Goal: Task Accomplishment & Management: Complete application form

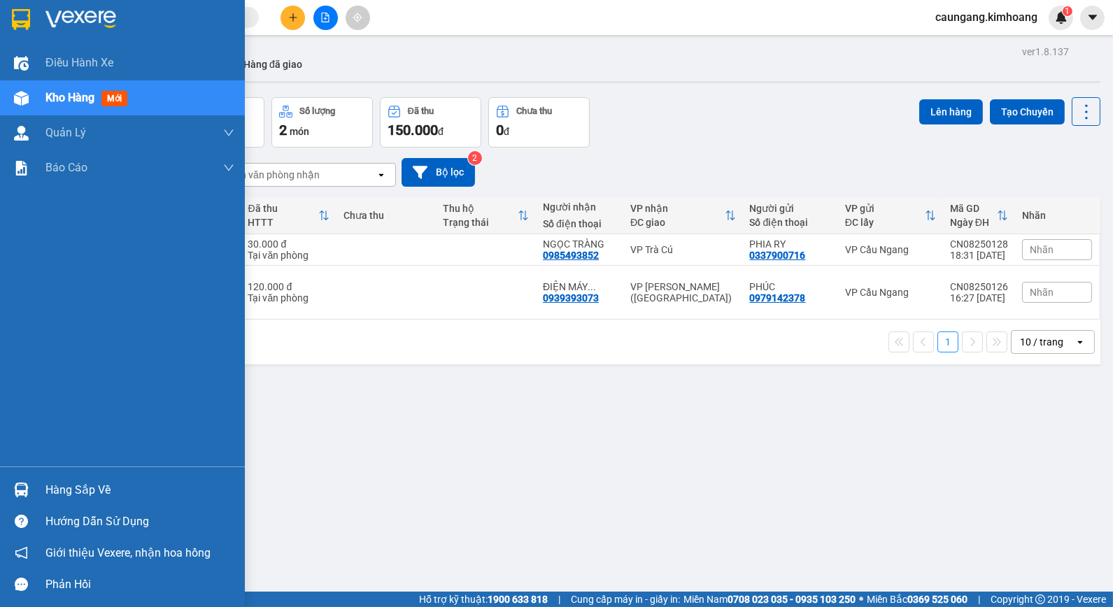
click at [29, 485] on div at bounding box center [21, 490] width 24 height 24
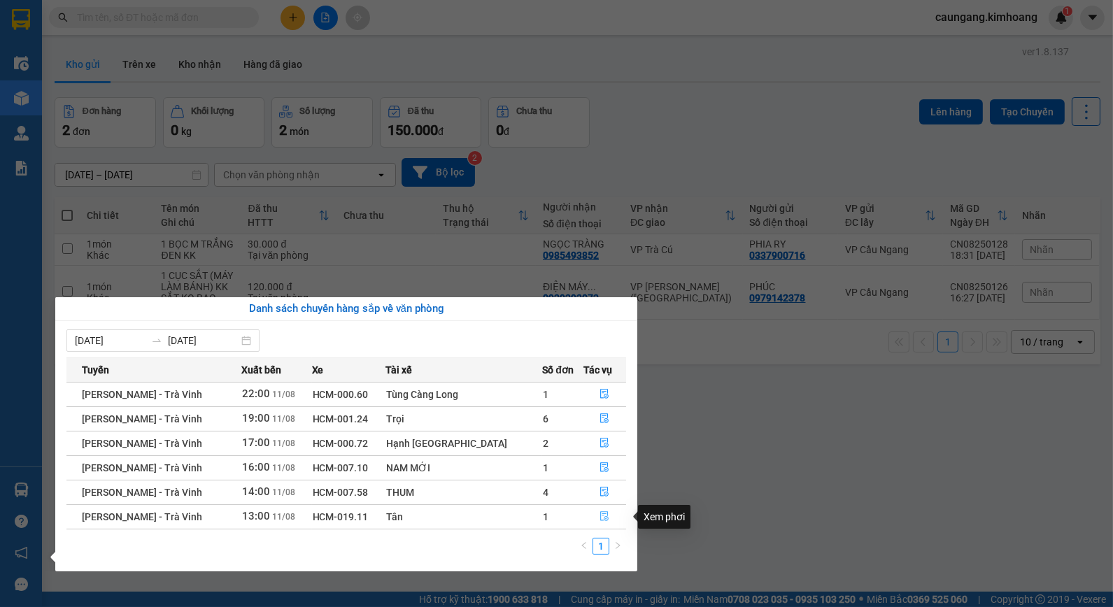
click at [599, 516] on icon "file-done" at bounding box center [604, 516] width 10 height 10
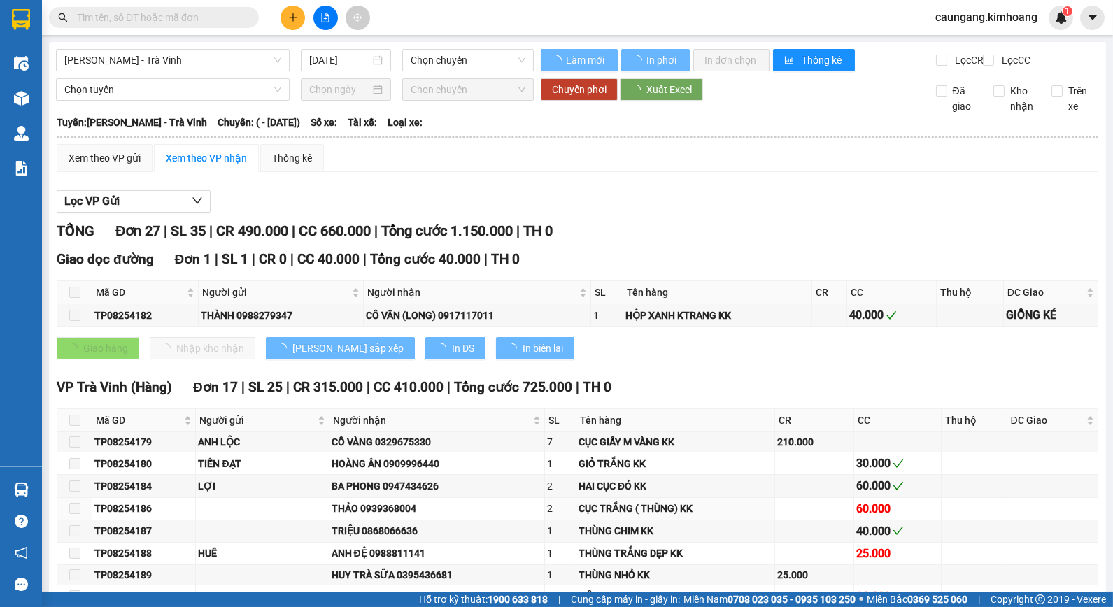
type input "[DATE]"
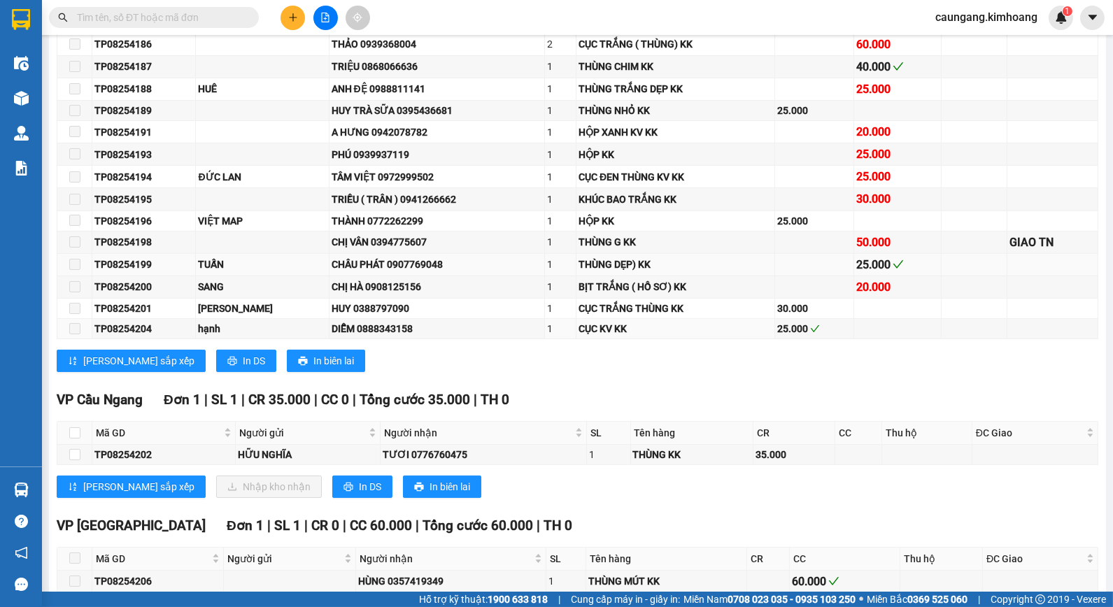
scroll to position [543, 0]
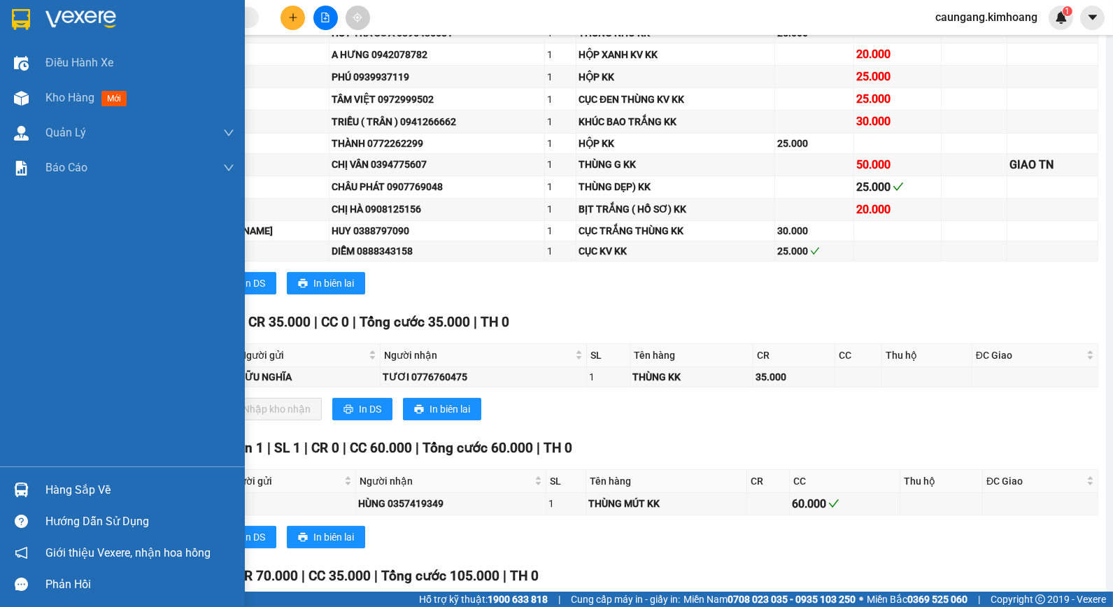
click at [51, 480] on div "Hàng sắp về" at bounding box center [139, 490] width 189 height 21
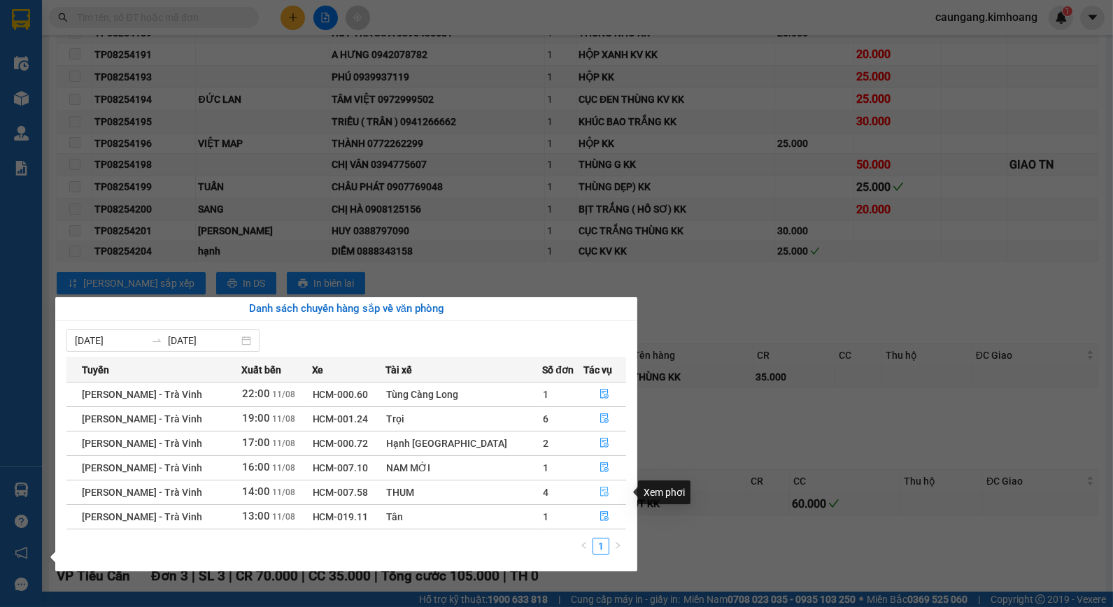
click at [599, 491] on icon "file-done" at bounding box center [604, 492] width 10 height 10
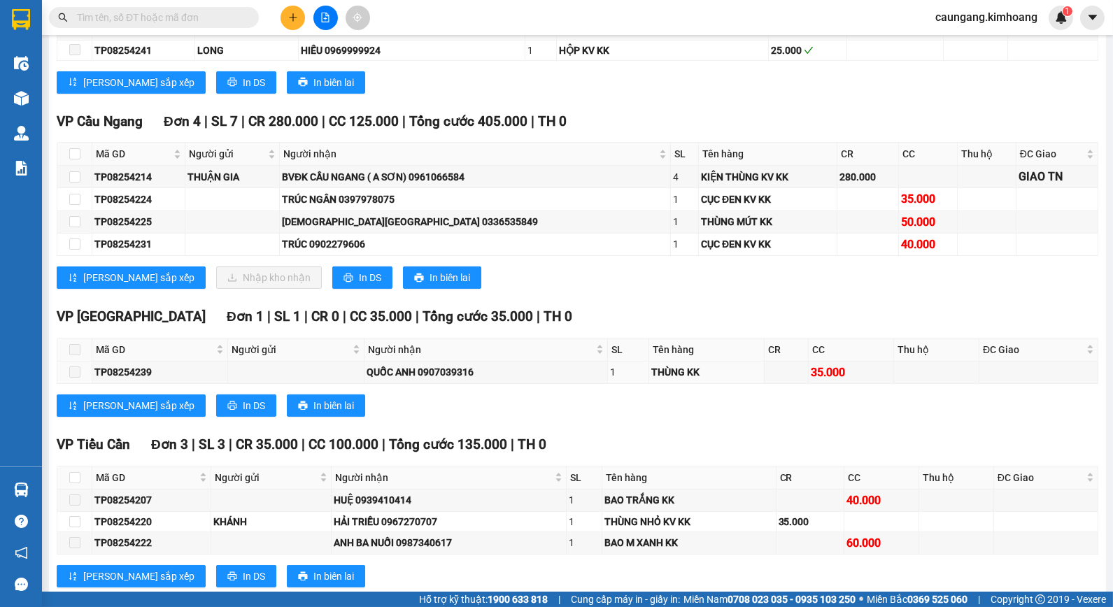
scroll to position [699, 0]
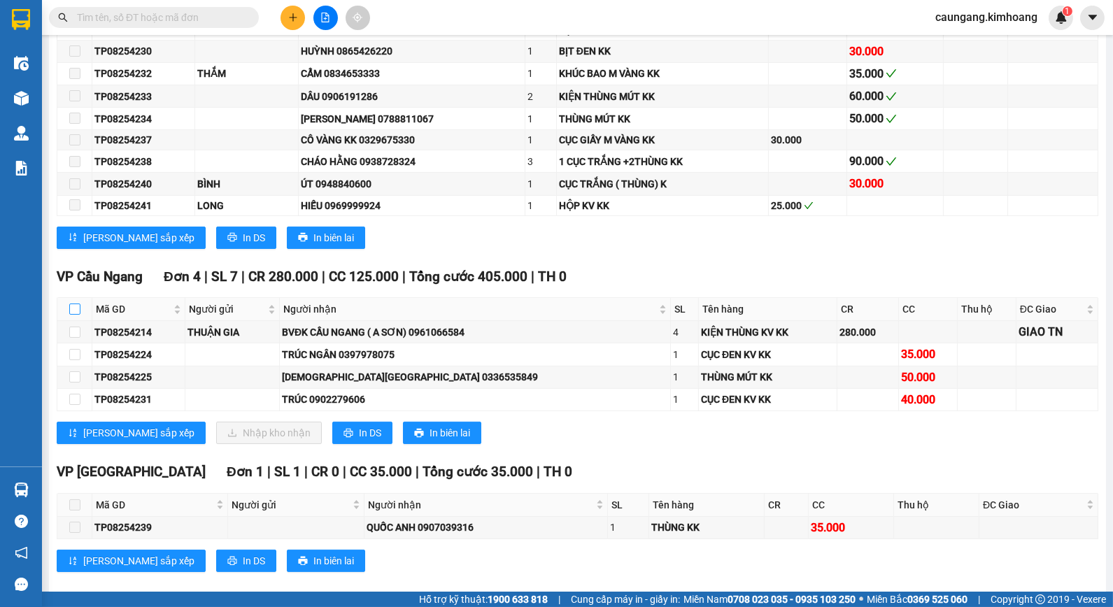
click at [72, 315] on input "checkbox" at bounding box center [74, 309] width 11 height 11
checkbox input "true"
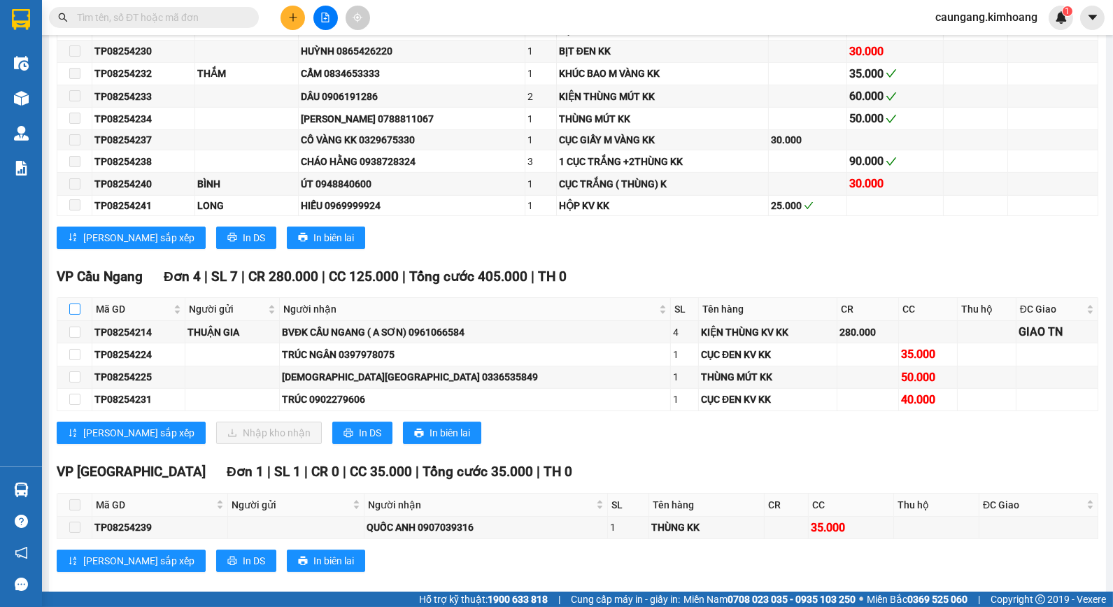
checkbox input "true"
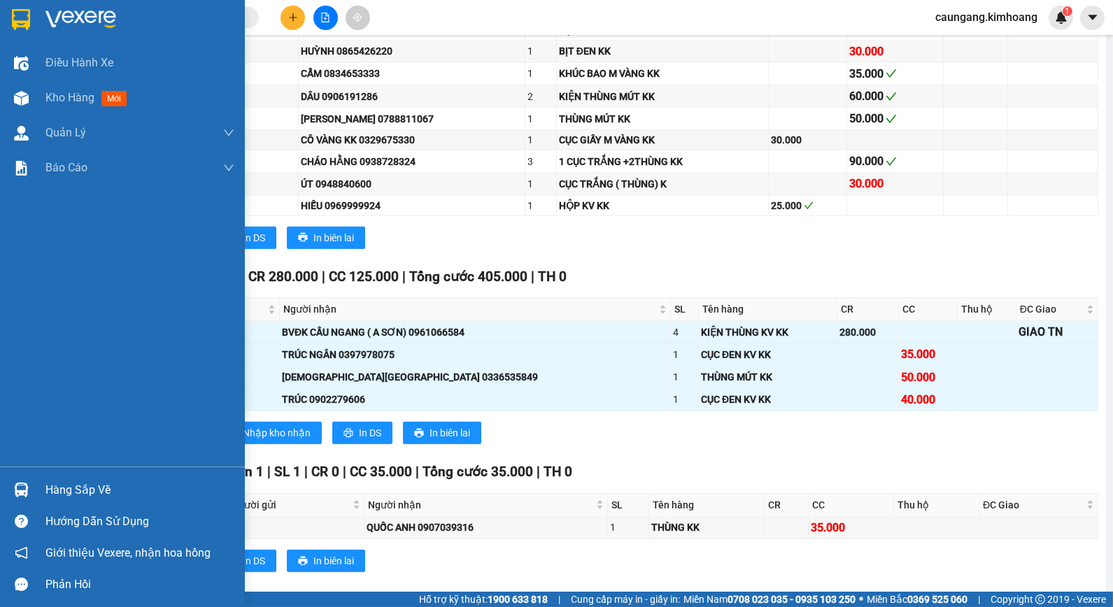
click at [47, 492] on div "Hàng sắp về" at bounding box center [139, 490] width 189 height 21
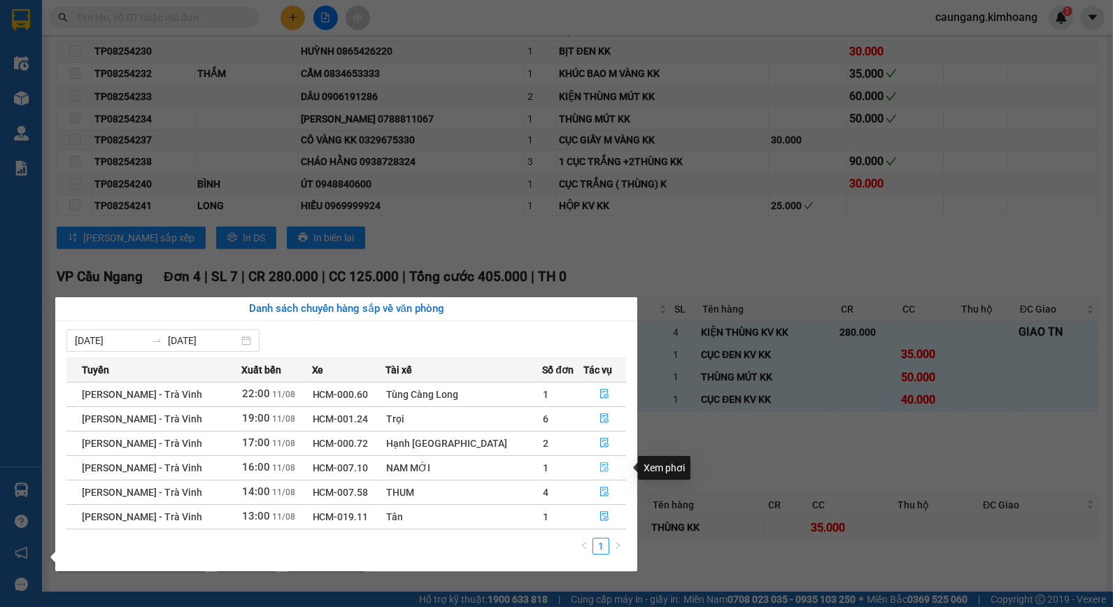
click at [601, 467] on icon "file-done" at bounding box center [605, 467] width 8 height 10
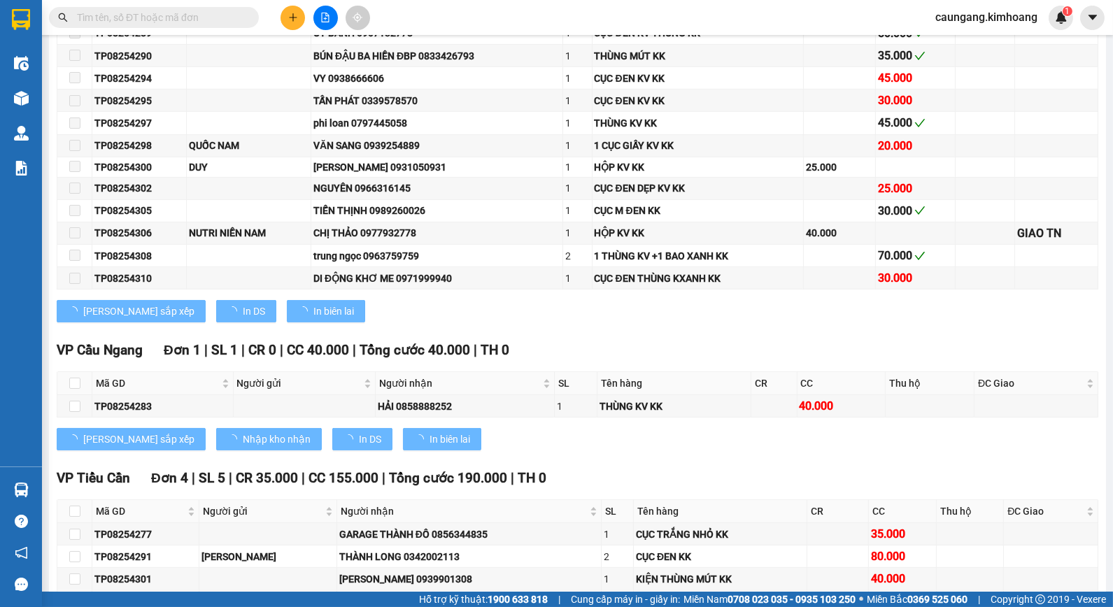
scroll to position [744, 0]
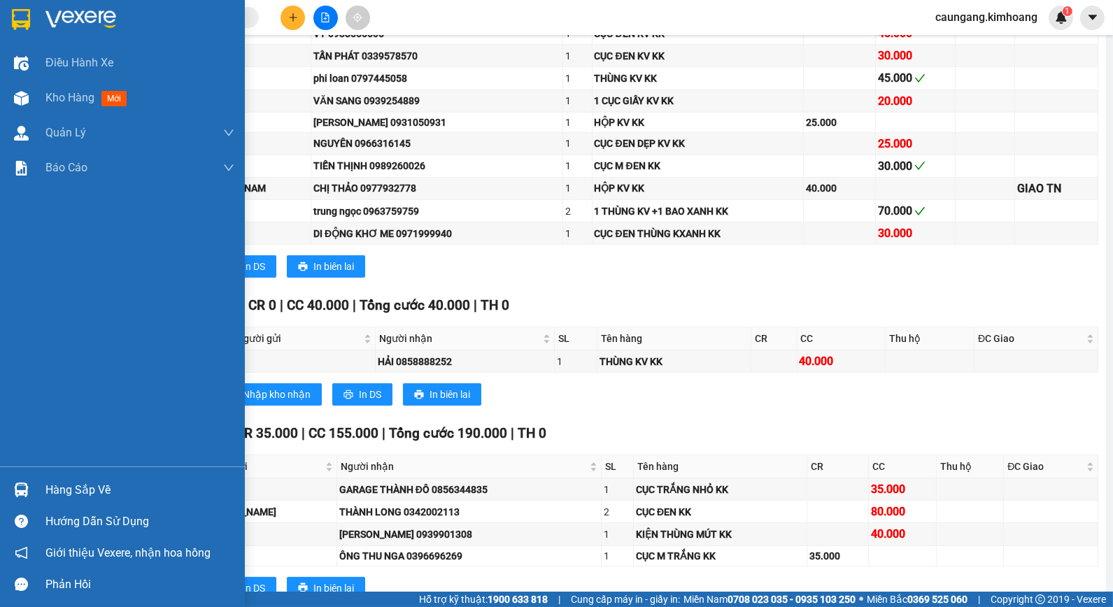
click at [33, 477] on div "Hàng sắp về" at bounding box center [122, 489] width 245 height 31
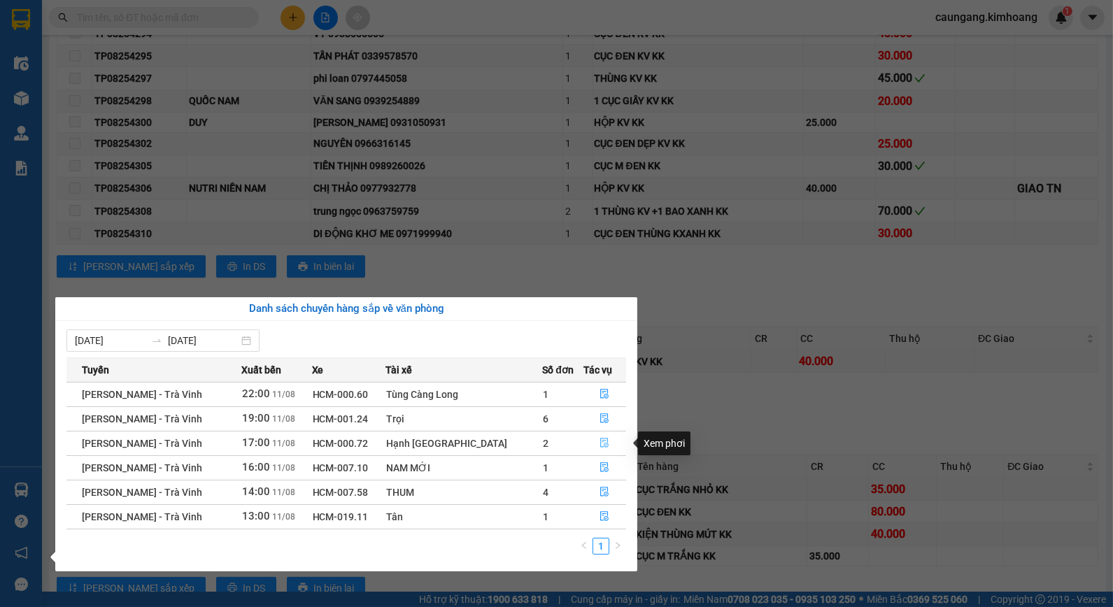
click at [601, 441] on icon "file-done" at bounding box center [605, 443] width 8 height 10
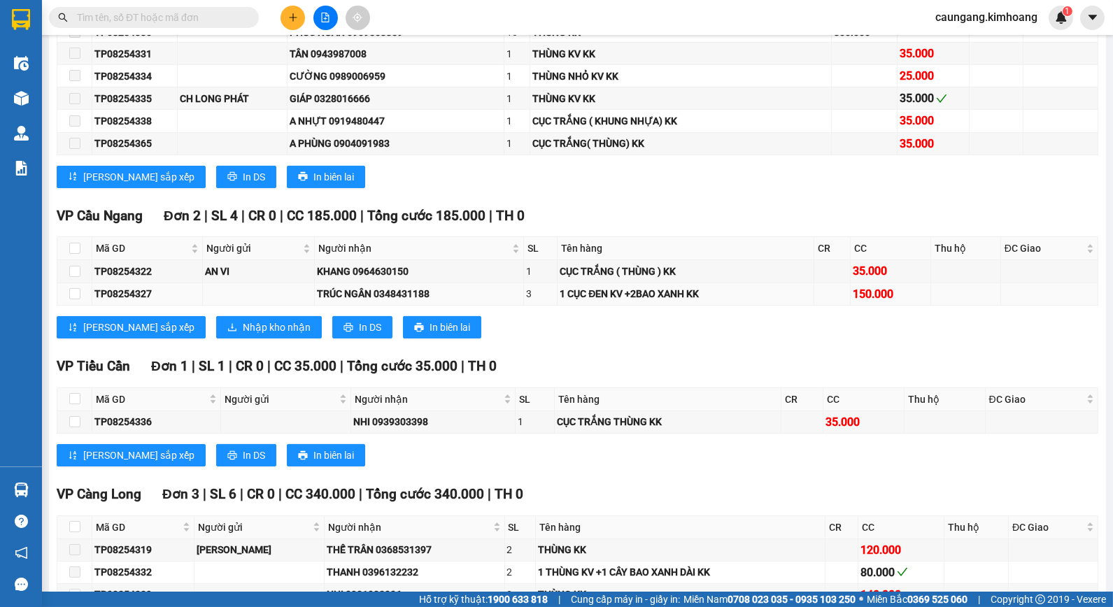
scroll to position [644, 0]
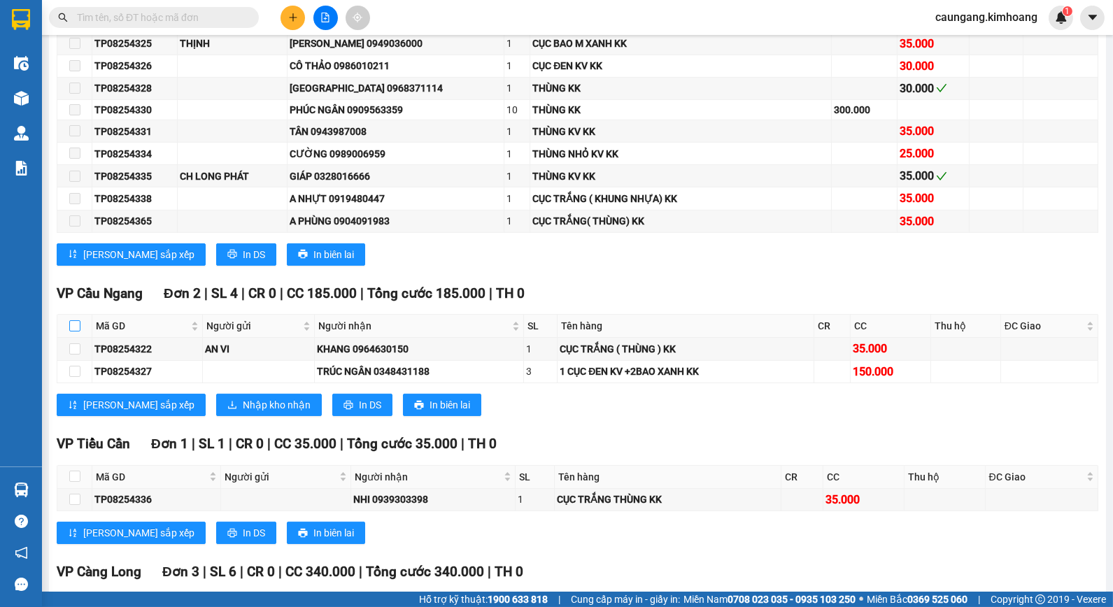
click at [77, 331] on input "checkbox" at bounding box center [74, 325] width 11 height 11
checkbox input "true"
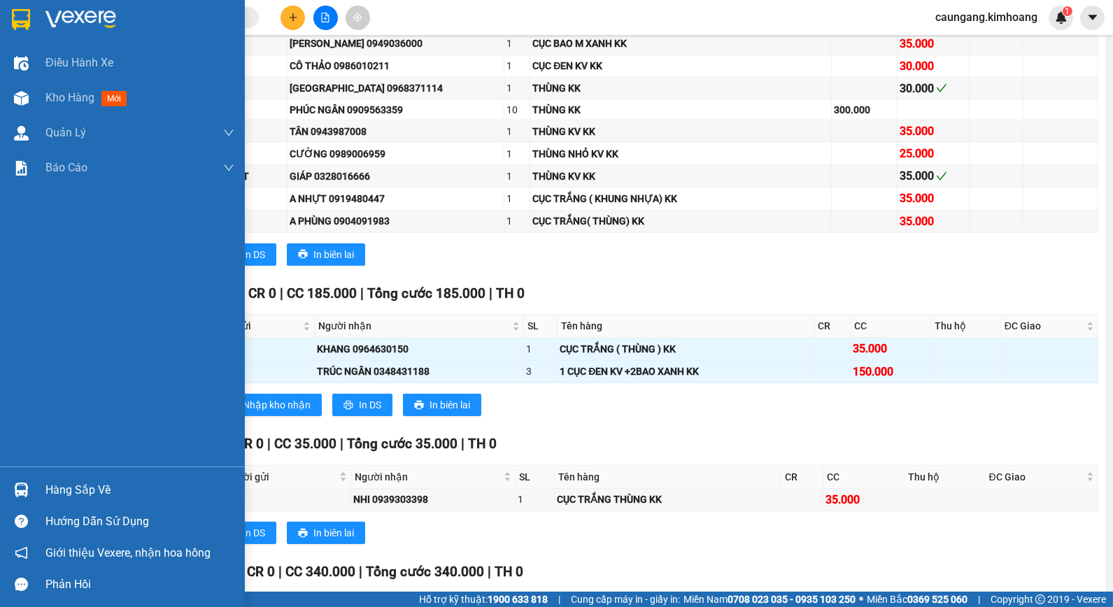
click at [66, 493] on div "Hàng sắp về" at bounding box center [139, 490] width 189 height 21
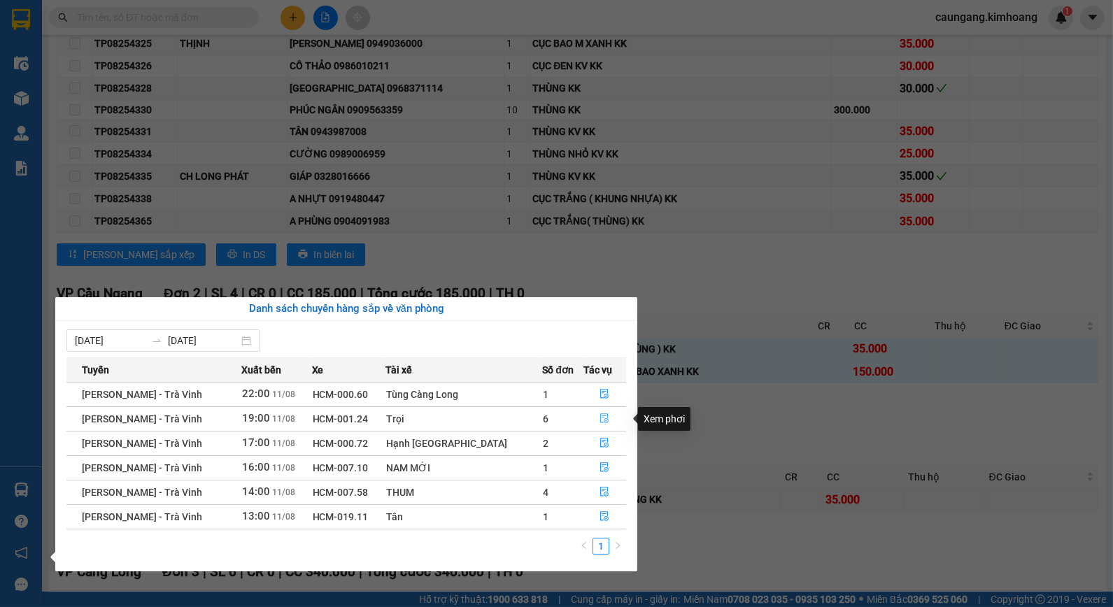
click at [599, 418] on icon "file-done" at bounding box center [604, 418] width 10 height 10
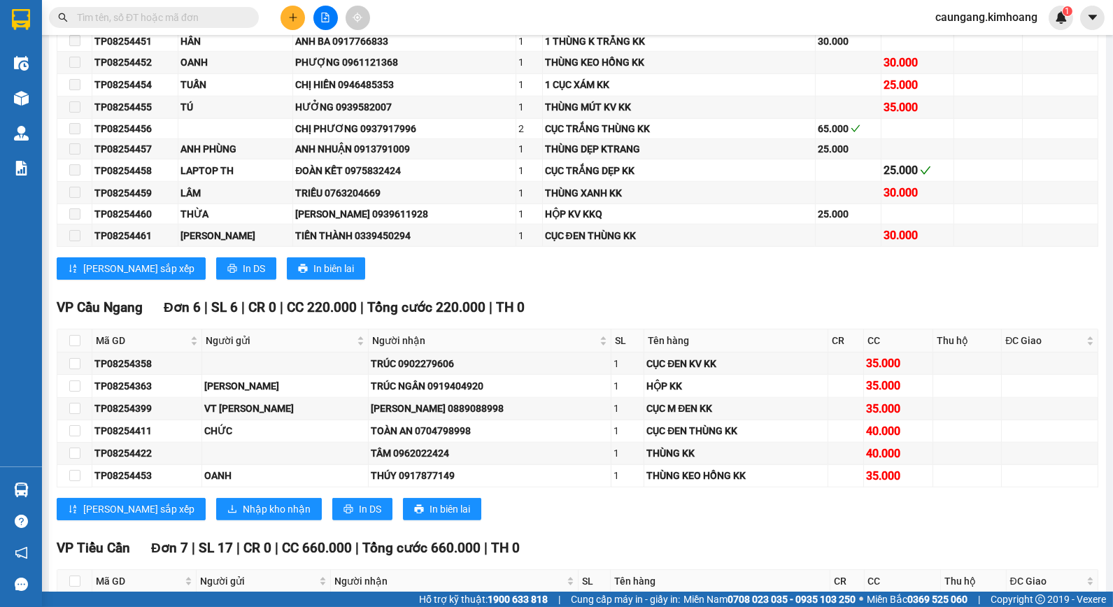
scroll to position [2288, 0]
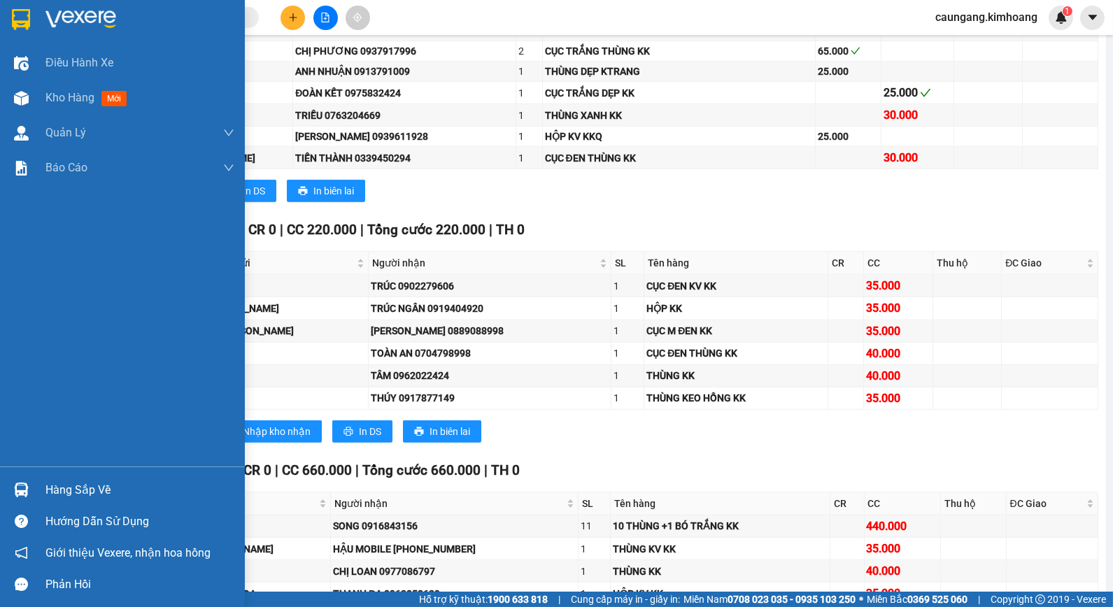
click at [87, 490] on div "Hàng sắp về" at bounding box center [139, 490] width 189 height 21
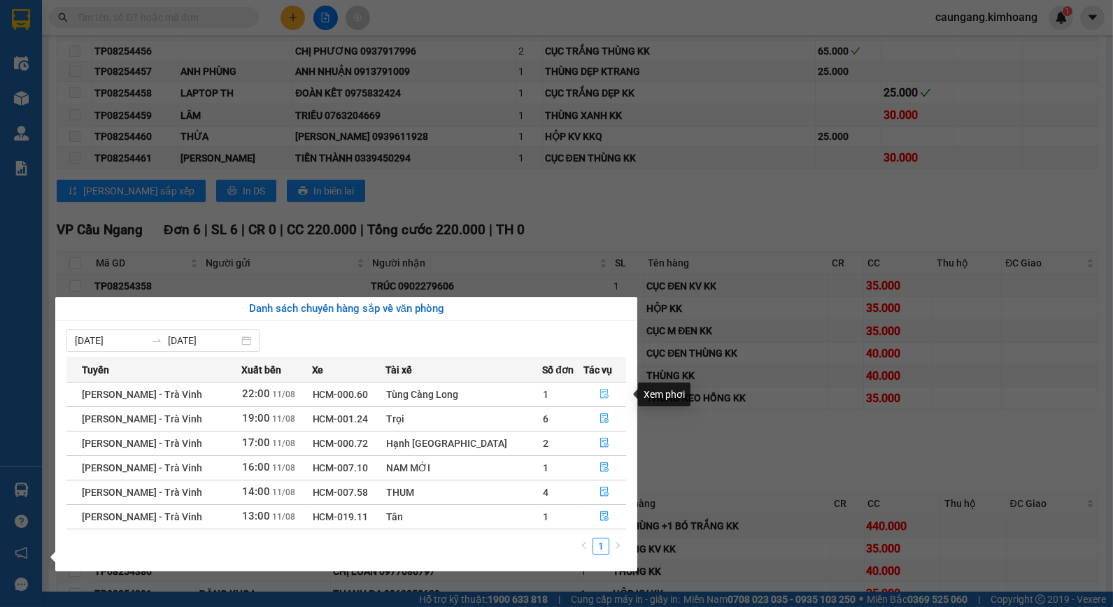
click at [601, 394] on icon "file-done" at bounding box center [605, 394] width 8 height 10
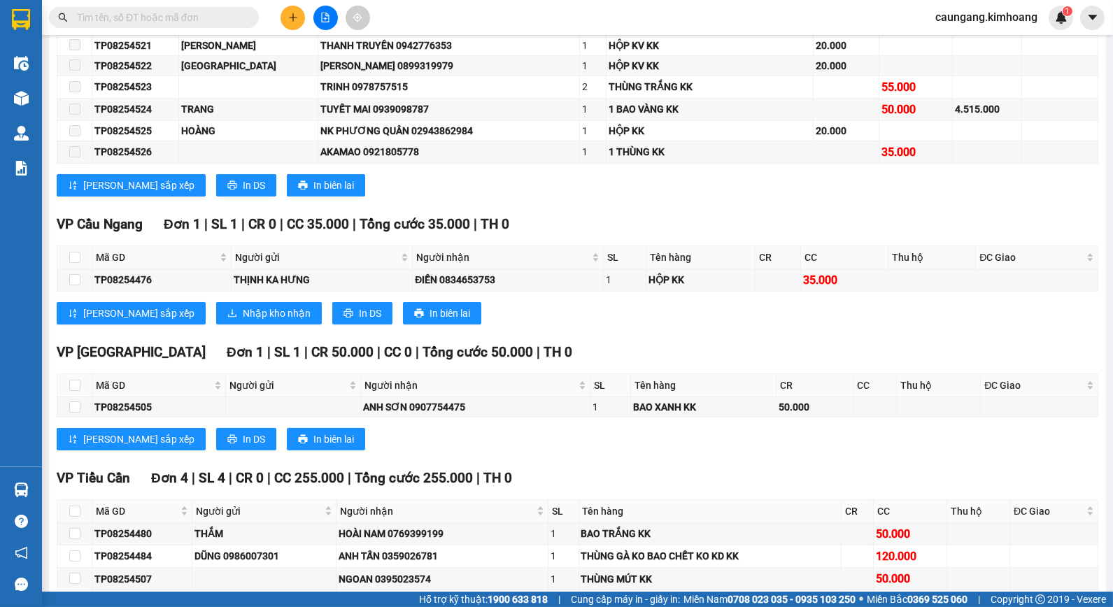
scroll to position [1200, 0]
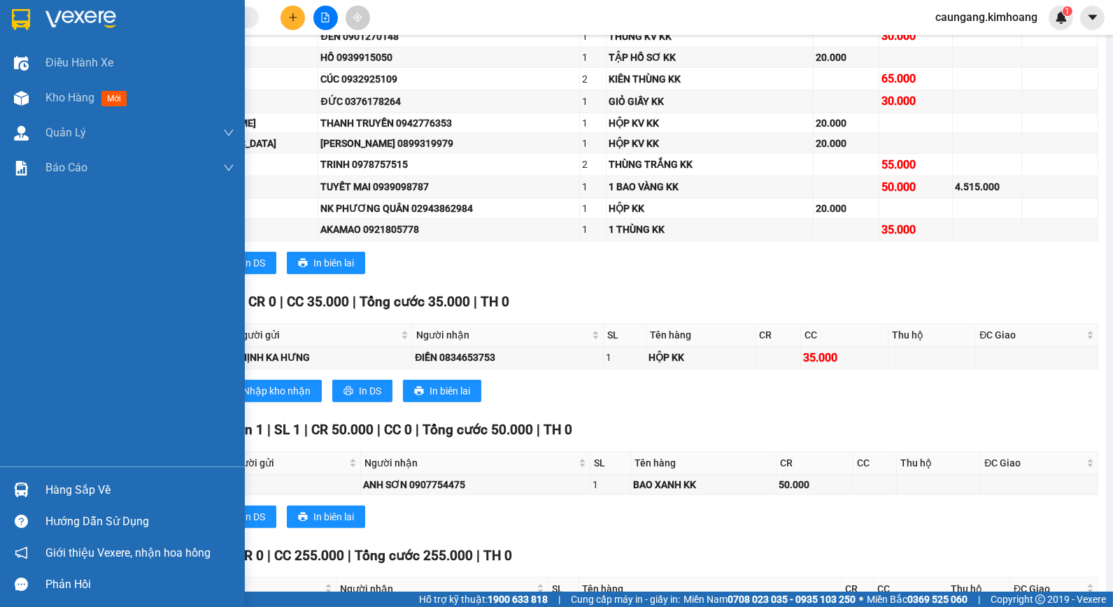
click at [70, 492] on div "Hàng sắp về" at bounding box center [139, 490] width 189 height 21
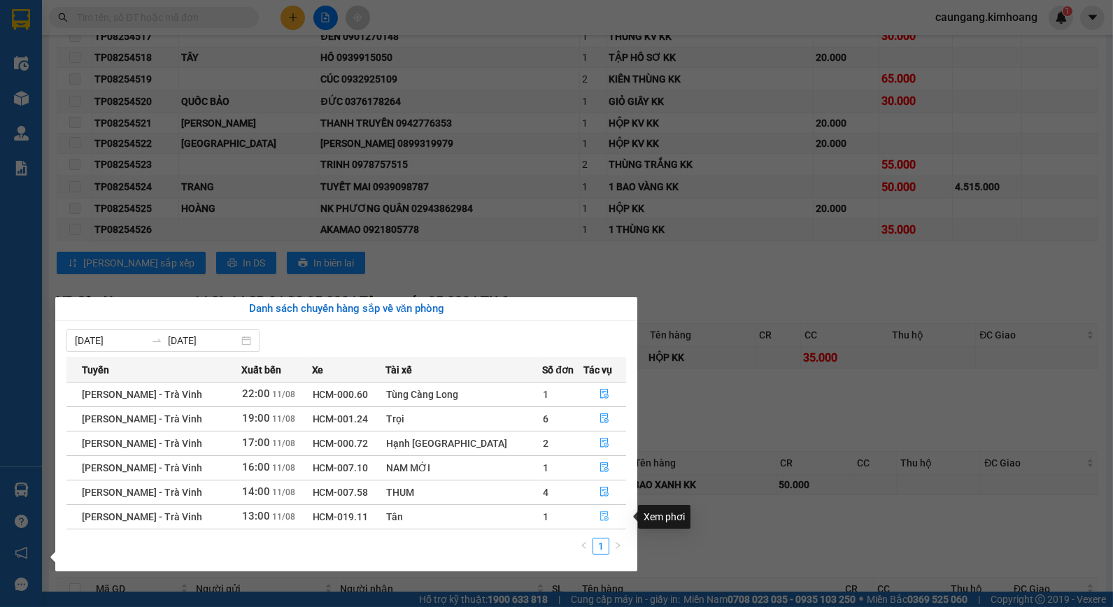
click at [602, 520] on icon "file-done" at bounding box center [604, 516] width 10 height 10
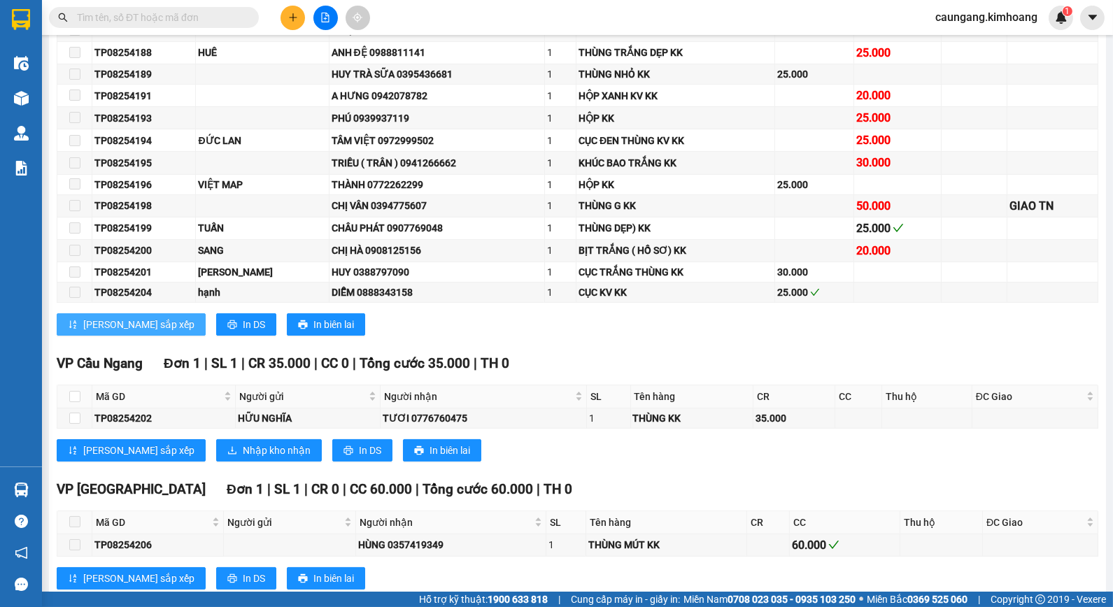
scroll to position [580, 0]
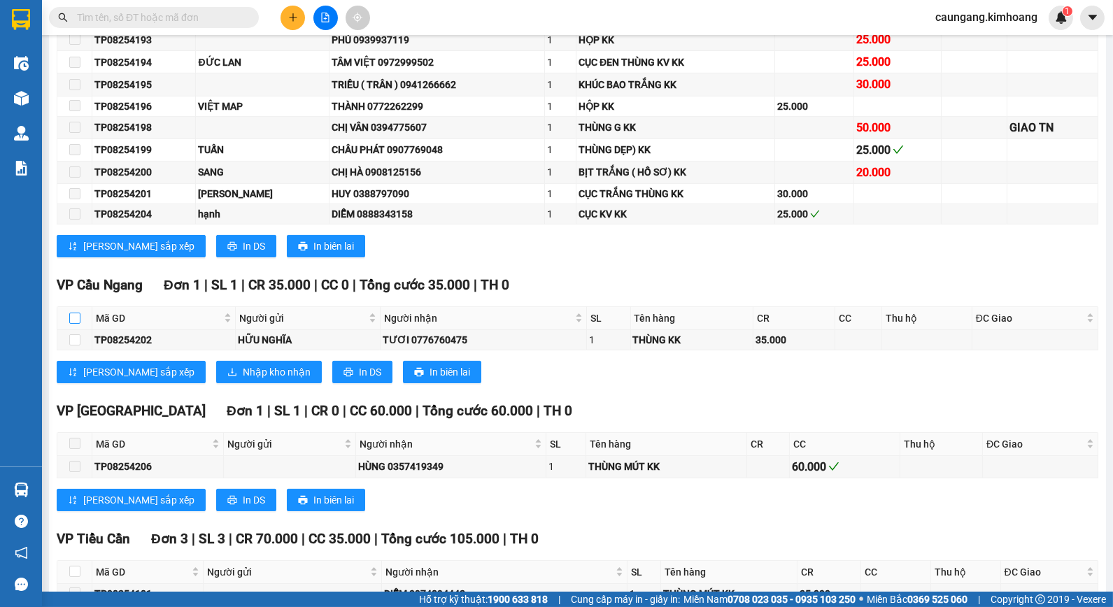
click at [72, 324] on input "checkbox" at bounding box center [74, 318] width 11 height 11
checkbox input "true"
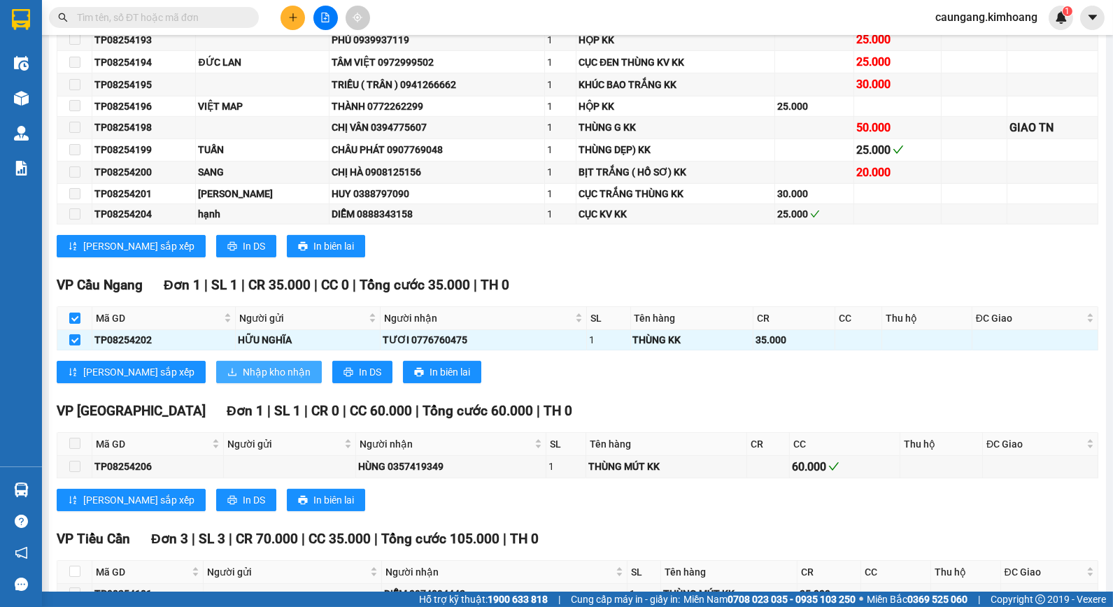
click at [243, 380] on span "Nhập kho nhận" at bounding box center [277, 371] width 68 height 15
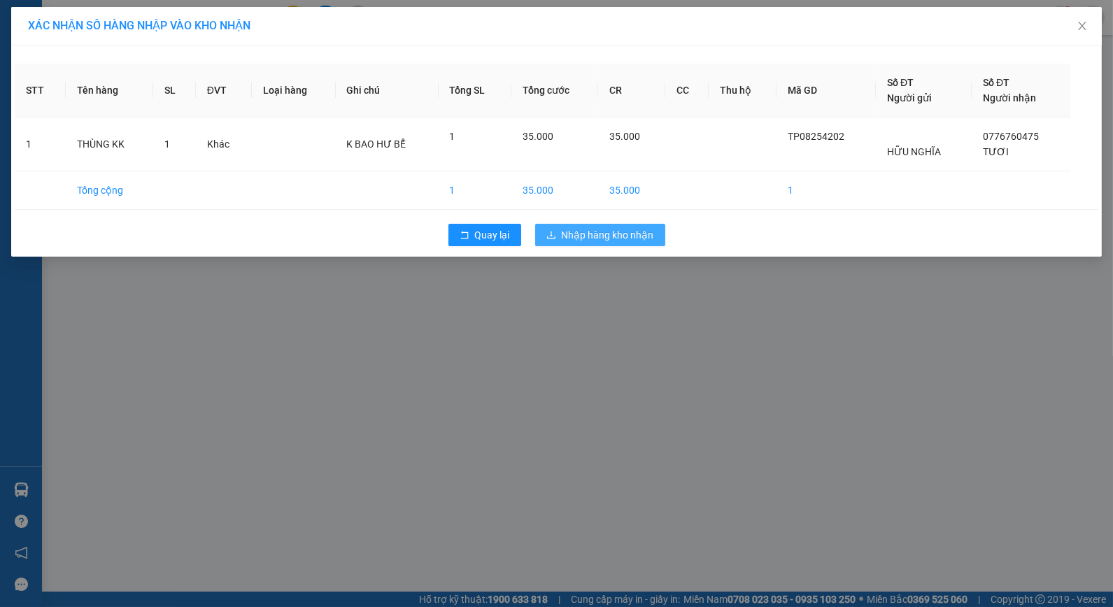
click at [606, 229] on span "Nhập hàng kho nhận" at bounding box center [608, 234] width 92 height 15
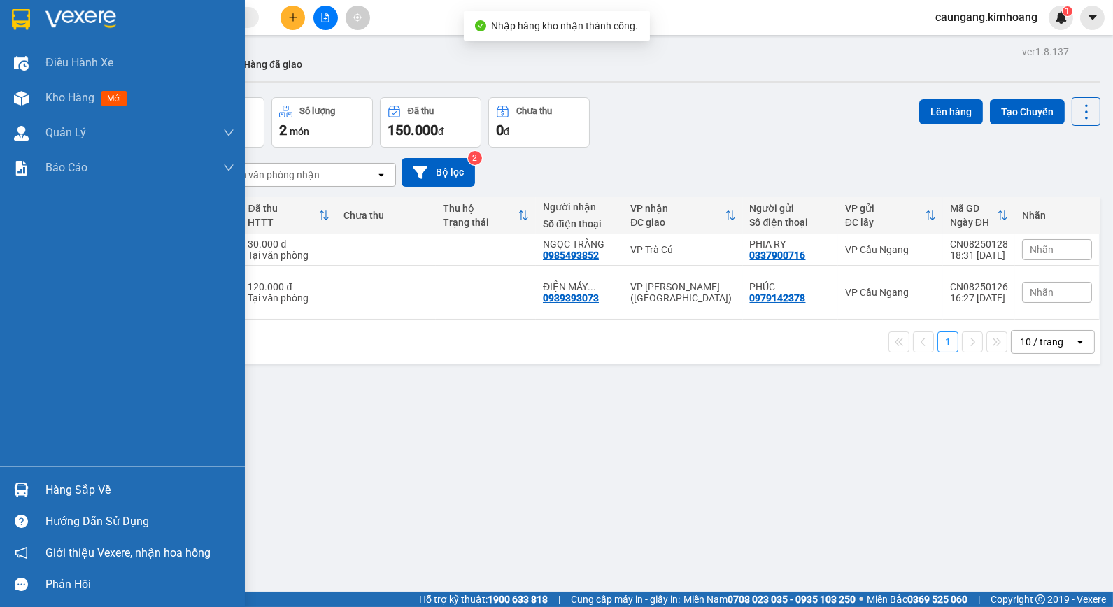
click at [77, 488] on div "Hàng sắp về" at bounding box center [139, 490] width 189 height 21
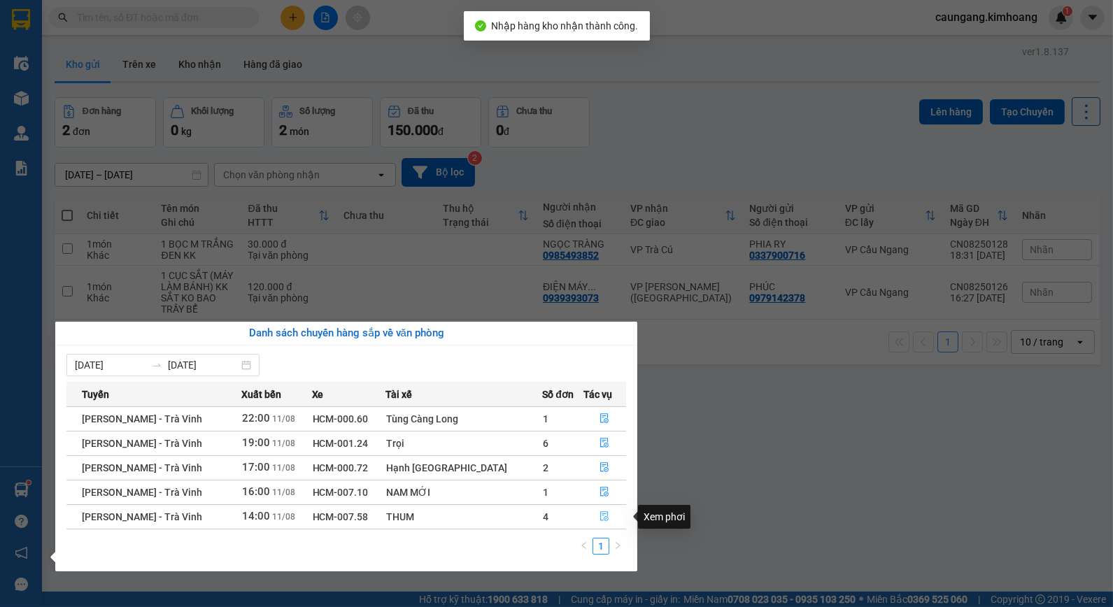
click at [599, 518] on icon "file-done" at bounding box center [604, 516] width 10 height 10
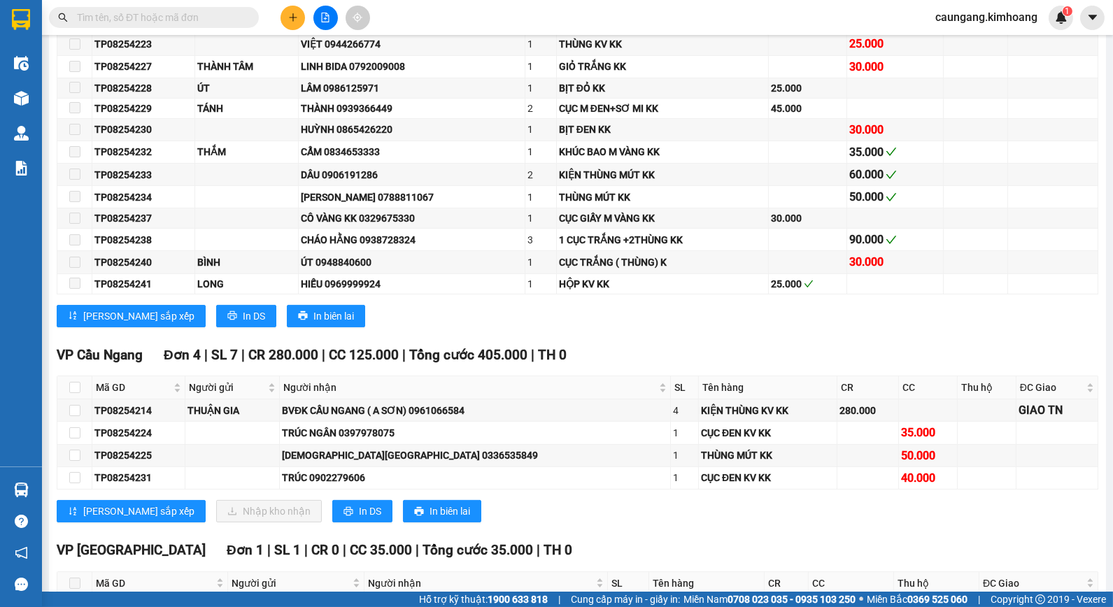
scroll to position [699, 0]
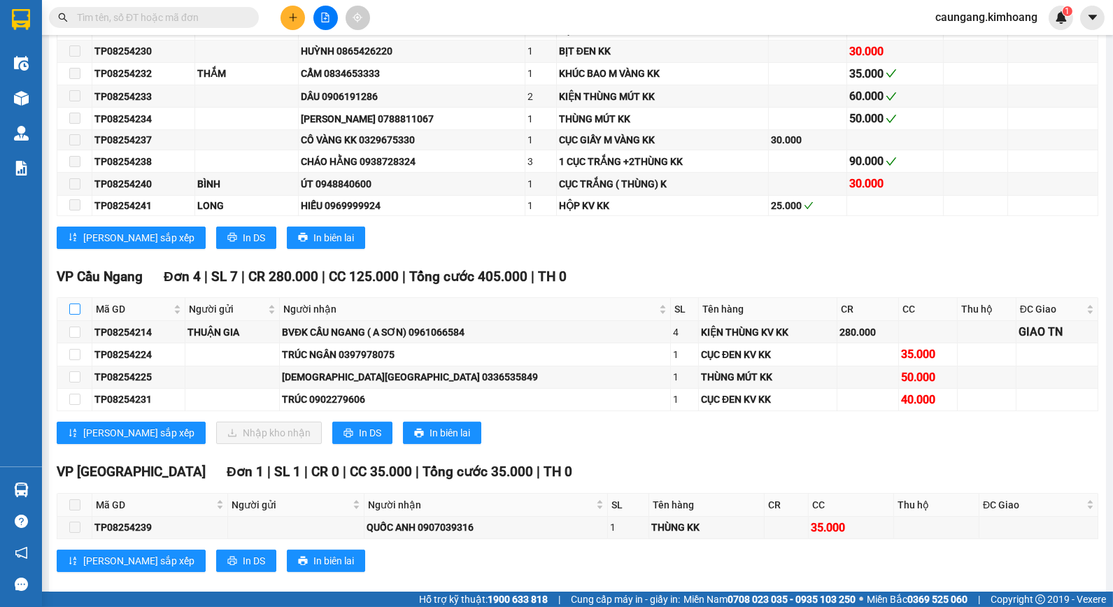
click at [76, 315] on input "checkbox" at bounding box center [74, 309] width 11 height 11
checkbox input "true"
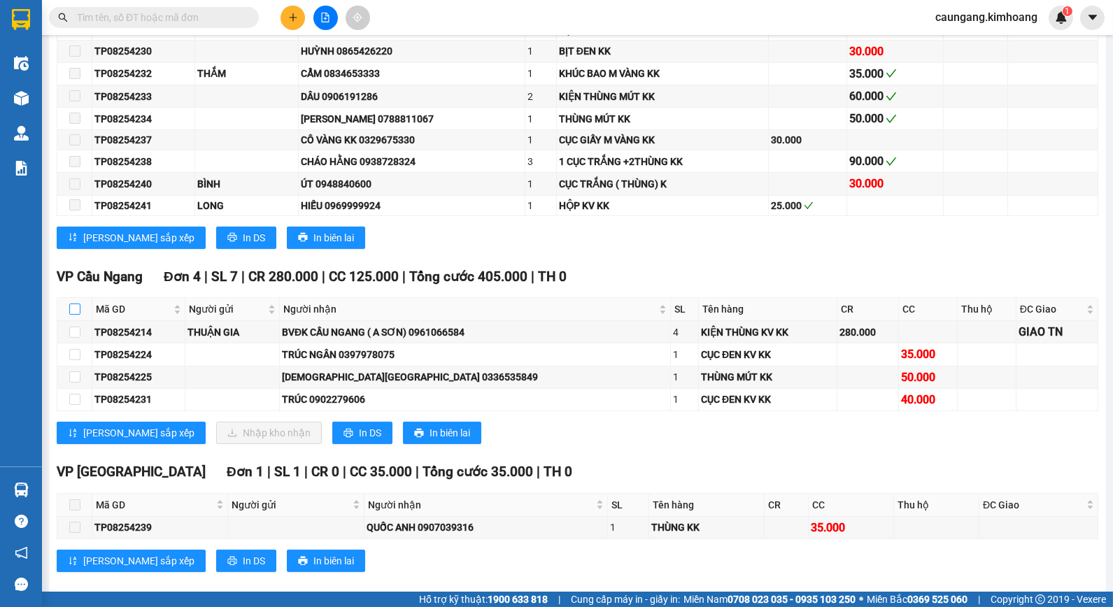
checkbox input "true"
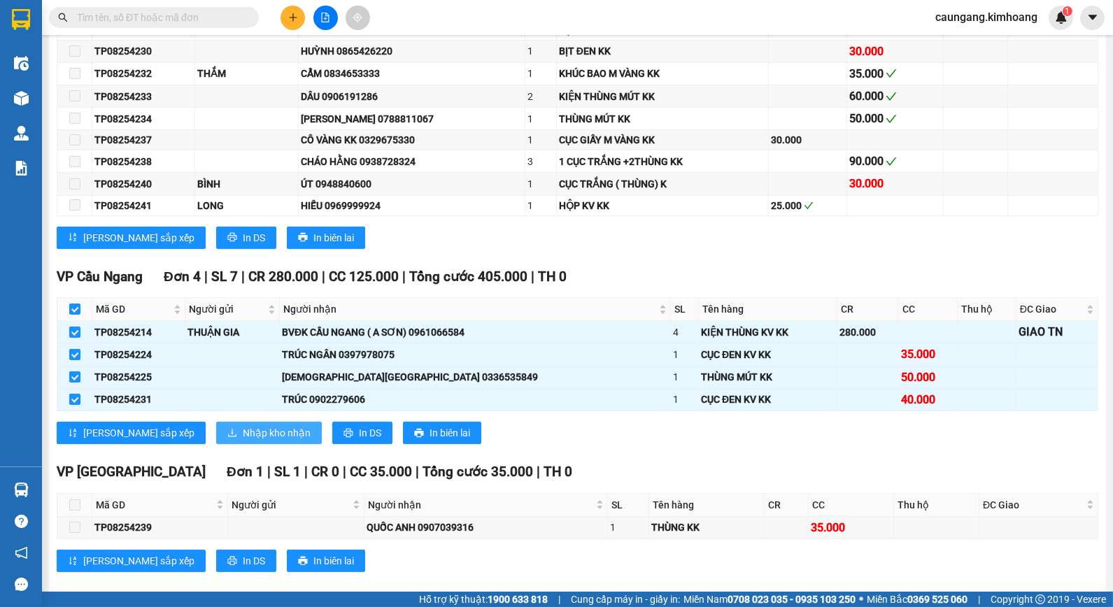
click at [243, 441] on span "Nhập kho nhận" at bounding box center [277, 432] width 68 height 15
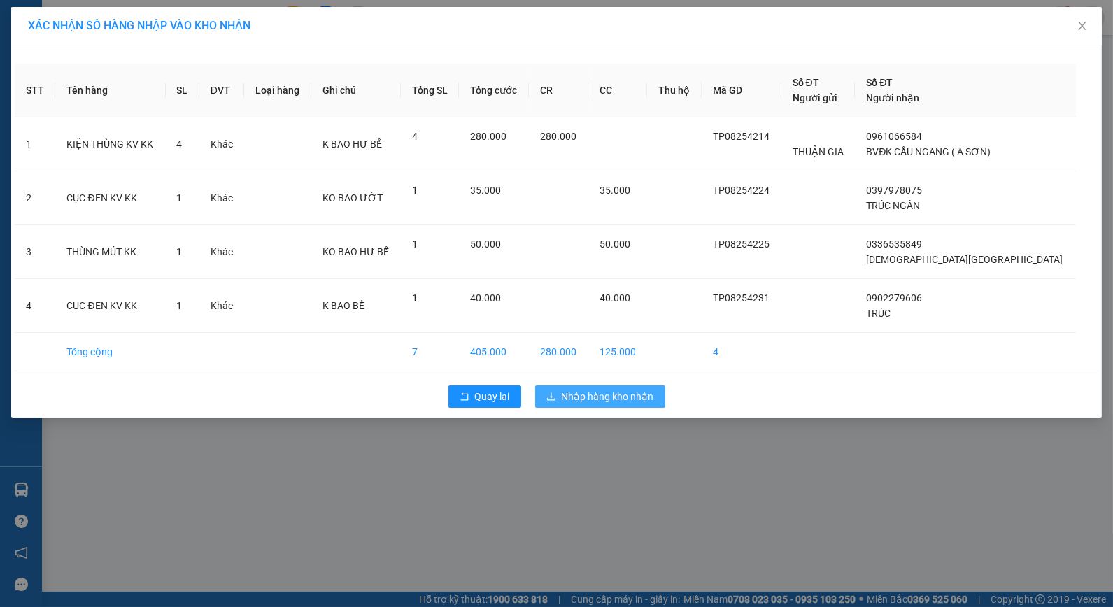
click at [576, 390] on span "Nhập hàng kho nhận" at bounding box center [608, 396] width 92 height 15
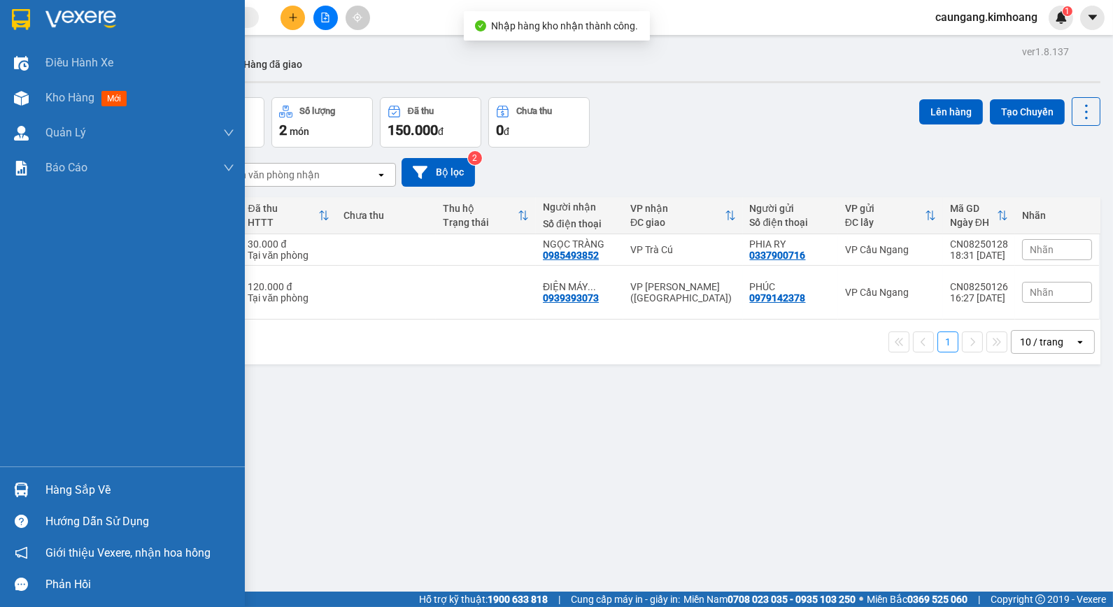
click at [47, 490] on div "Hàng sắp về" at bounding box center [139, 490] width 189 height 21
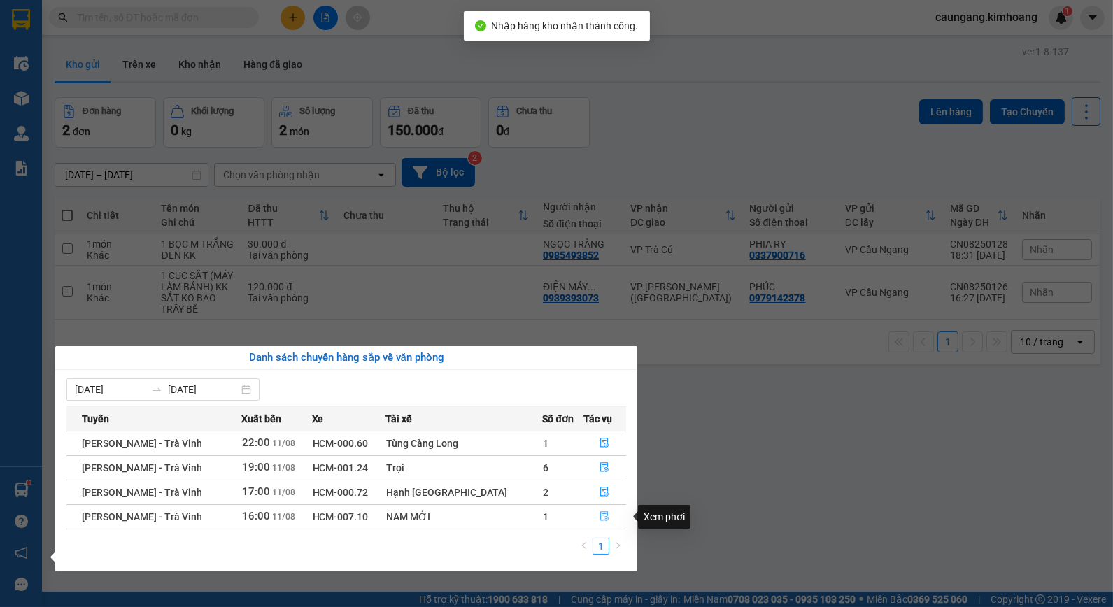
click at [601, 516] on icon "file-done" at bounding box center [605, 516] width 8 height 10
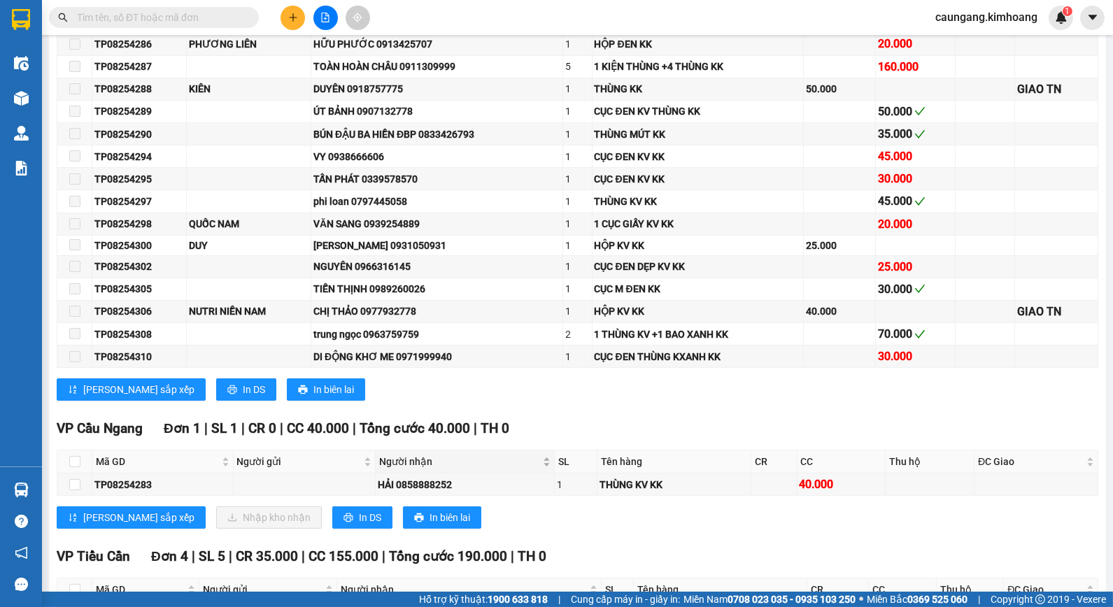
scroll to position [699, 0]
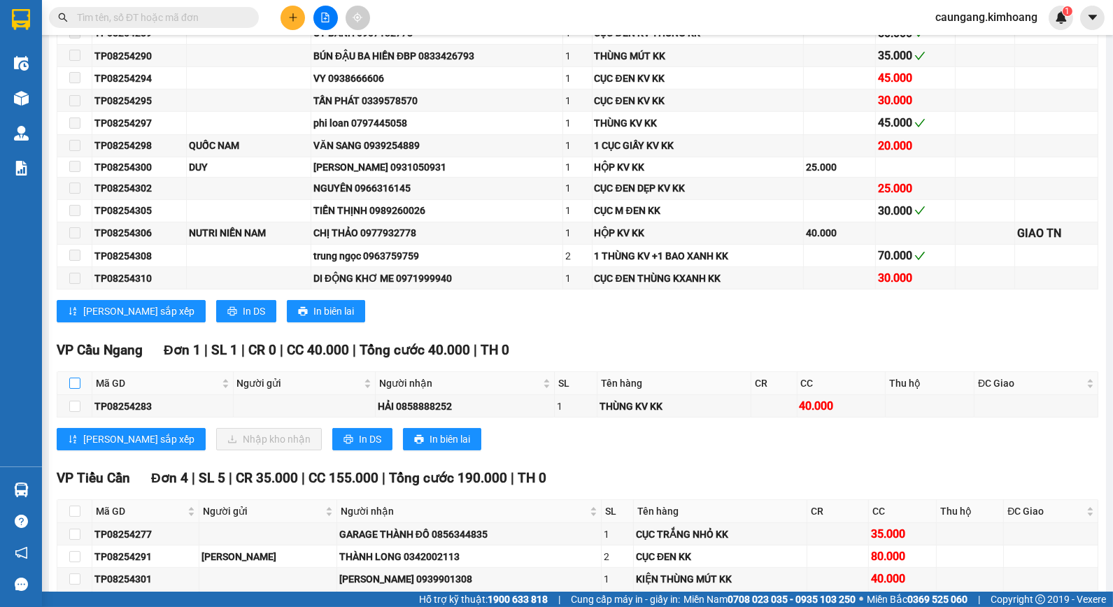
click at [69, 389] on input "checkbox" at bounding box center [74, 383] width 11 height 11
checkbox input "true"
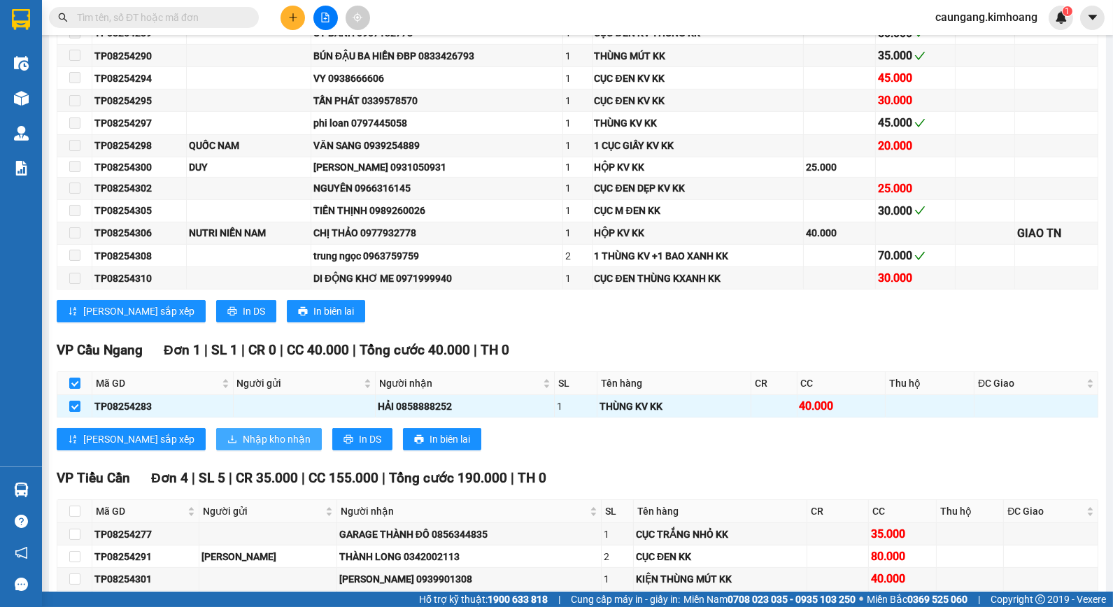
click at [243, 447] on span "Nhập kho nhận" at bounding box center [277, 439] width 68 height 15
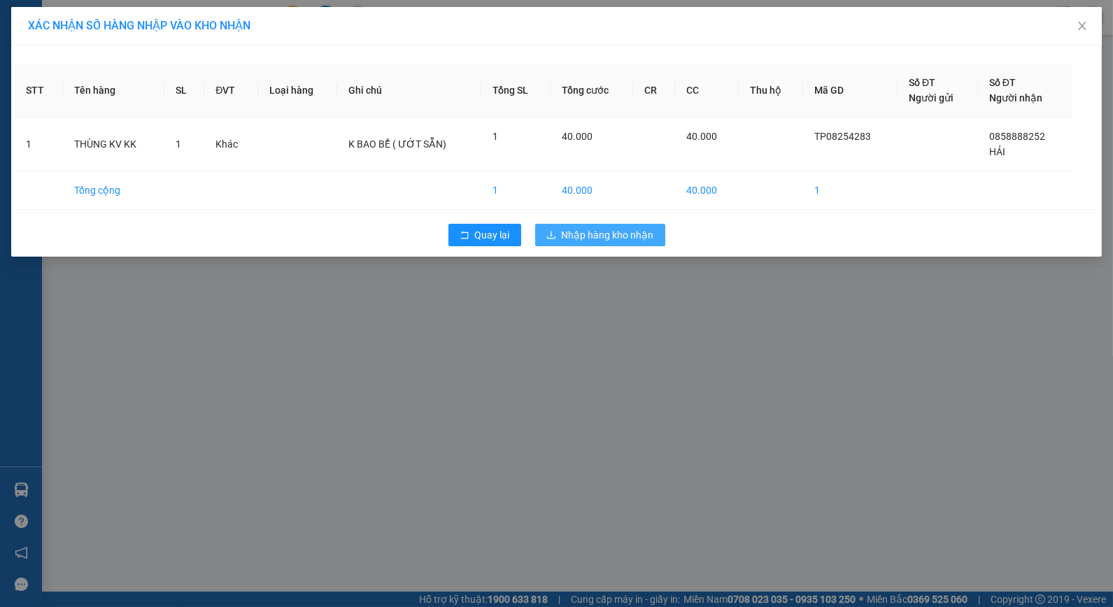
click at [583, 241] on span "Nhập hàng kho nhận" at bounding box center [608, 234] width 92 height 15
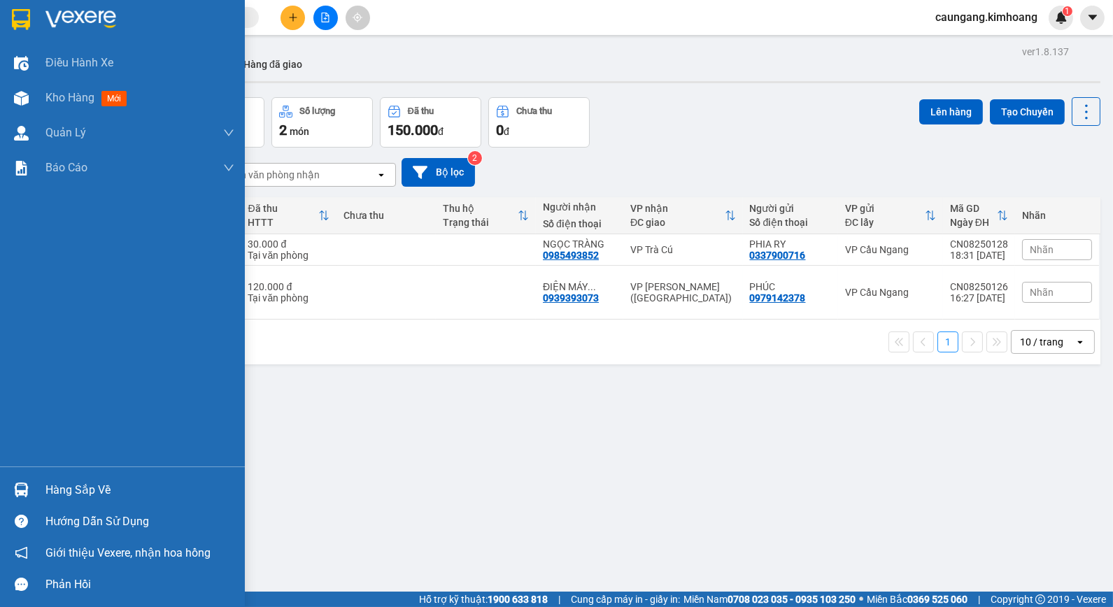
click at [59, 490] on div "Hàng sắp về" at bounding box center [139, 490] width 189 height 21
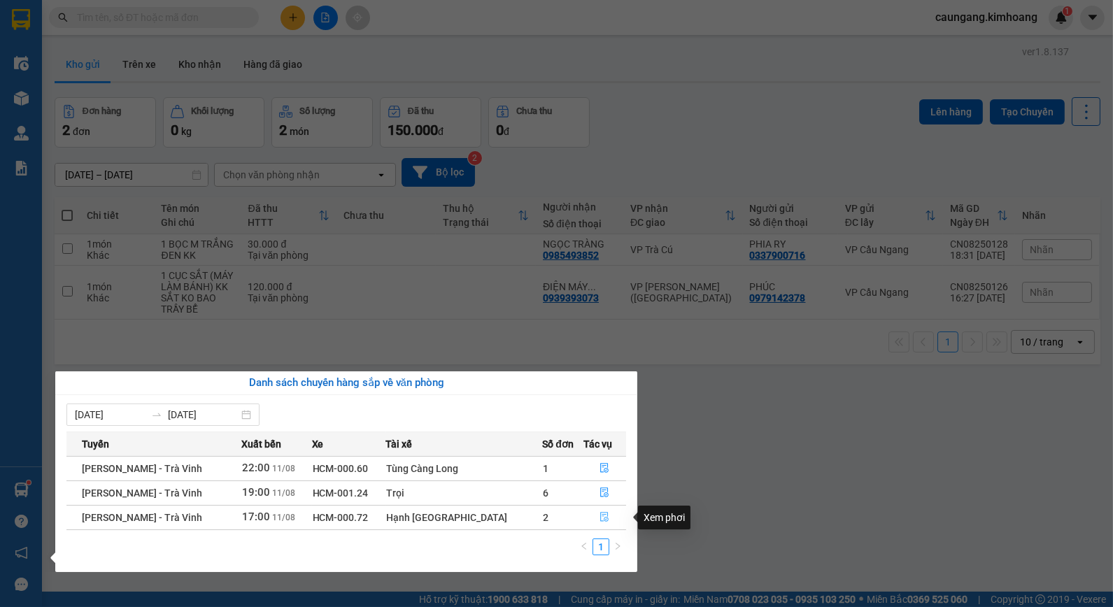
click at [600, 520] on icon "file-done" at bounding box center [604, 517] width 10 height 10
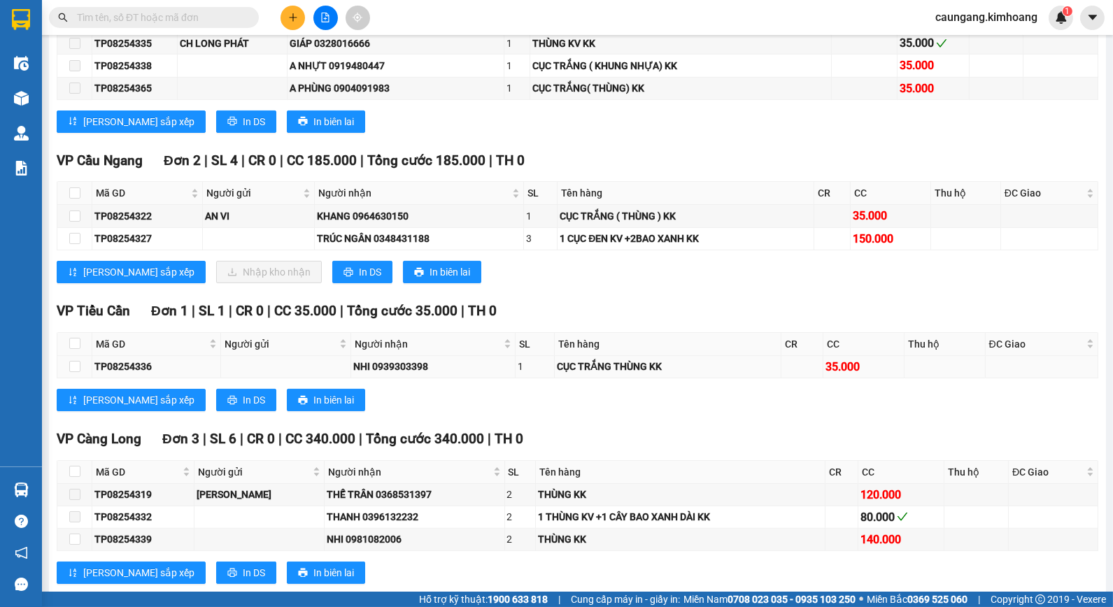
scroll to position [621, 0]
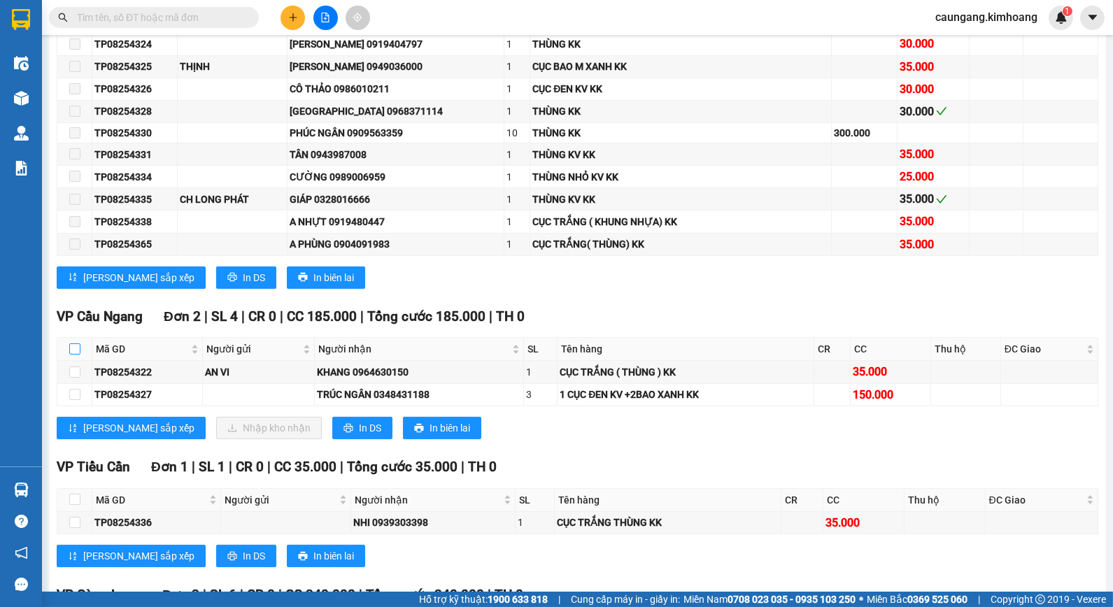
click at [75, 355] on input "checkbox" at bounding box center [74, 348] width 11 height 11
checkbox input "true"
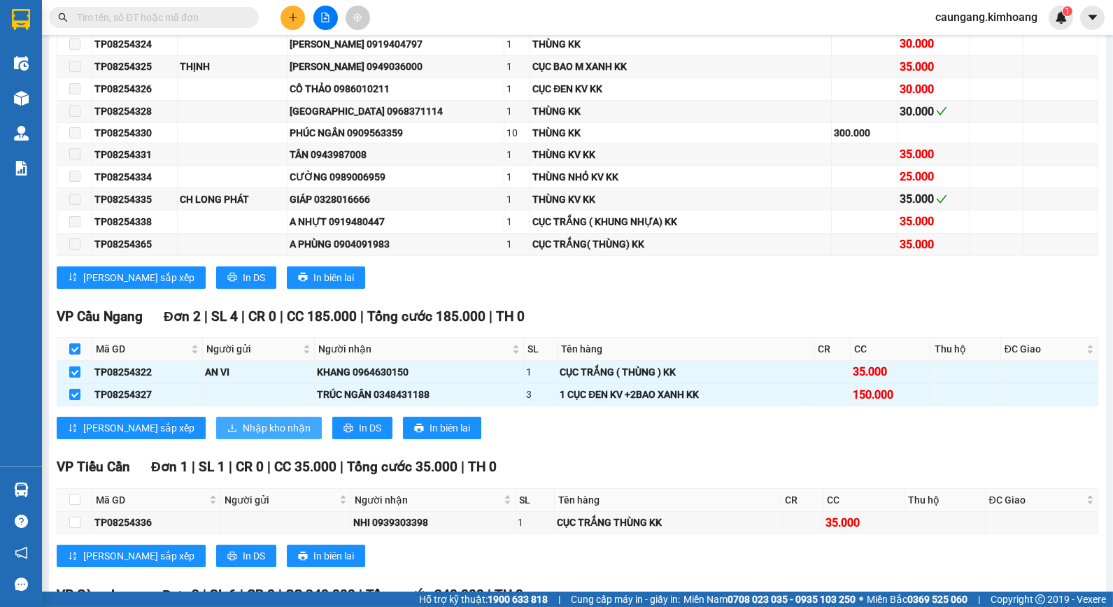
click at [243, 436] on span "Nhập kho nhận" at bounding box center [277, 427] width 68 height 15
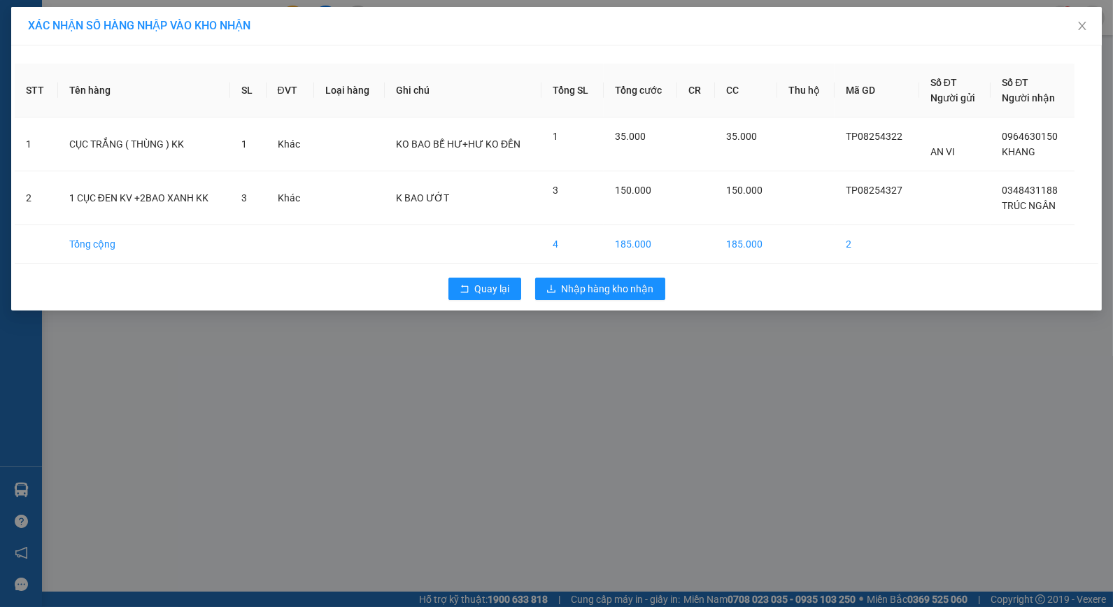
click at [533, 285] on div "Quay lại Nhập hàng kho nhận" at bounding box center [556, 289] width 1083 height 36
click at [554, 287] on icon "download" at bounding box center [551, 289] width 10 height 10
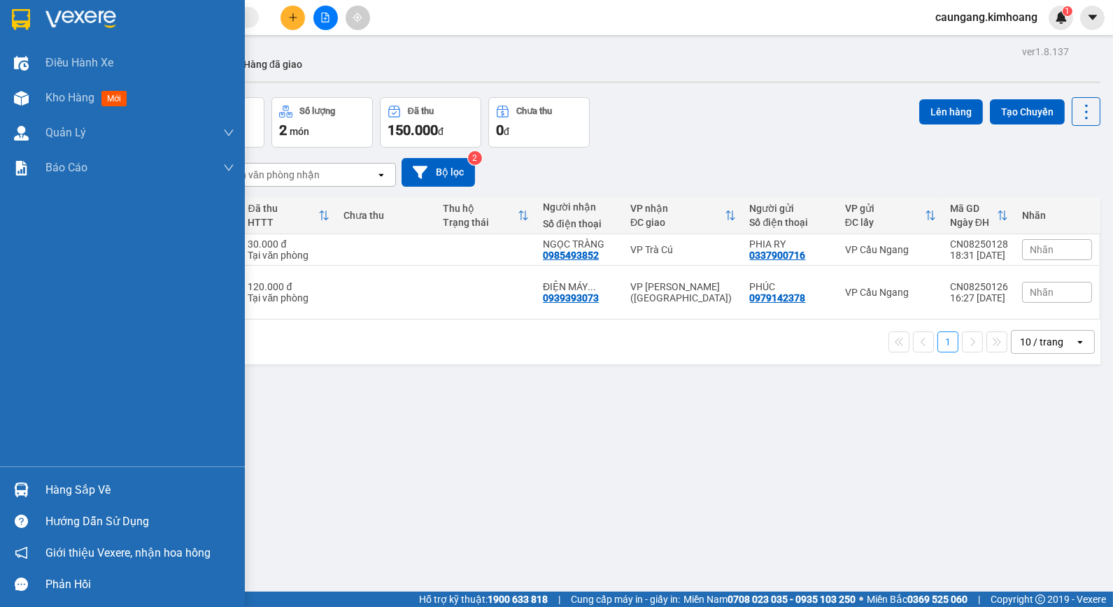
click at [72, 492] on div "Hàng sắp về" at bounding box center [139, 490] width 189 height 21
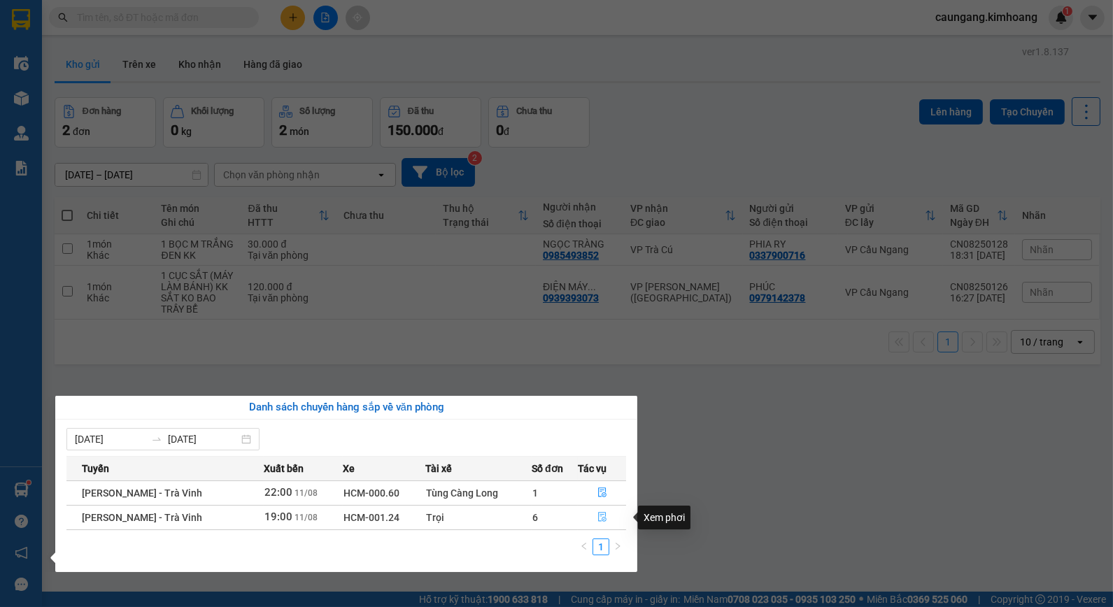
click at [601, 513] on icon "file-done" at bounding box center [602, 517] width 8 height 10
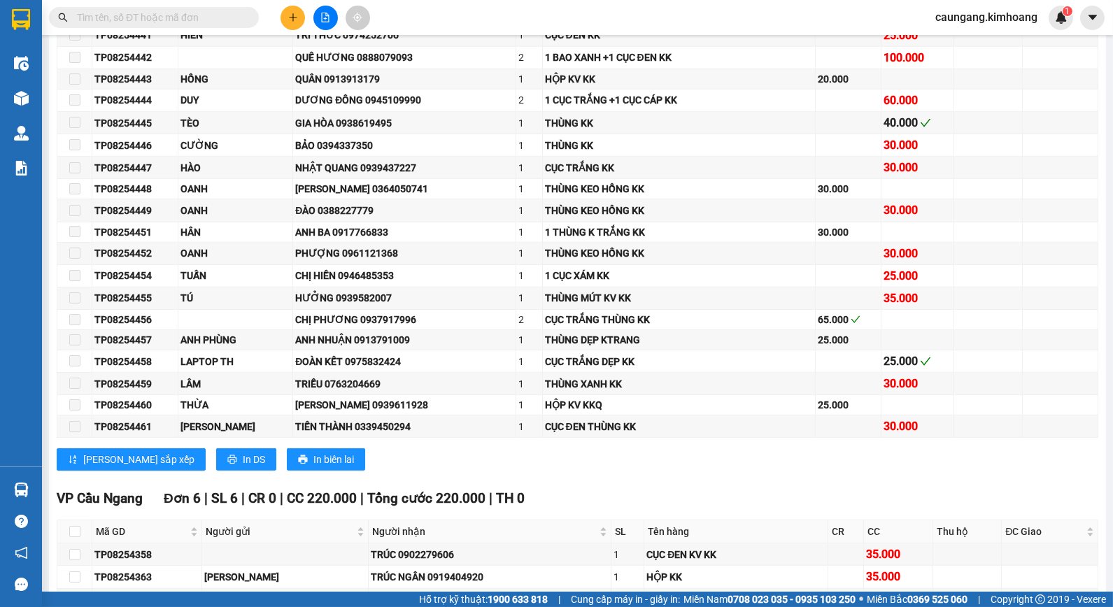
scroll to position [2253, 0]
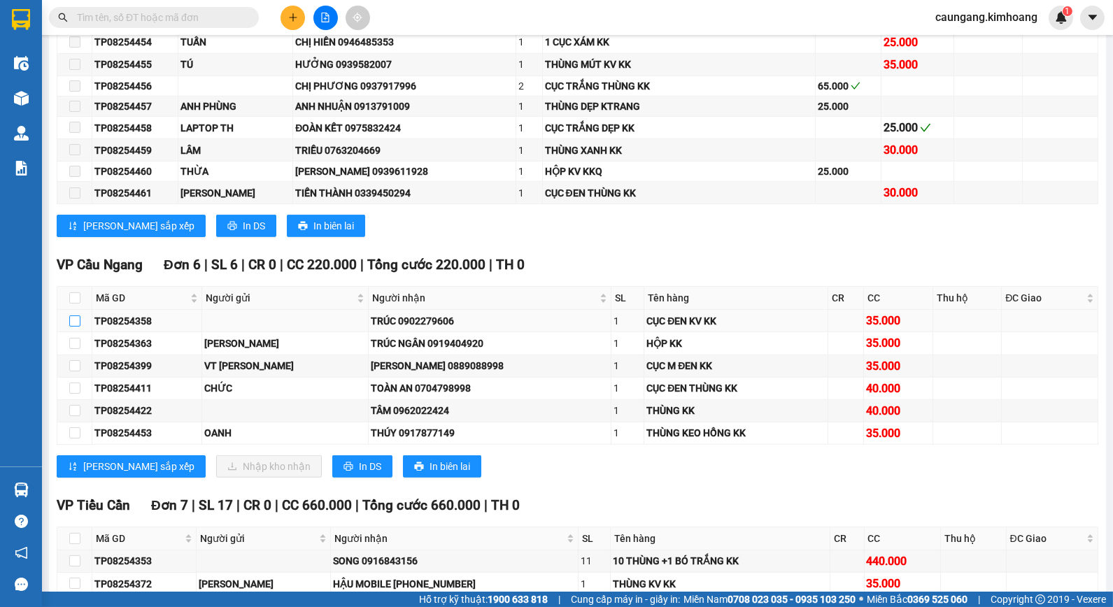
click at [70, 327] on input "checkbox" at bounding box center [74, 320] width 11 height 11
checkbox input "true"
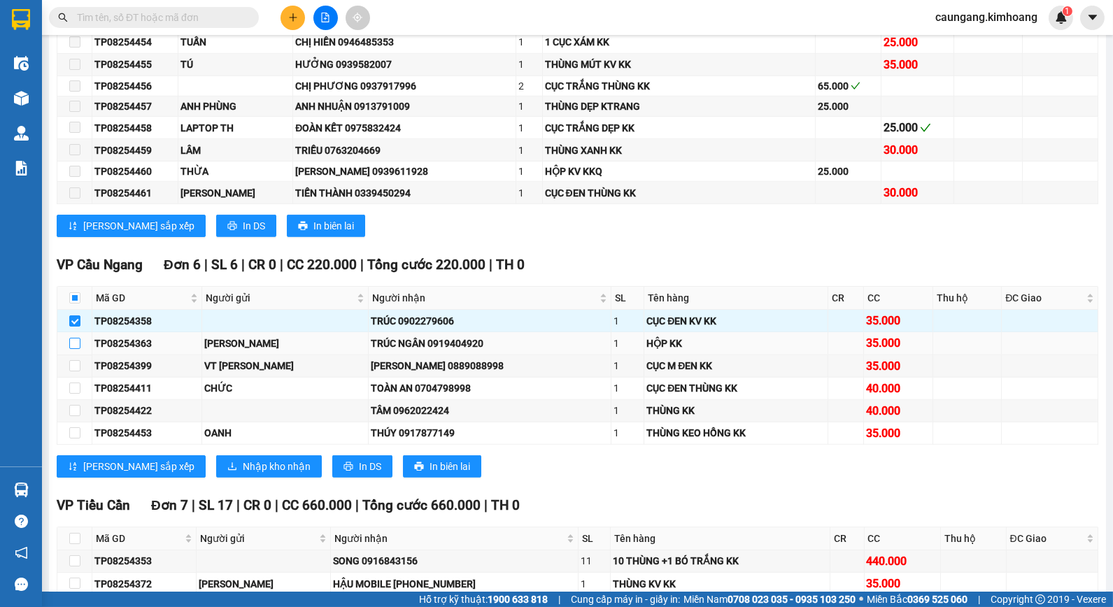
click at [71, 349] on input "checkbox" at bounding box center [74, 343] width 11 height 11
checkbox input "true"
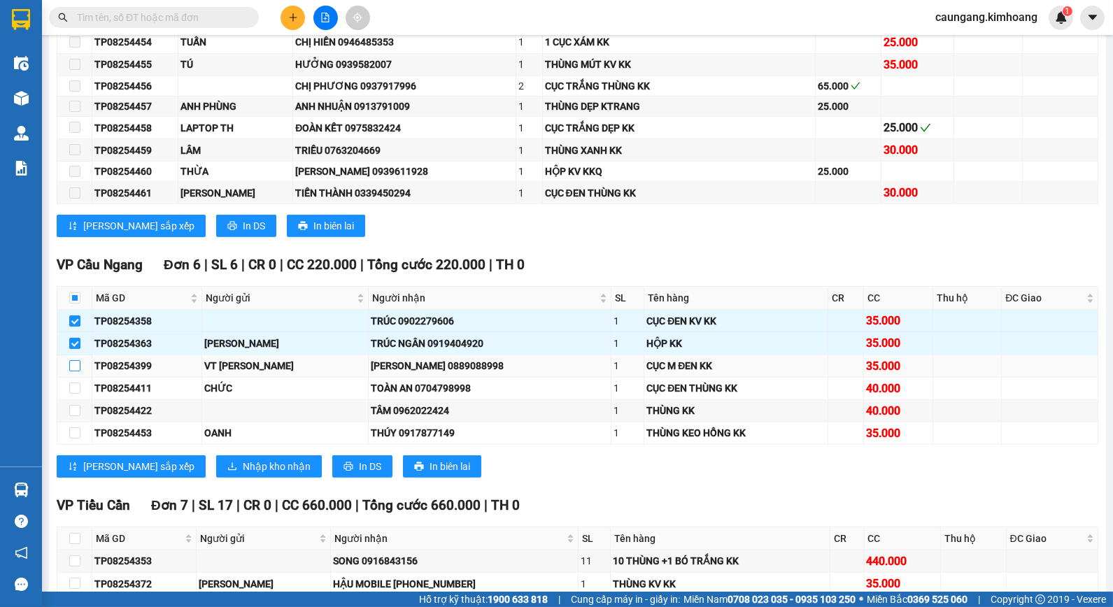
click at [71, 371] on input "checkbox" at bounding box center [74, 365] width 11 height 11
checkbox input "true"
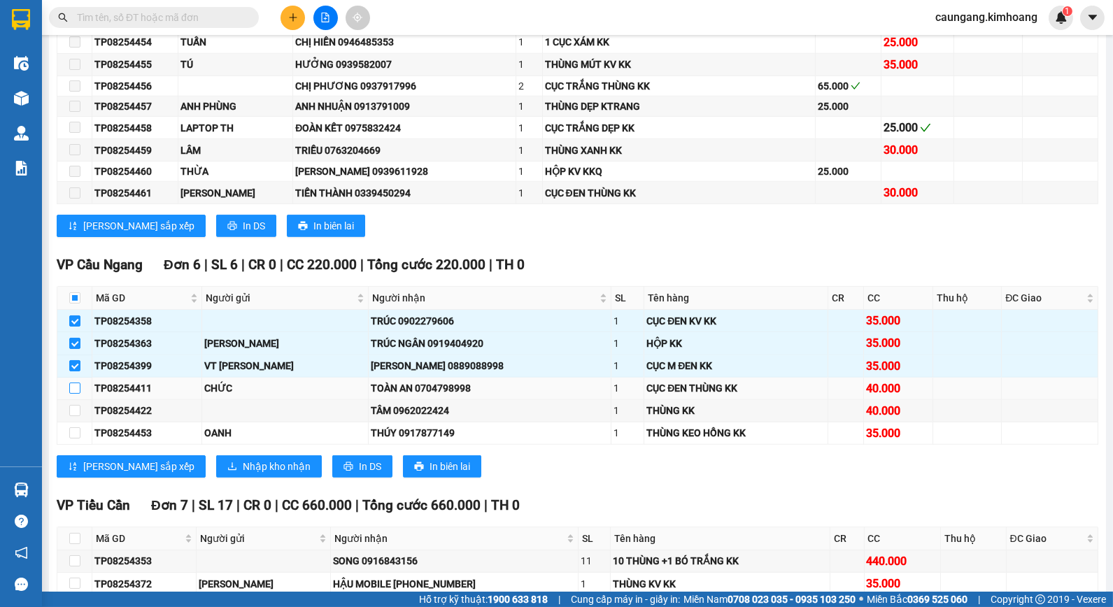
click at [78, 394] on input "checkbox" at bounding box center [74, 388] width 11 height 11
checkbox input "true"
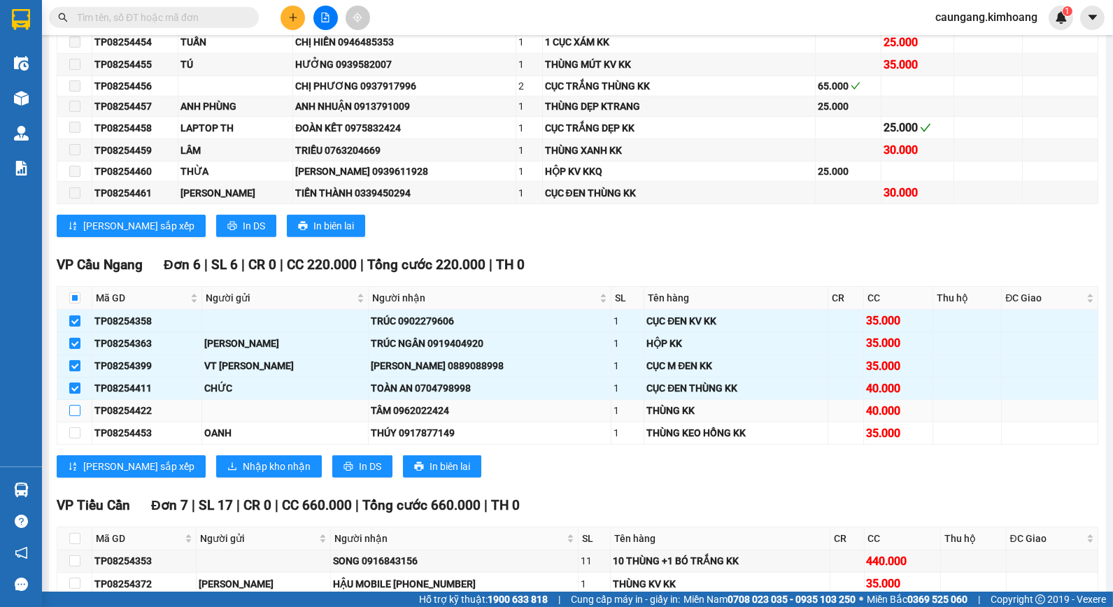
click at [75, 416] on input "checkbox" at bounding box center [74, 410] width 11 height 11
checkbox input "true"
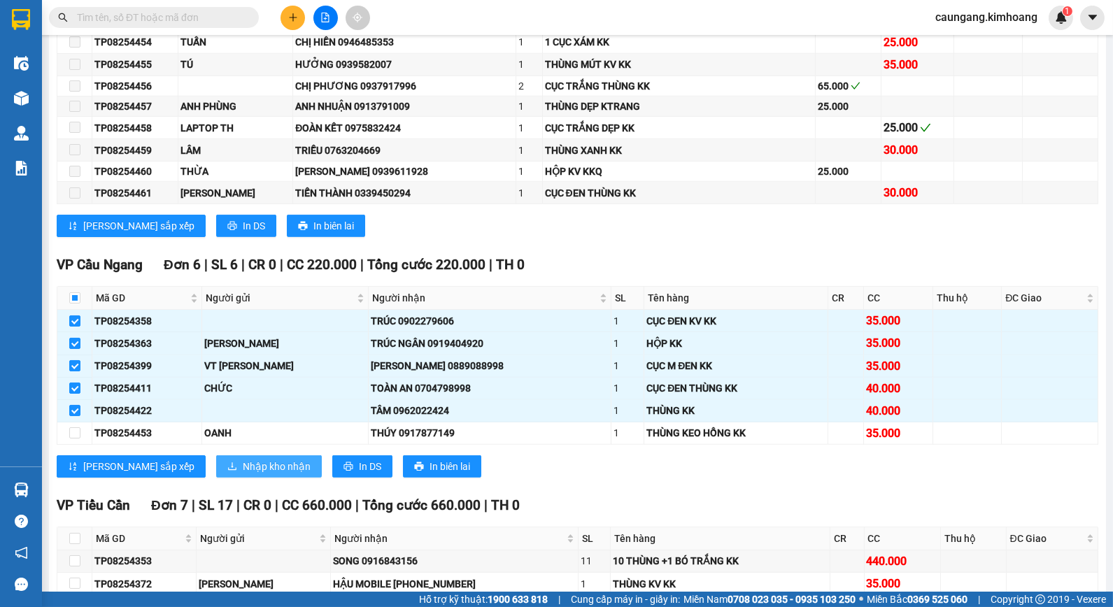
click at [243, 474] on span "Nhập kho nhận" at bounding box center [277, 466] width 68 height 15
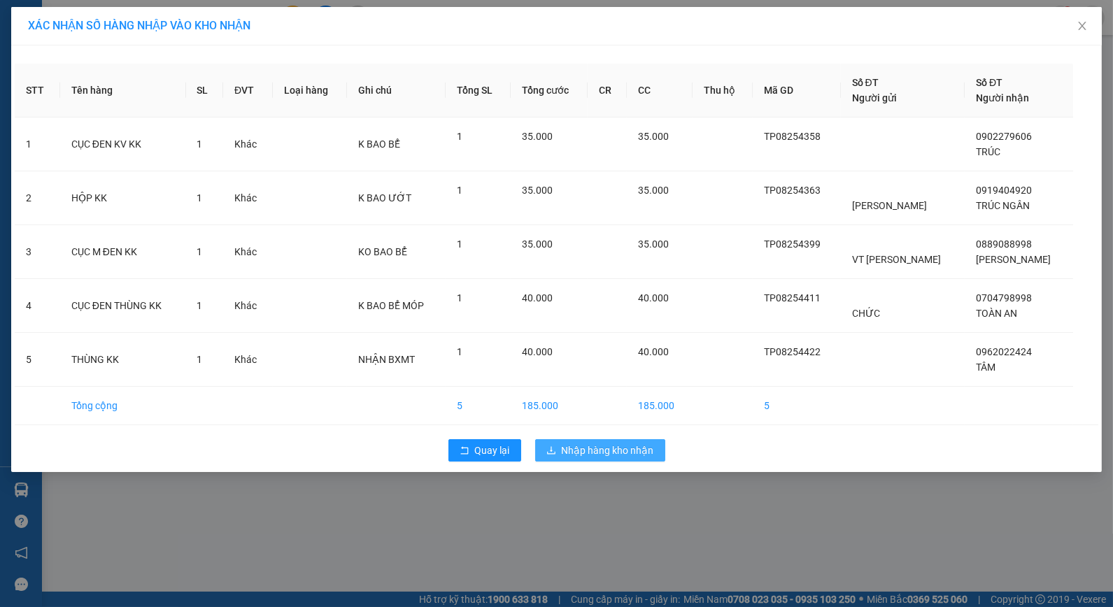
click at [583, 449] on span "Nhập hàng kho nhận" at bounding box center [608, 450] width 92 height 15
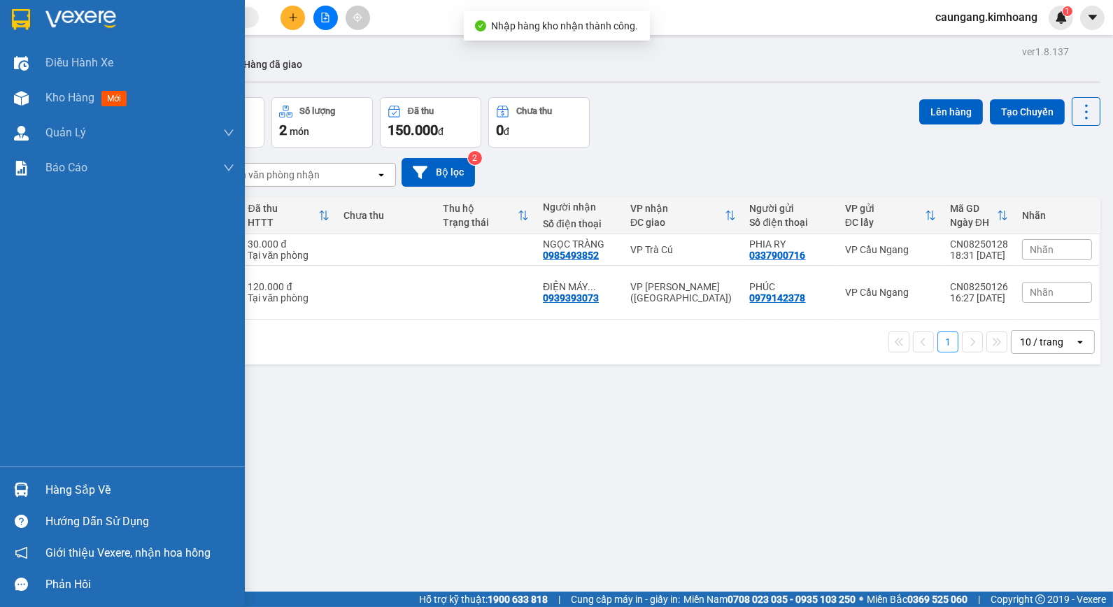
click at [43, 484] on div "Hàng sắp về" at bounding box center [122, 489] width 245 height 31
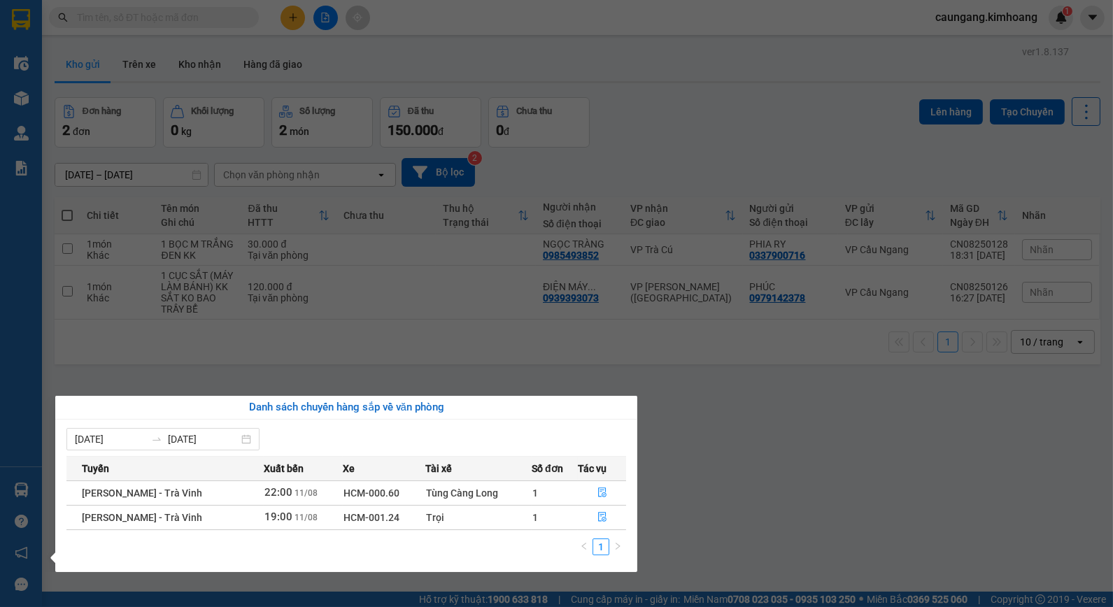
click at [729, 498] on section "Kết quả tìm kiếm ( 0 ) Bộ lọc No Data caungang.[PERSON_NAME] 1 Điều hành xe Kho…" at bounding box center [556, 303] width 1113 height 607
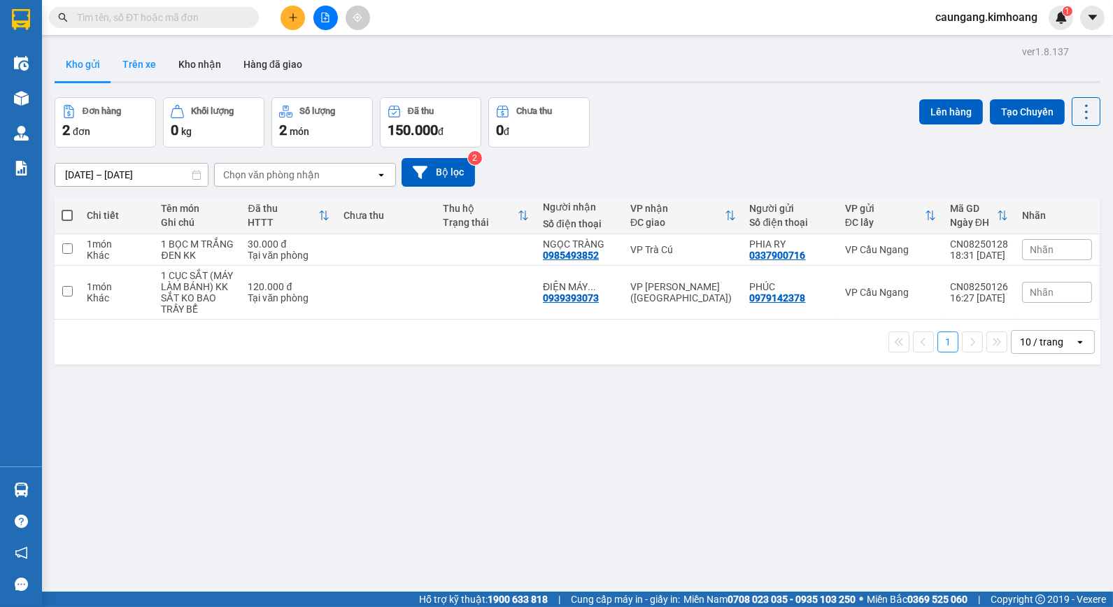
click at [151, 66] on button "Trên xe" at bounding box center [139, 65] width 56 height 34
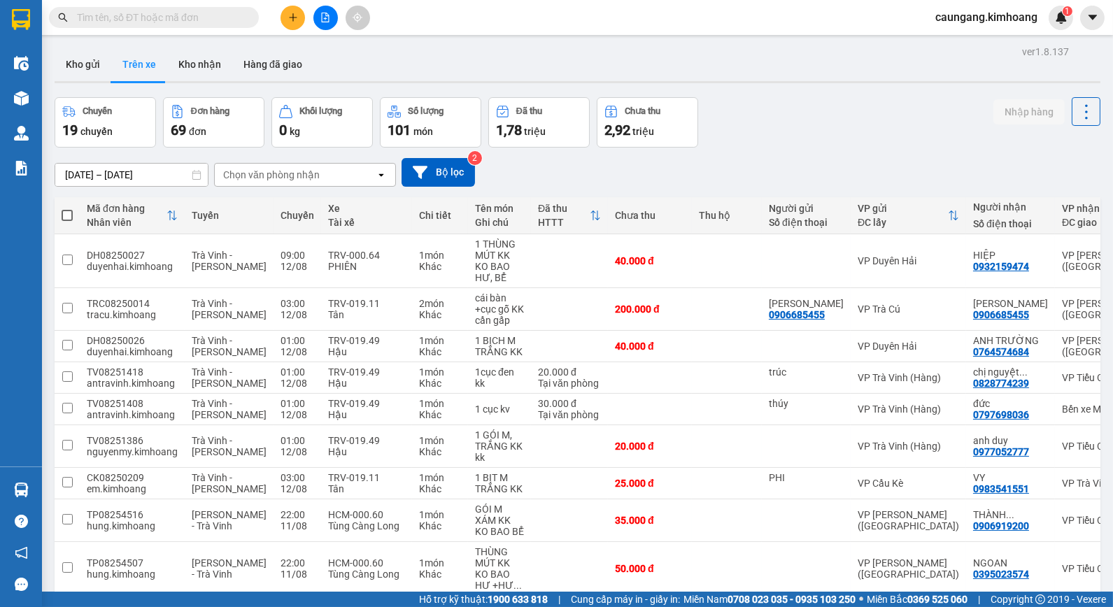
drag, startPoint x: 354, startPoint y: 176, endPoint x: 344, endPoint y: 185, distance: 13.4
click at [353, 176] on div "Chọn văn phòng nhận" at bounding box center [295, 175] width 161 height 22
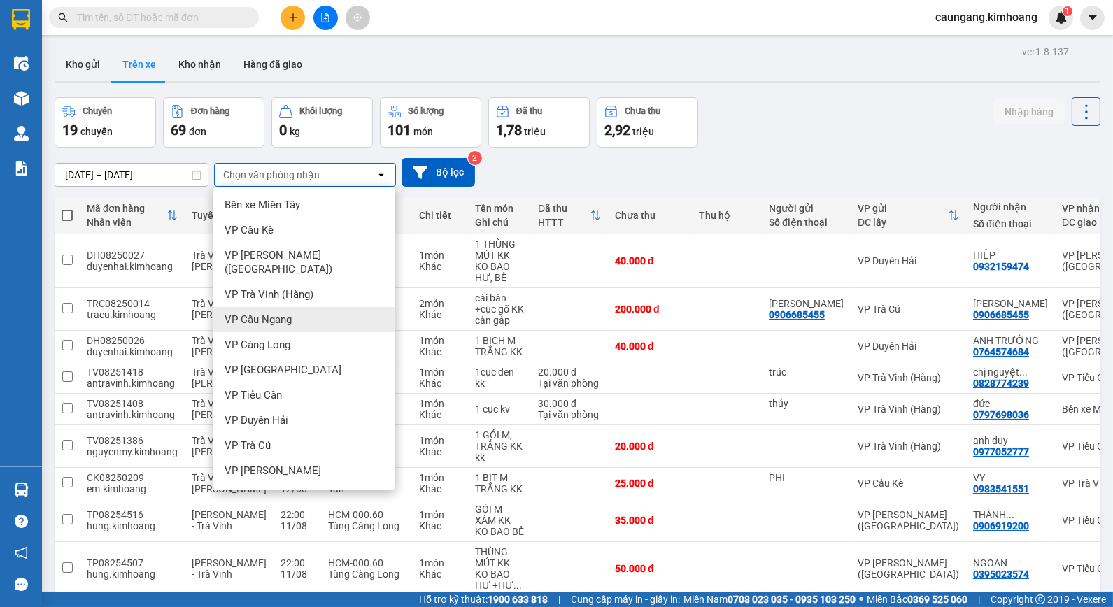
click at [303, 307] on div "VP Cầu Ngang" at bounding box center [304, 319] width 182 height 25
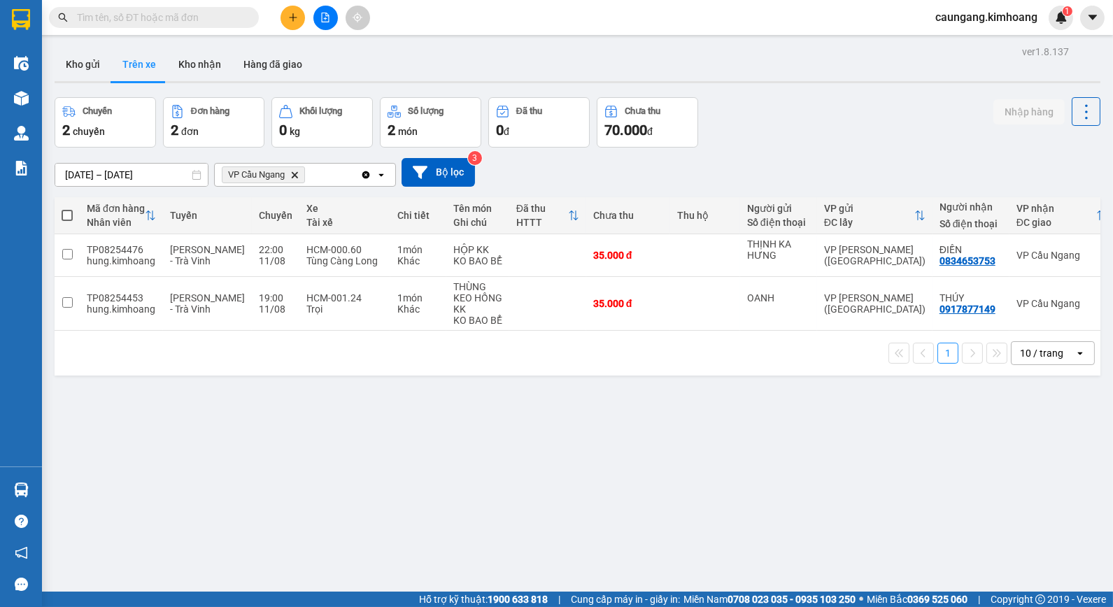
click at [231, 18] on input "text" at bounding box center [159, 17] width 165 height 15
click at [192, 57] on button "Kho nhận" at bounding box center [199, 65] width 65 height 34
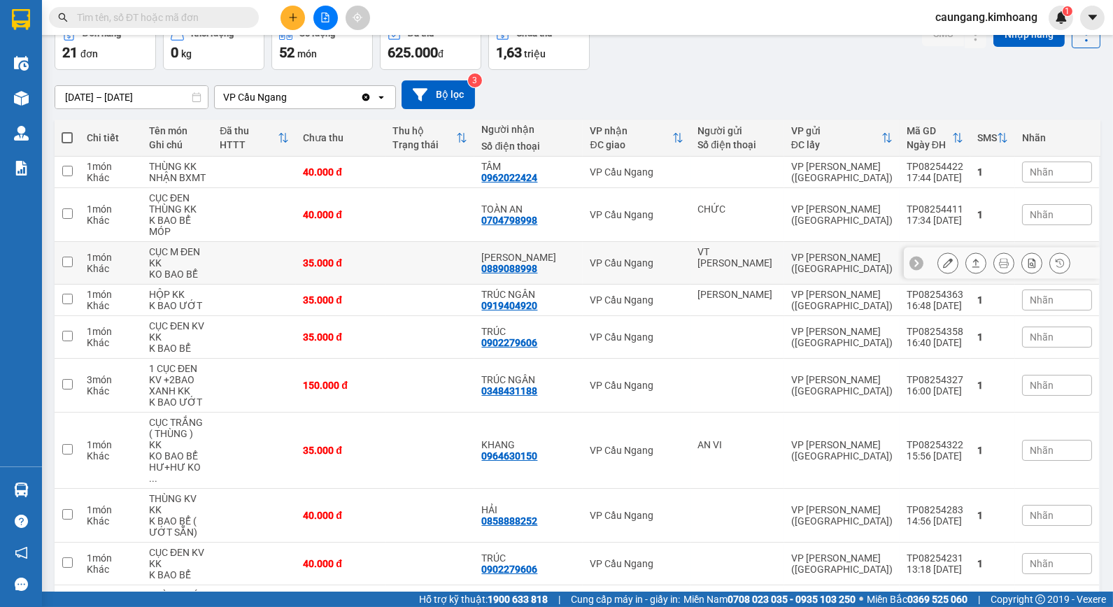
scroll to position [150, 0]
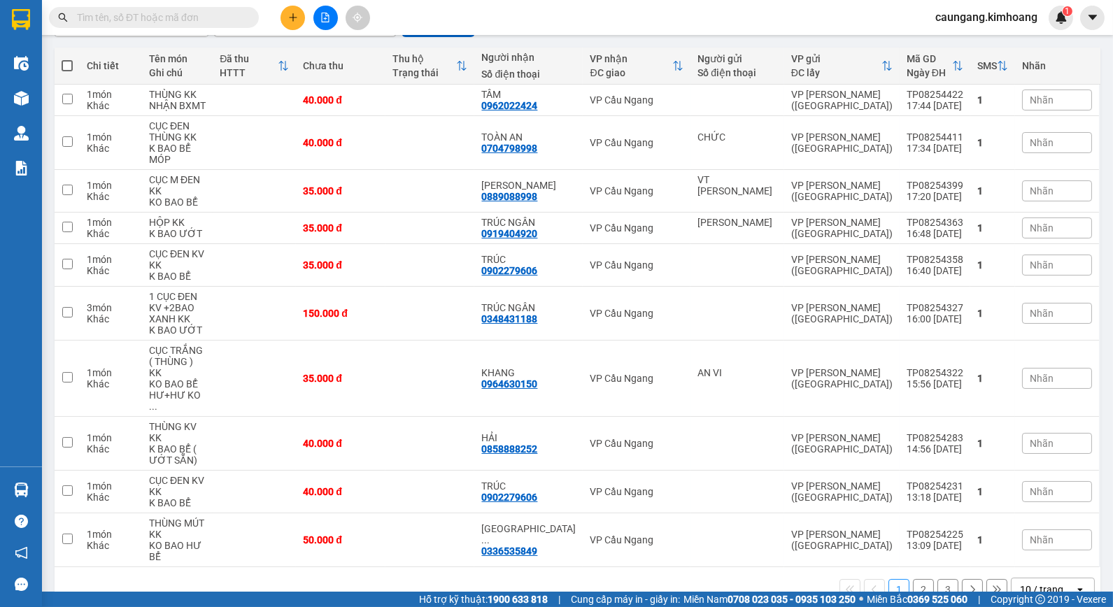
click at [913, 579] on button "2" at bounding box center [923, 589] width 21 height 21
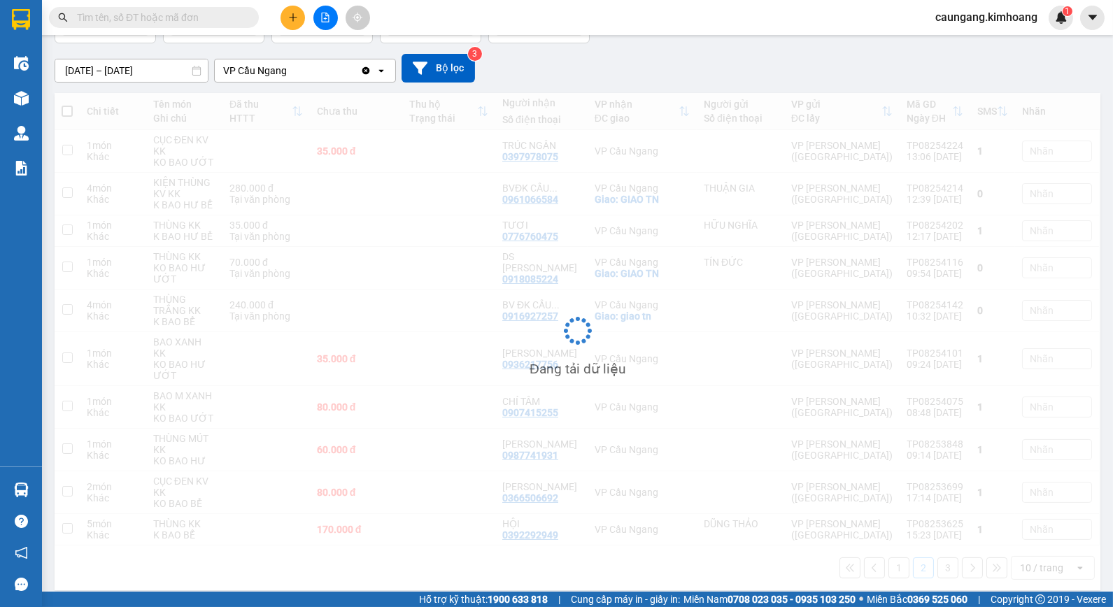
scroll to position [105, 0]
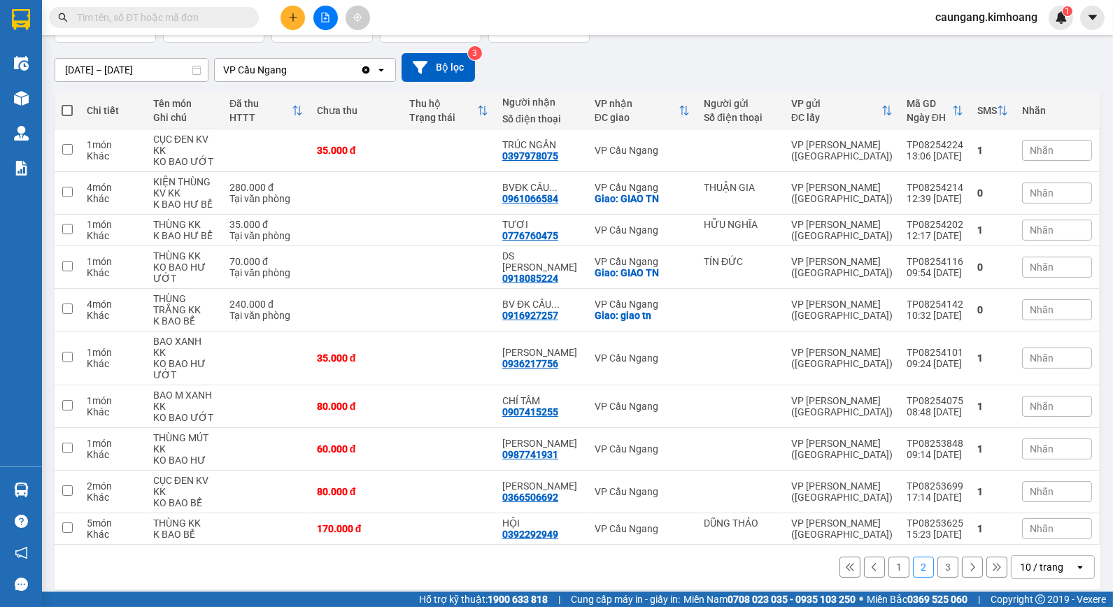
click at [129, 22] on input "text" at bounding box center [159, 17] width 165 height 15
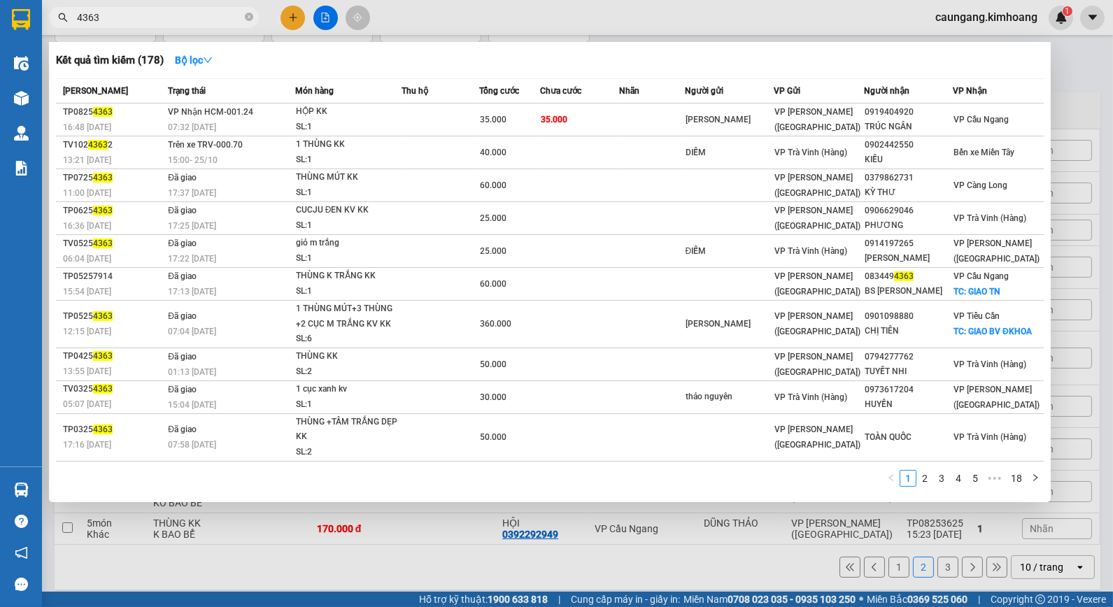
type input "4363"
click at [436, 15] on div at bounding box center [556, 303] width 1113 height 607
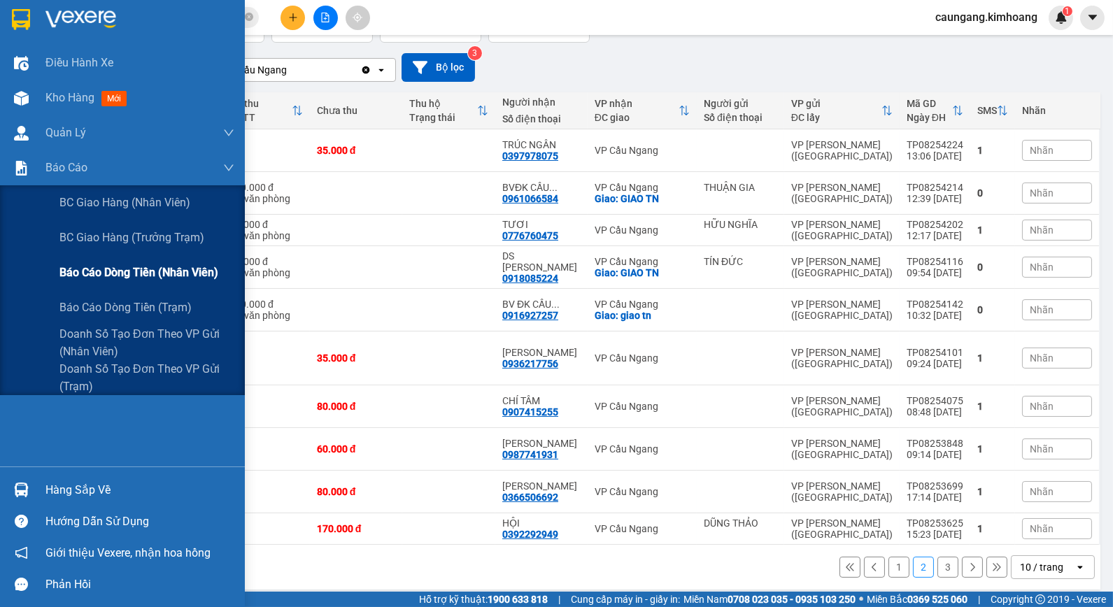
click at [69, 264] on span "Báo cáo dòng tiền (nhân viên)" at bounding box center [138, 272] width 159 height 17
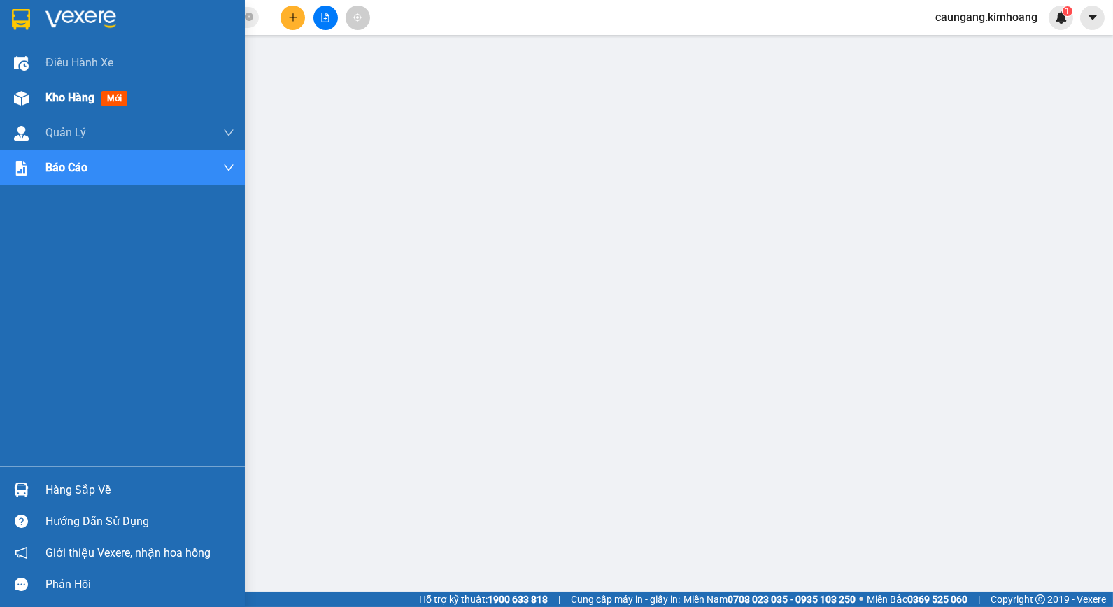
click at [24, 105] on img at bounding box center [21, 98] width 15 height 15
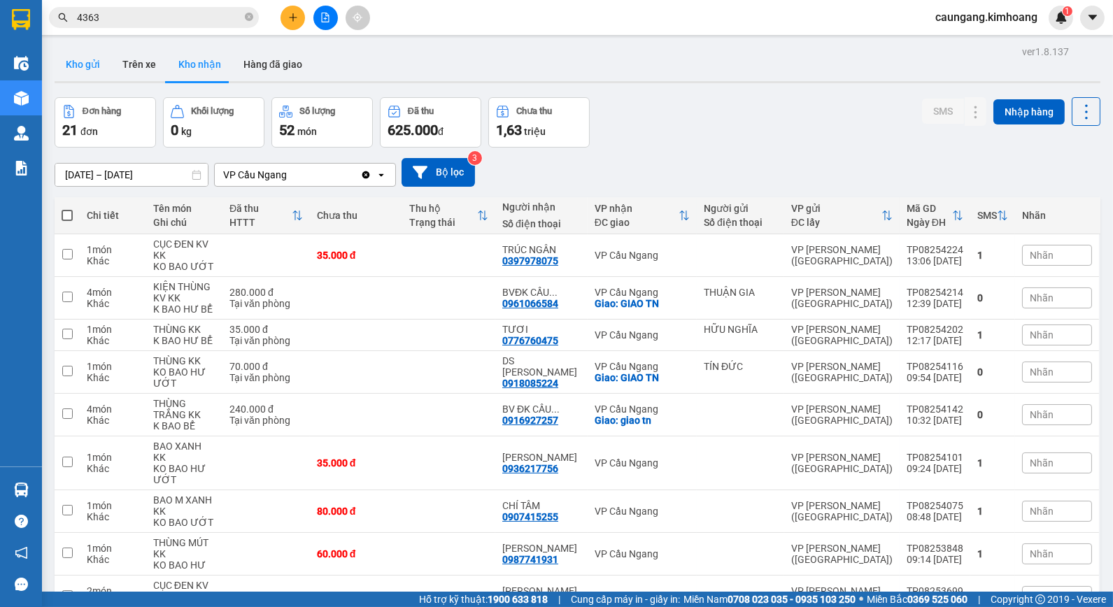
click at [93, 71] on button "Kho gửi" at bounding box center [83, 65] width 57 height 34
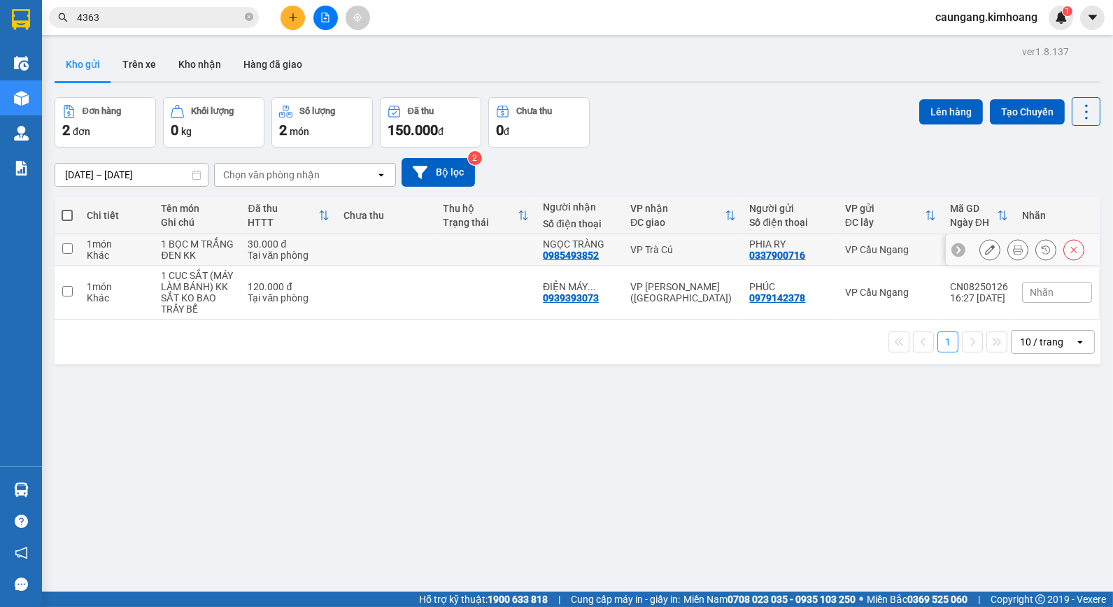
click at [1008, 243] on button at bounding box center [1018, 250] width 20 height 24
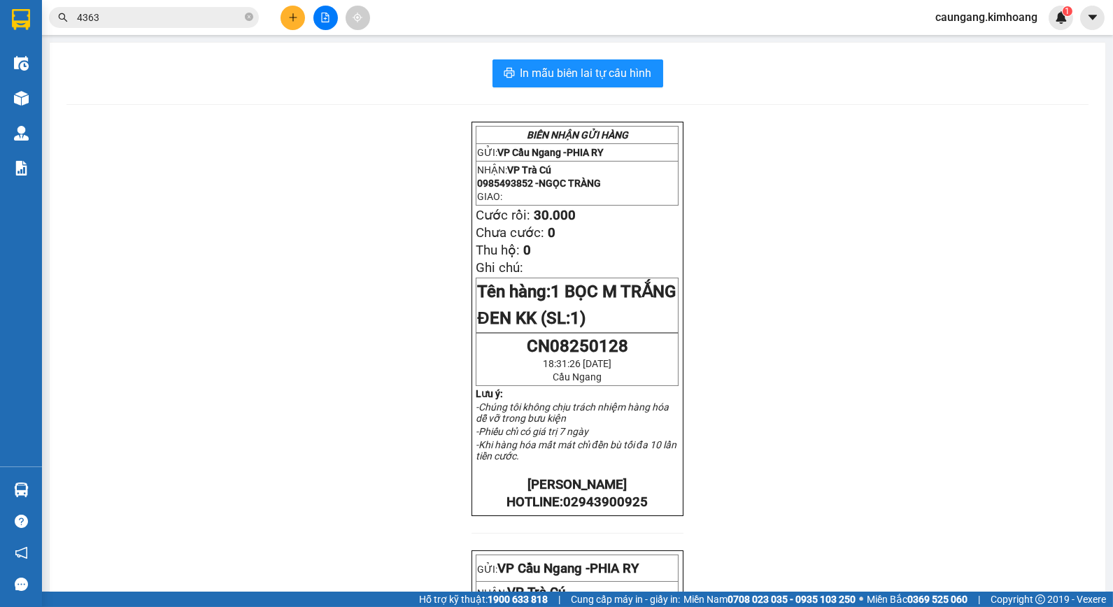
scroll to position [387, 0]
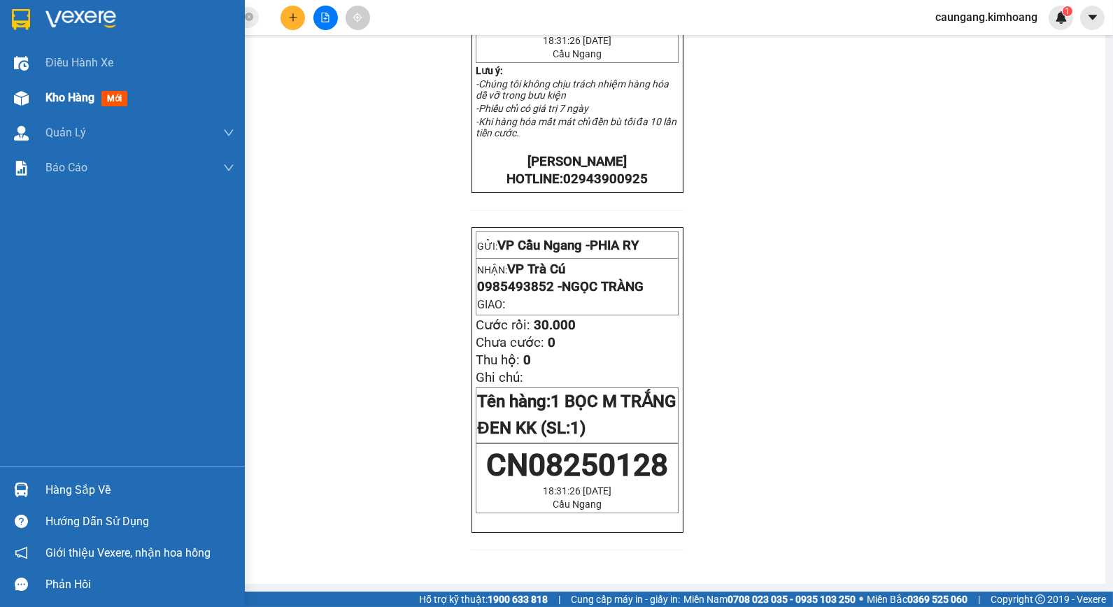
click at [53, 98] on span "Kho hàng" at bounding box center [69, 97] width 49 height 13
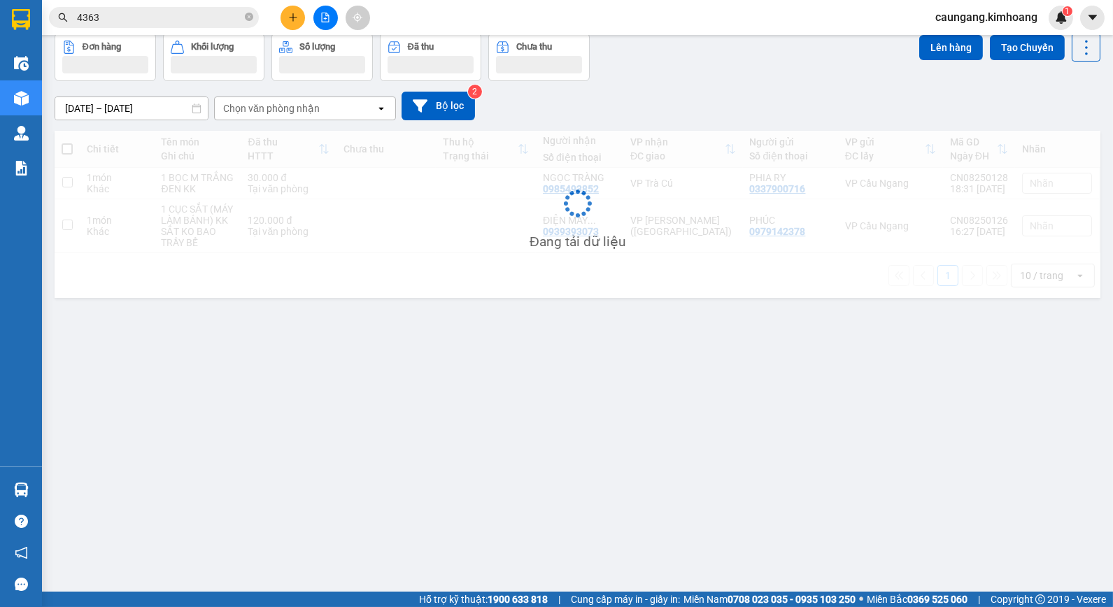
scroll to position [64, 0]
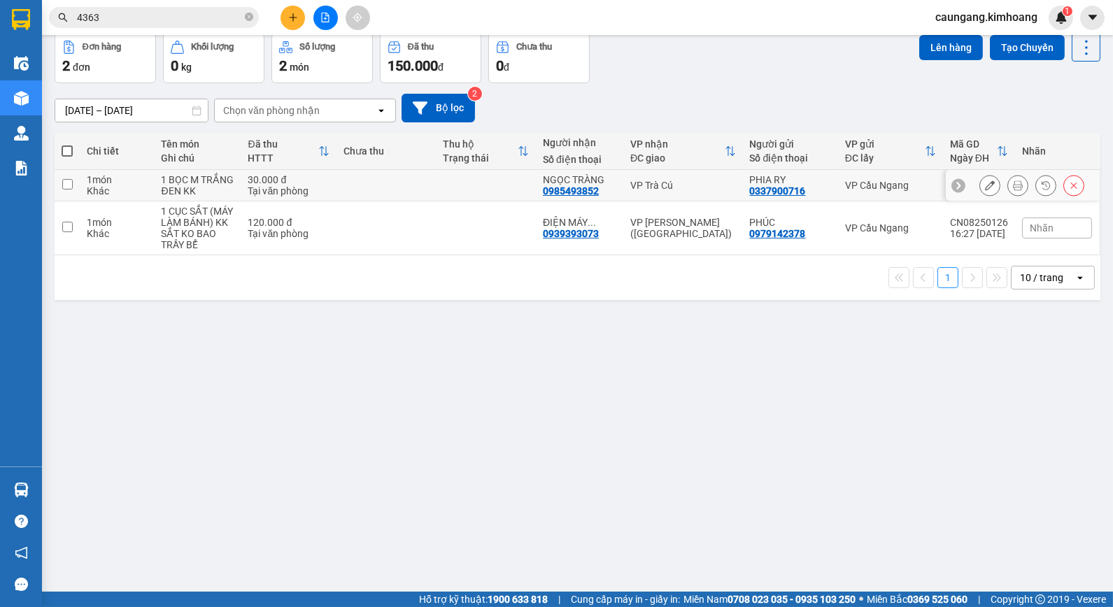
click at [666, 192] on td "VP Trà Cú" at bounding box center [682, 185] width 119 height 31
checkbox input "true"
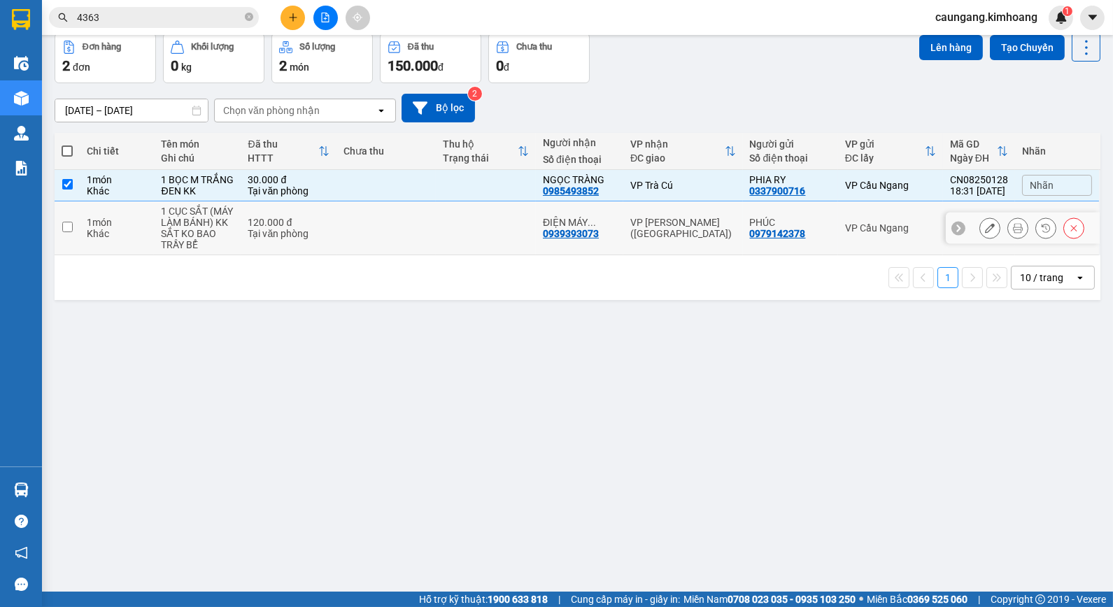
click at [657, 220] on td "VP [PERSON_NAME] ([GEOGRAPHIC_DATA])" at bounding box center [682, 228] width 119 height 54
checkbox input "true"
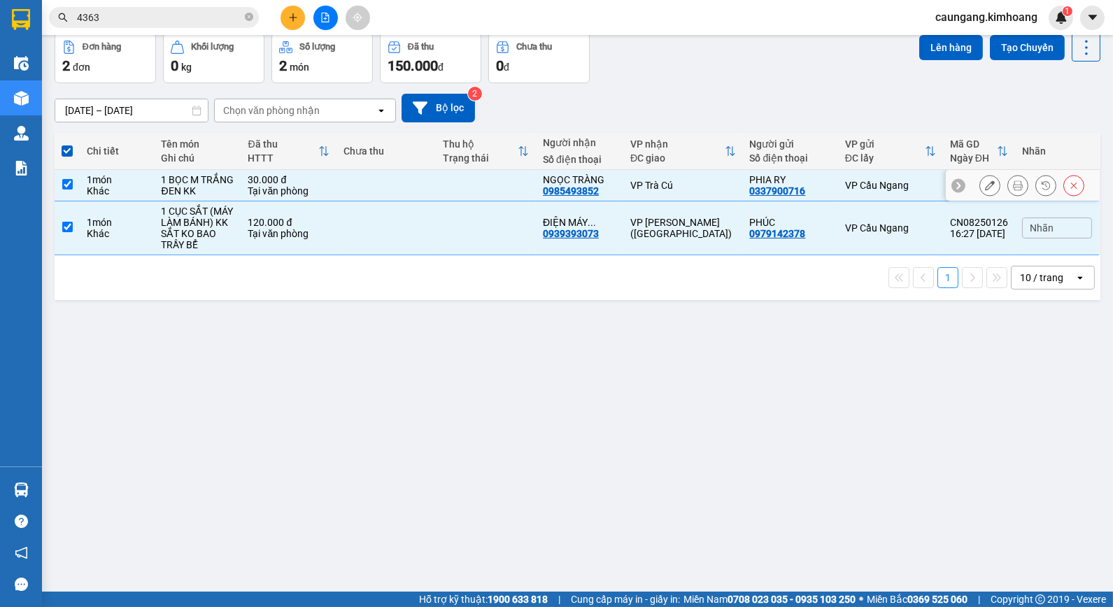
click at [655, 192] on td "VP Trà Cú" at bounding box center [682, 185] width 119 height 31
checkbox input "false"
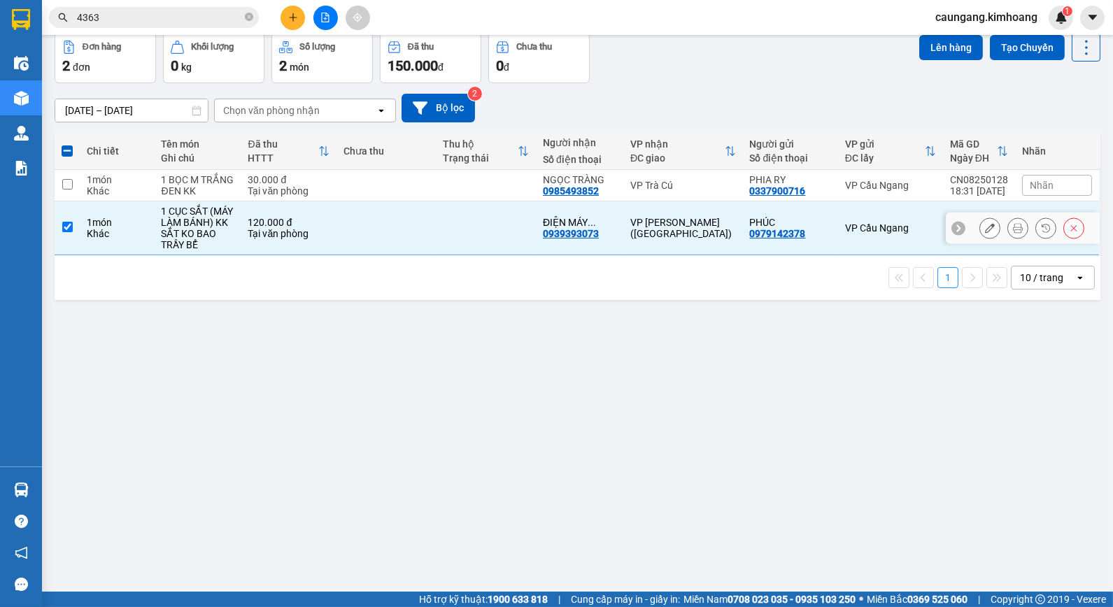
click at [654, 214] on td "VP [PERSON_NAME] ([GEOGRAPHIC_DATA])" at bounding box center [682, 228] width 119 height 54
checkbox input "false"
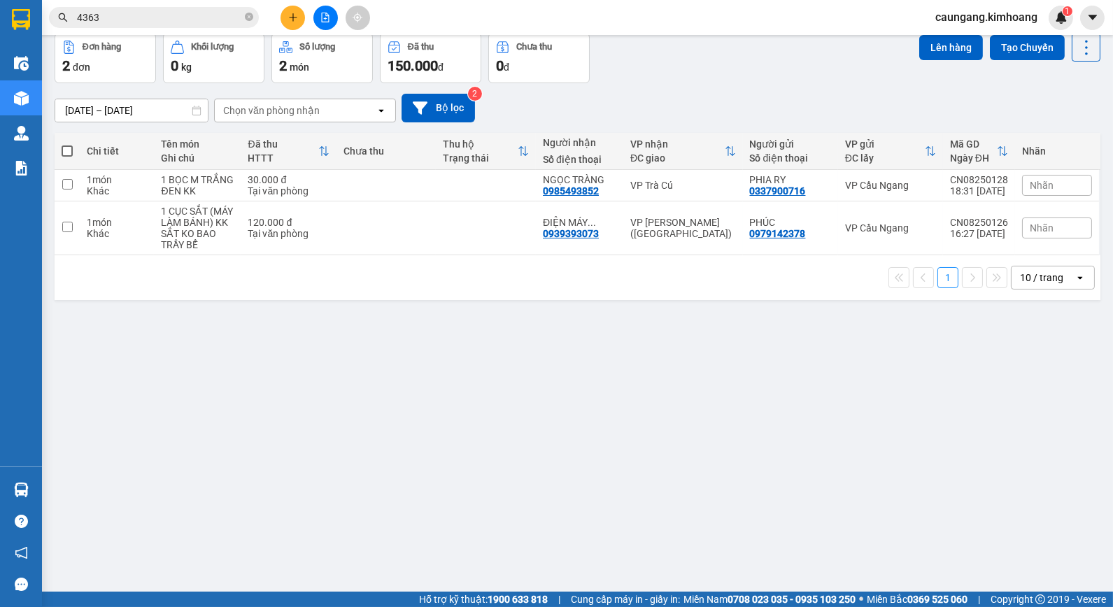
scroll to position [0, 0]
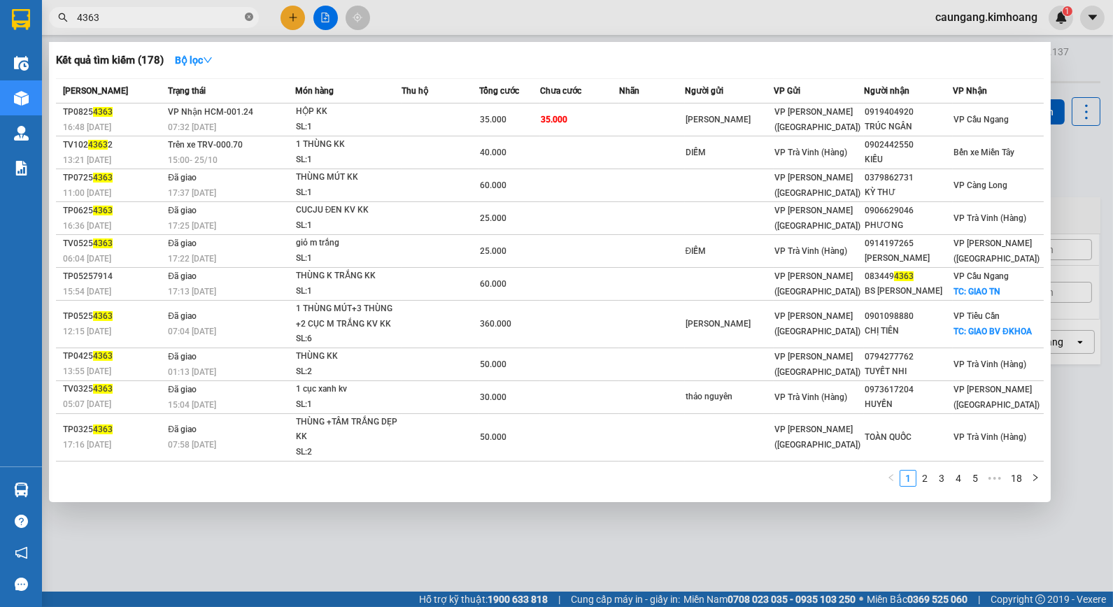
click at [248, 15] on icon "close-circle" at bounding box center [249, 17] width 8 height 8
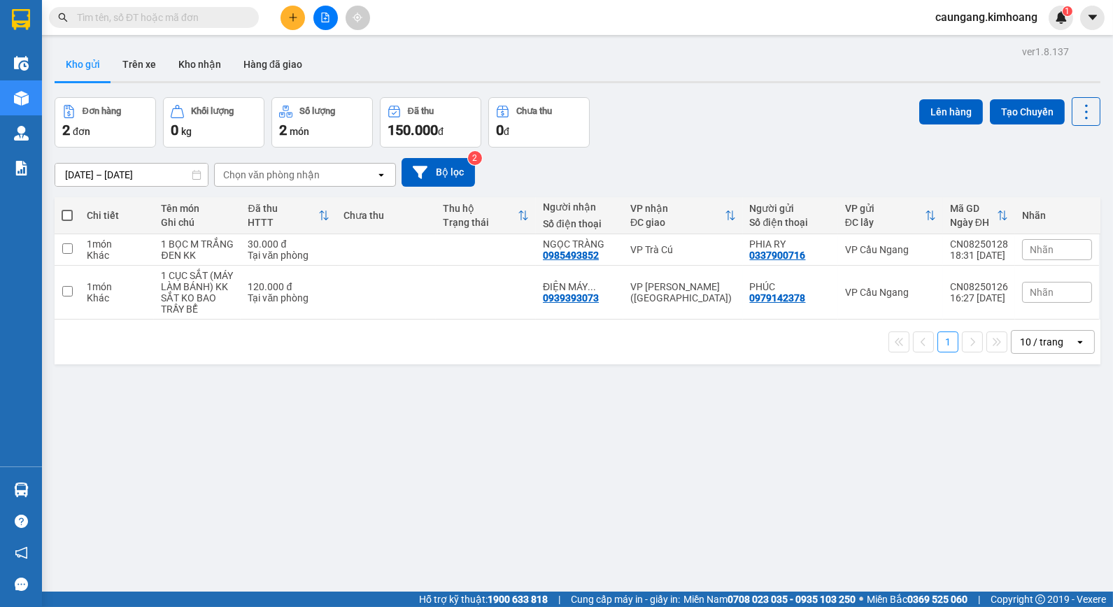
click at [241, 16] on input "text" at bounding box center [159, 17] width 165 height 15
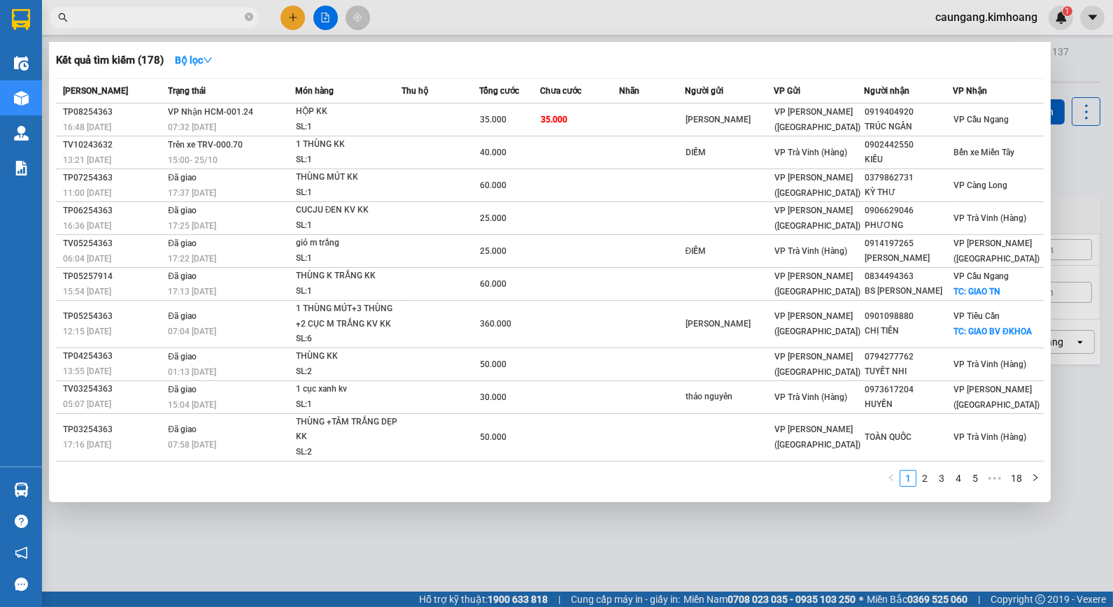
click at [459, 3] on div at bounding box center [556, 303] width 1113 height 607
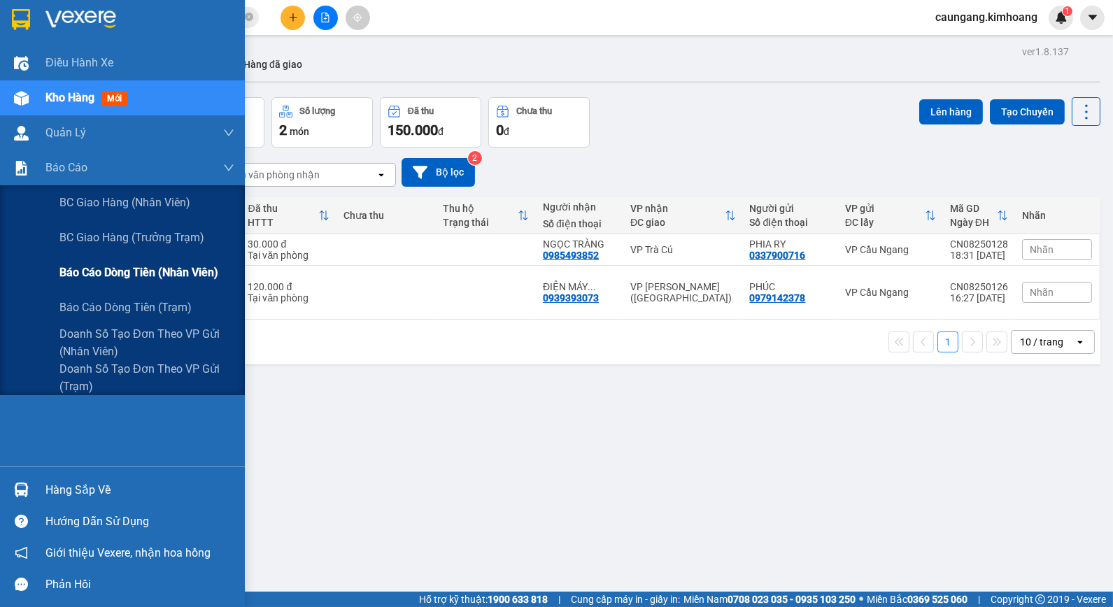
click at [83, 269] on span "Báo cáo dòng tiền (nhân viên)" at bounding box center [138, 272] width 159 height 17
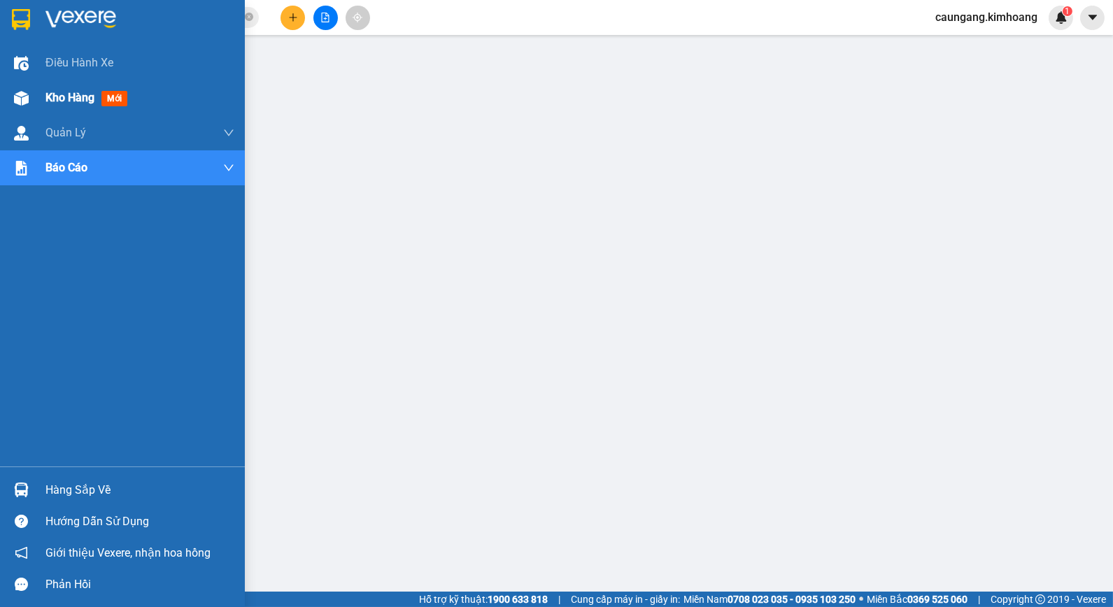
click at [52, 95] on span "Kho hàng" at bounding box center [69, 97] width 49 height 13
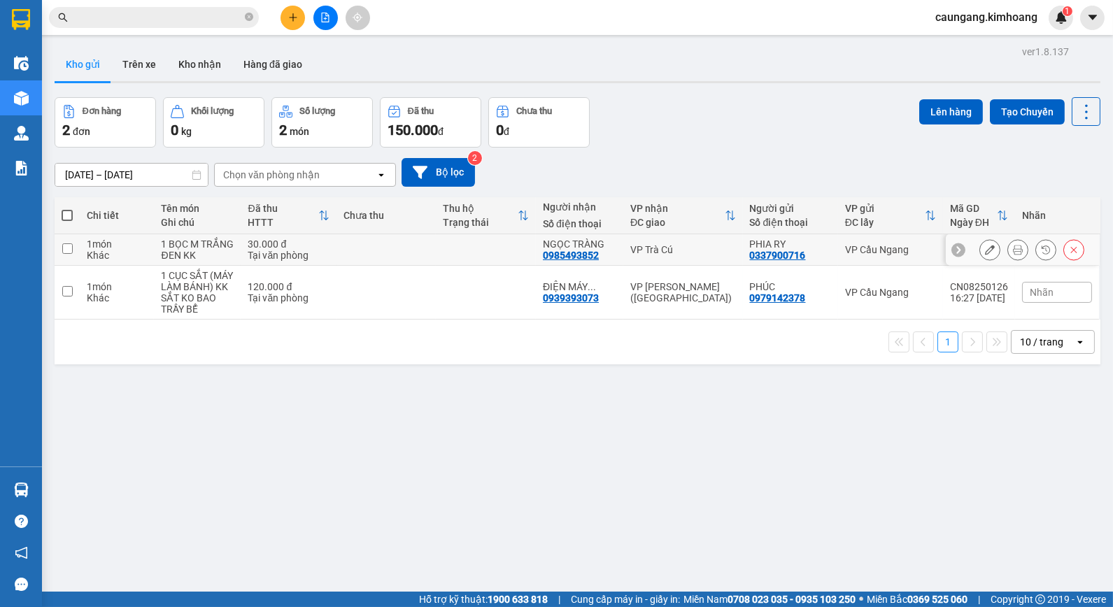
click at [507, 246] on td at bounding box center [486, 249] width 100 height 31
checkbox input "true"
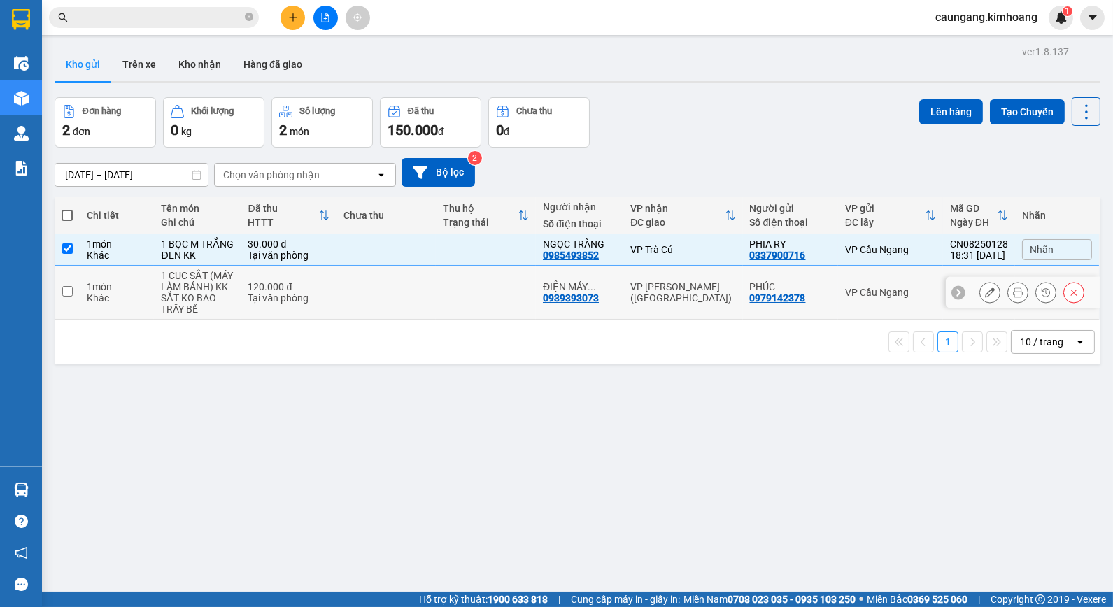
click at [499, 290] on td at bounding box center [486, 293] width 100 height 54
checkbox input "true"
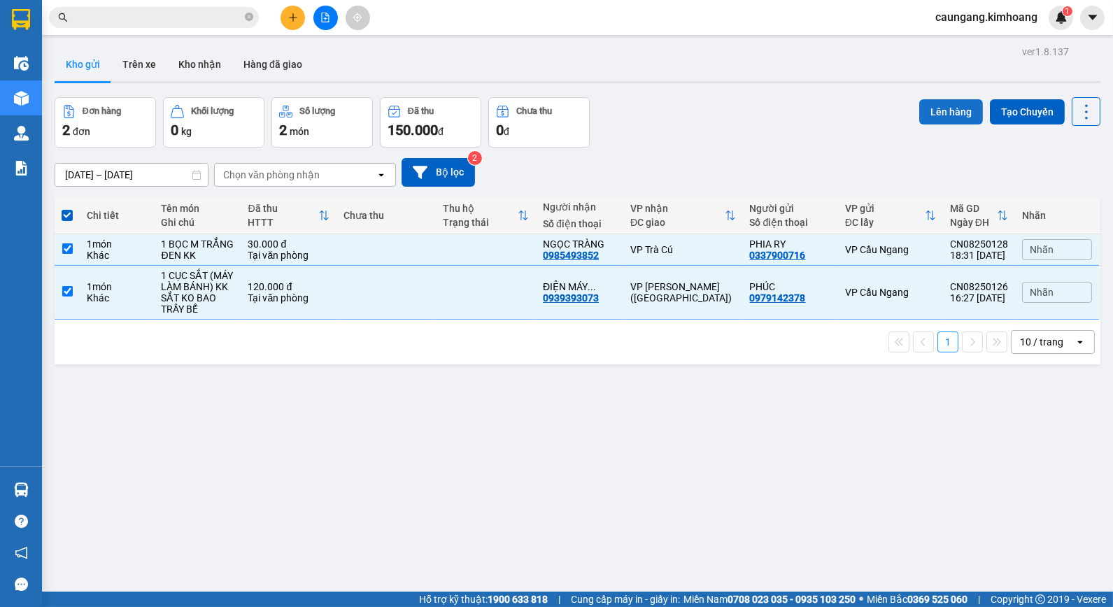
click at [948, 106] on button "Lên hàng" at bounding box center [951, 111] width 64 height 25
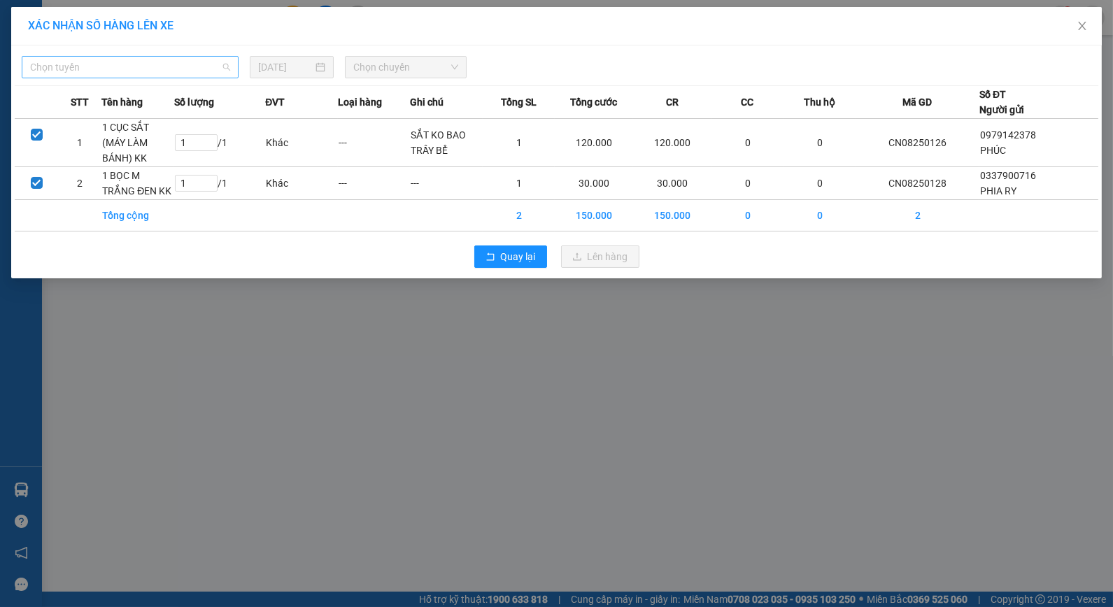
click at [200, 62] on span "Chọn tuyến" at bounding box center [130, 67] width 200 height 21
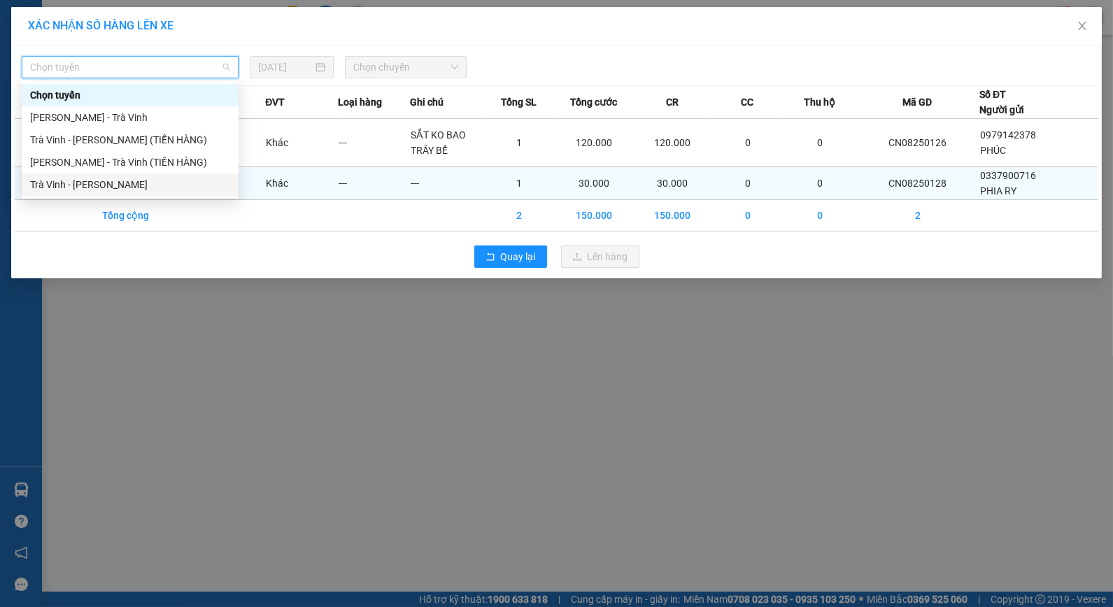
drag, startPoint x: 138, startPoint y: 183, endPoint x: 194, endPoint y: 156, distance: 61.6
click at [138, 184] on div "Trà Vinh - [PERSON_NAME]" at bounding box center [130, 184] width 200 height 15
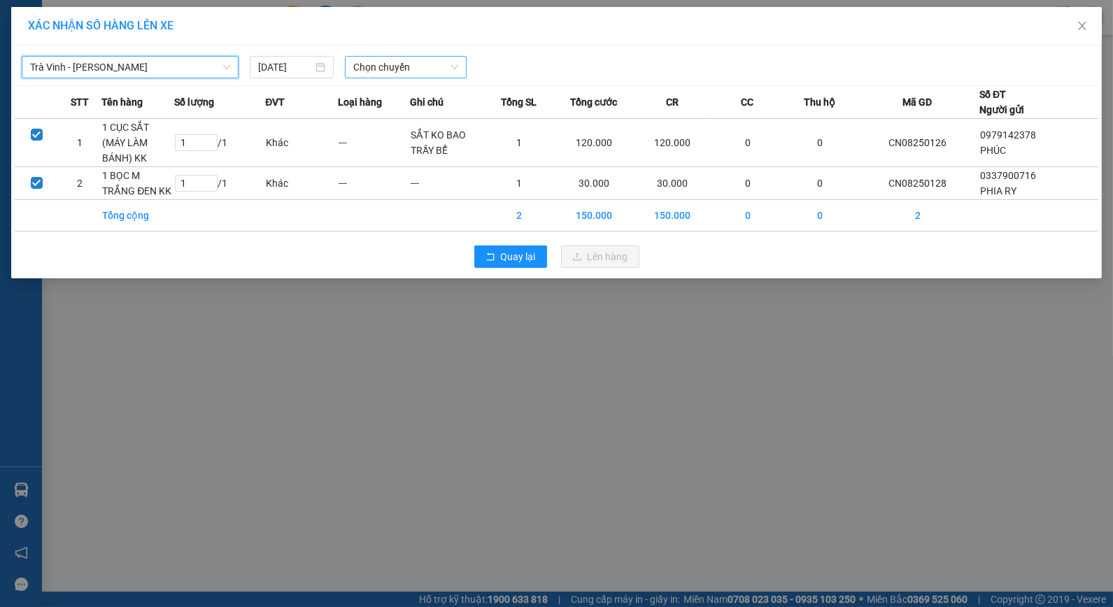
click at [424, 67] on span "Chọn chuyến" at bounding box center [405, 67] width 105 height 21
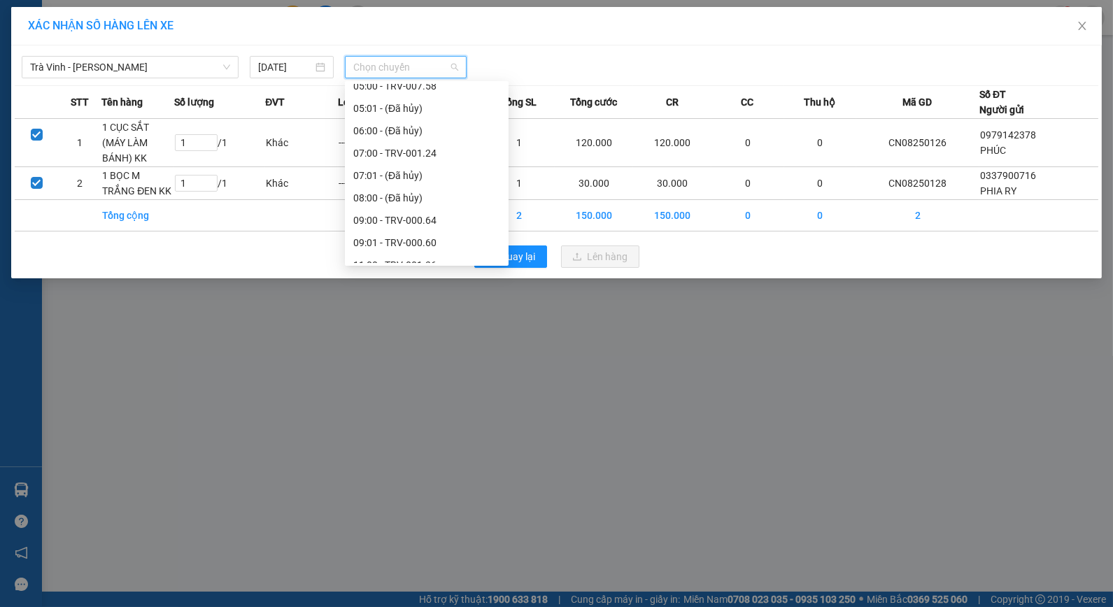
scroll to position [311, 0]
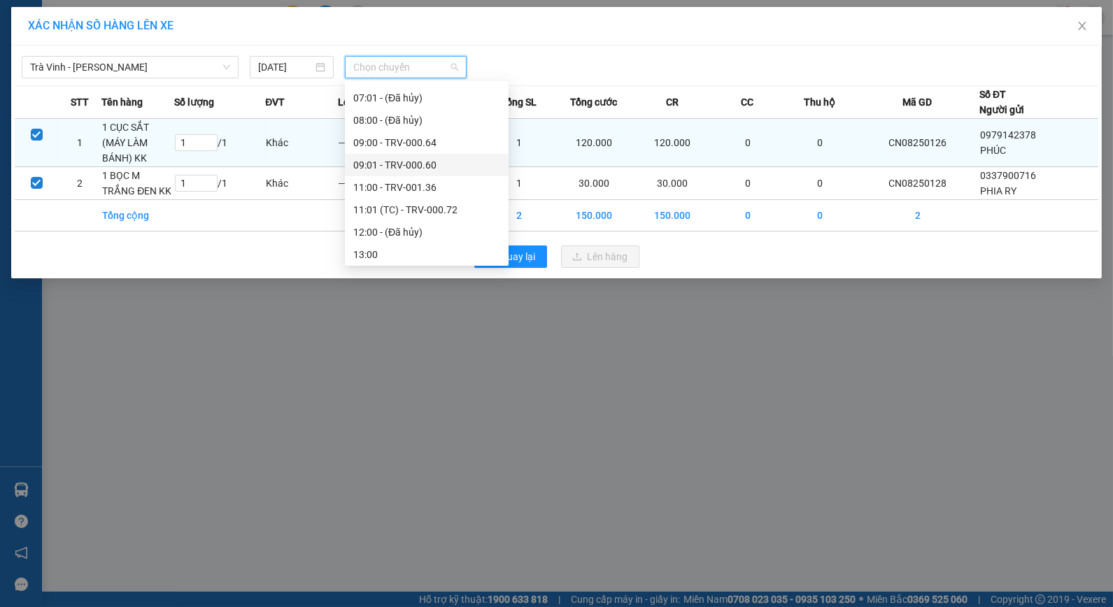
click at [392, 158] on div "09:01 - TRV-000.60" at bounding box center [426, 164] width 147 height 15
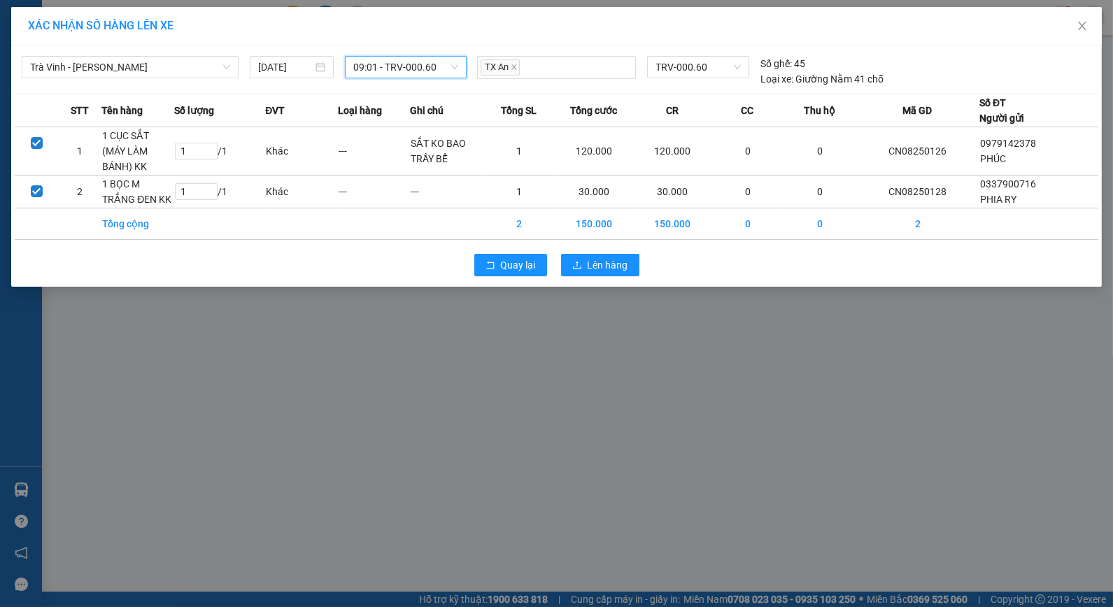
click at [413, 66] on span "09:01 - TRV-000.60" at bounding box center [405, 67] width 105 height 21
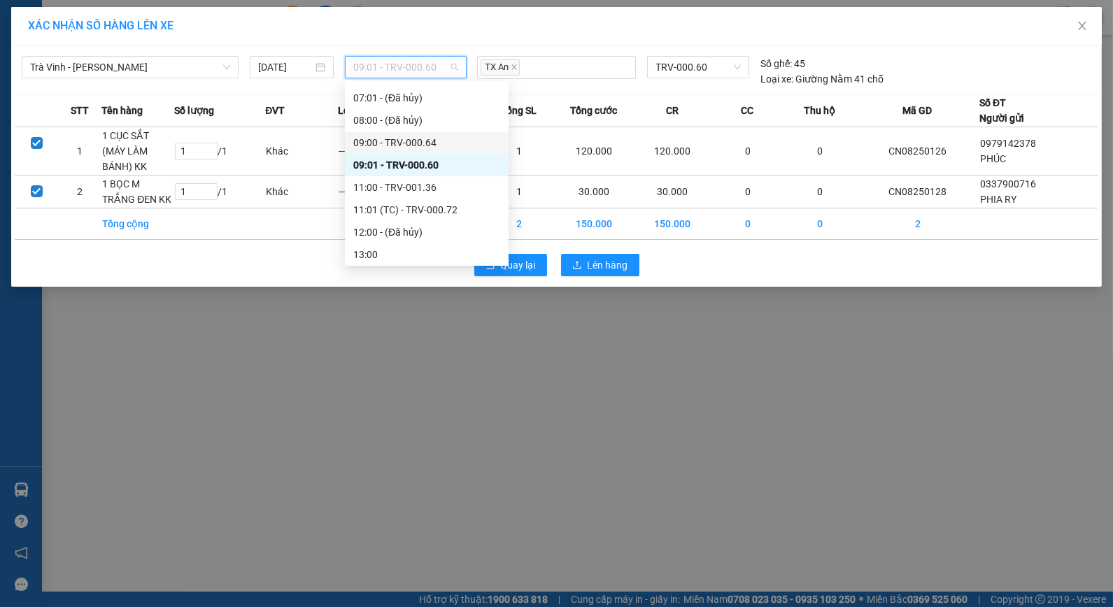
click at [421, 142] on div "09:00 - TRV-000.64" at bounding box center [426, 142] width 147 height 15
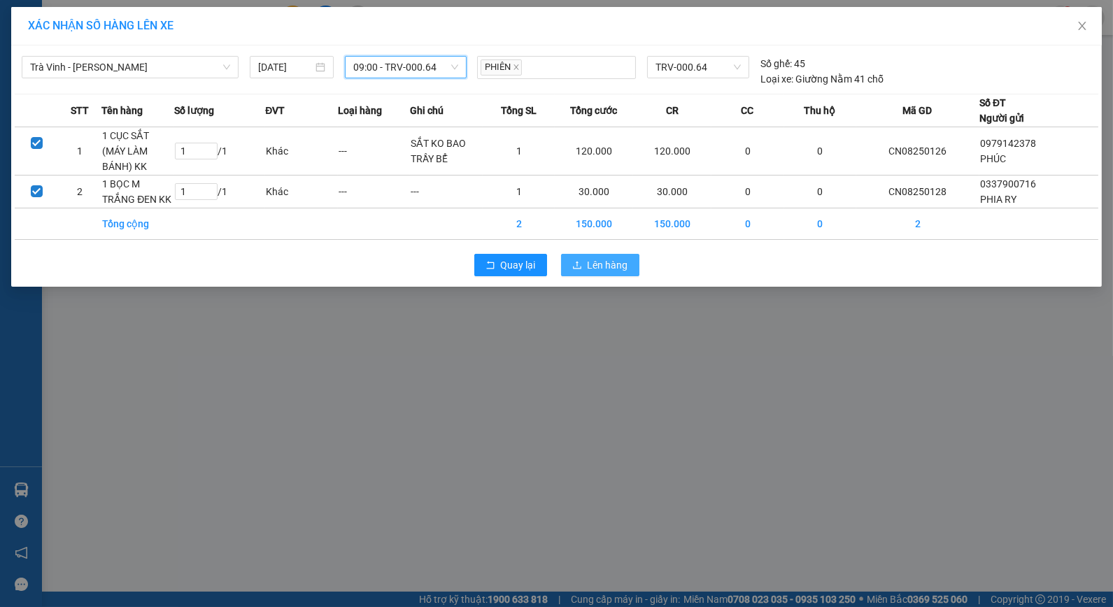
click at [569, 254] on button "Lên hàng" at bounding box center [600, 265] width 78 height 22
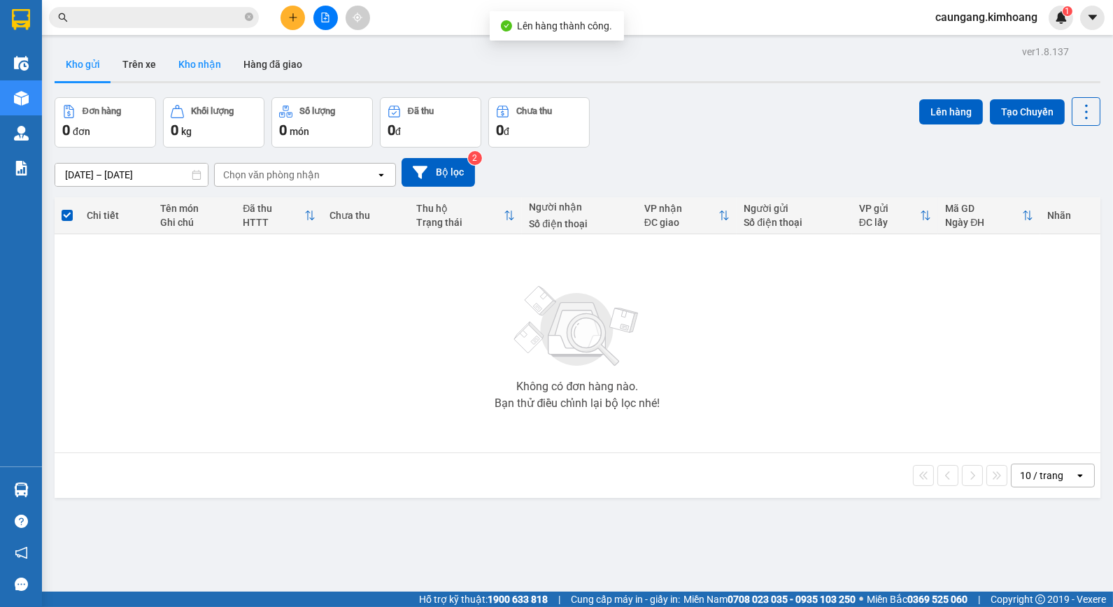
click at [194, 59] on button "Kho nhận" at bounding box center [199, 65] width 65 height 34
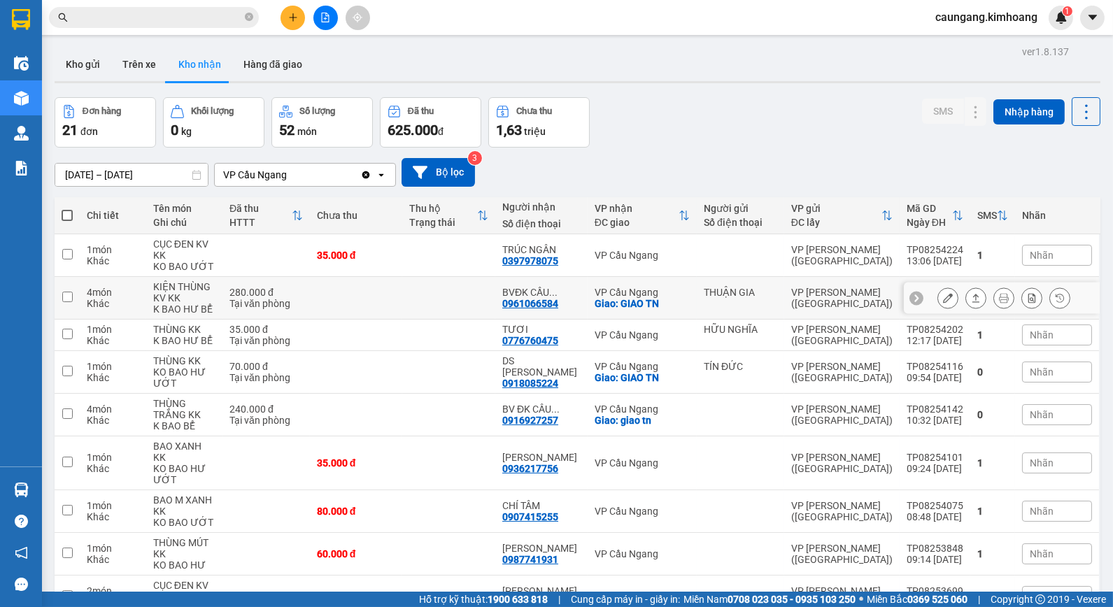
click at [716, 299] on div "THUẬN GIA" at bounding box center [740, 298] width 73 height 22
checkbox input "true"
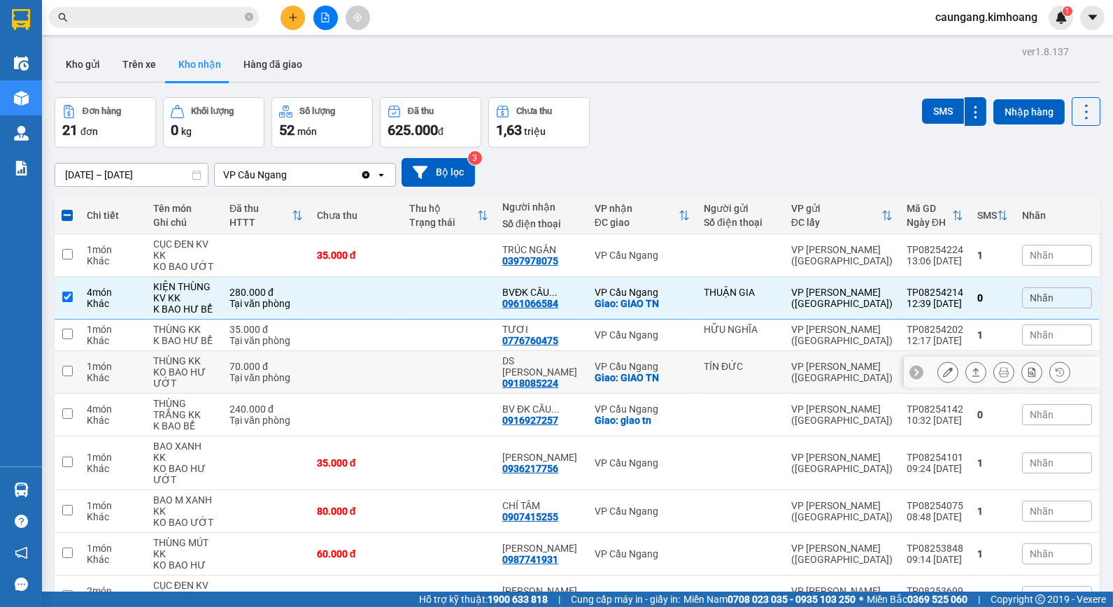
drag, startPoint x: 694, startPoint y: 367, endPoint x: 698, endPoint y: 413, distance: 46.3
click at [693, 368] on td "VP Cầu Ngang Giao: [GEOGRAPHIC_DATA]" at bounding box center [641, 372] width 109 height 43
checkbox input "true"
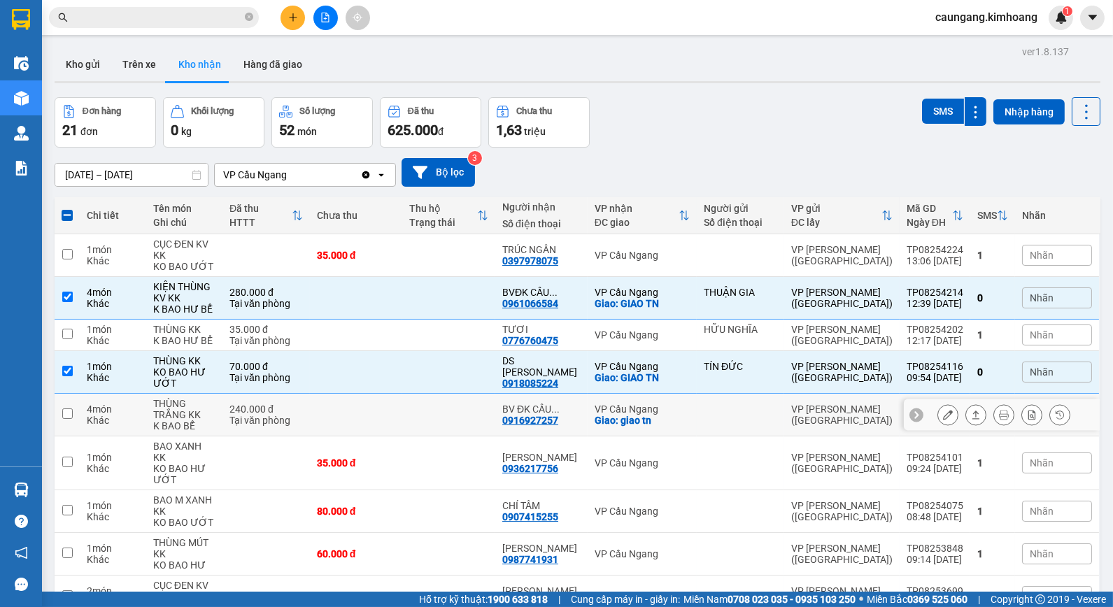
click at [698, 414] on td at bounding box center [740, 415] width 87 height 43
checkbox input "true"
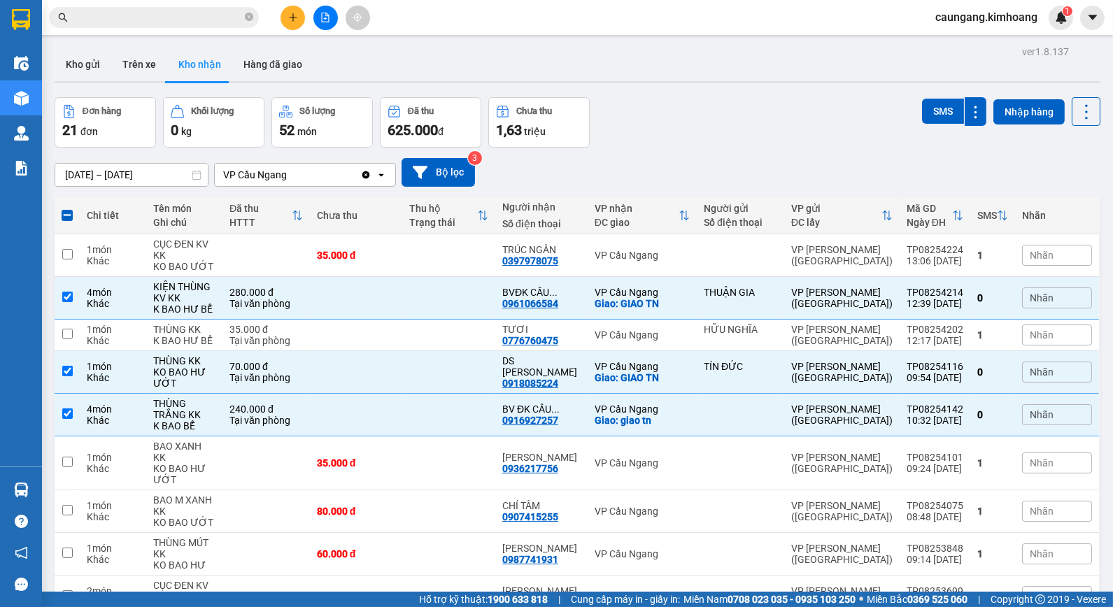
click at [725, 159] on div "[DATE] – [DATE] Press the down arrow key to interact with the calendar and sele…" at bounding box center [578, 172] width 1046 height 29
click at [677, 311] on td "VP Cầu Ngang Giao: [GEOGRAPHIC_DATA]" at bounding box center [641, 298] width 109 height 43
checkbox input "false"
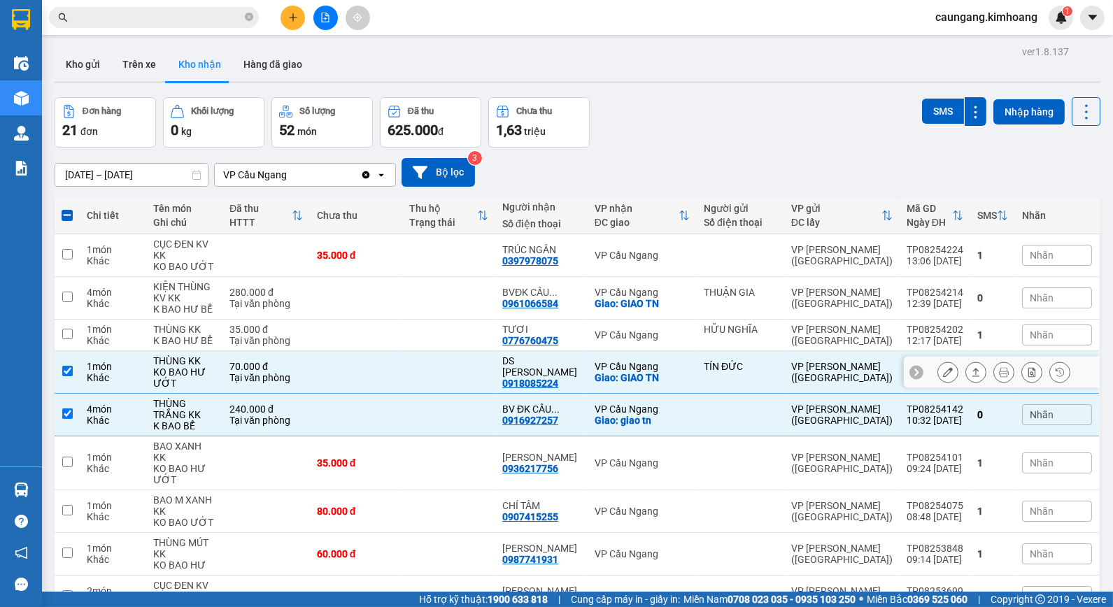
click at [667, 385] on td "VP Cầu Ngang Giao: [GEOGRAPHIC_DATA]" at bounding box center [641, 372] width 109 height 43
checkbox input "false"
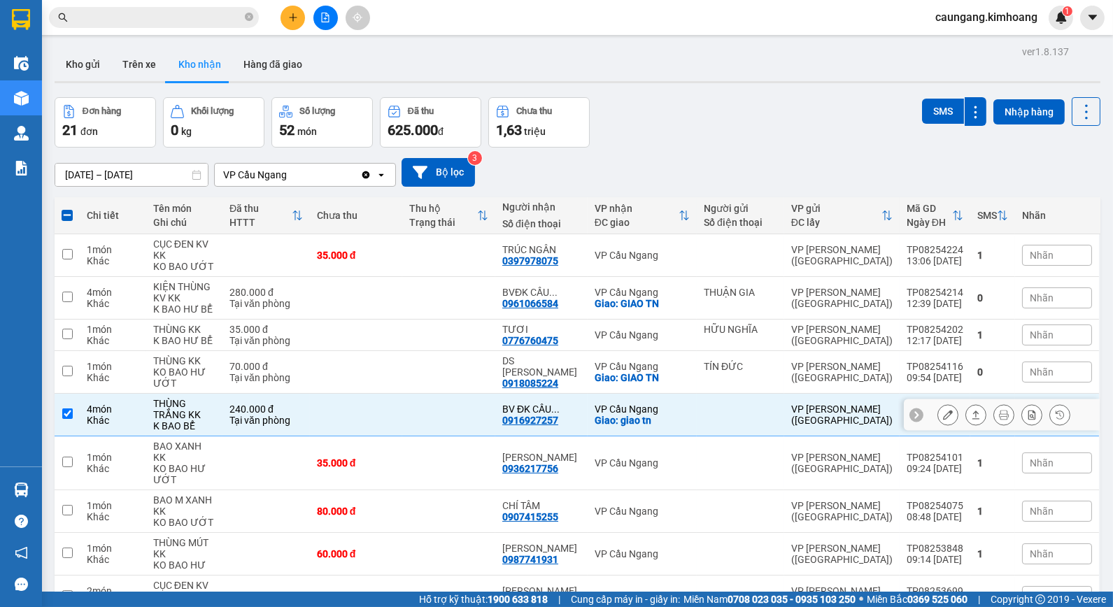
click at [662, 403] on td "VP Cầu Ngang Giao: giao tn" at bounding box center [641, 415] width 109 height 43
checkbox input "false"
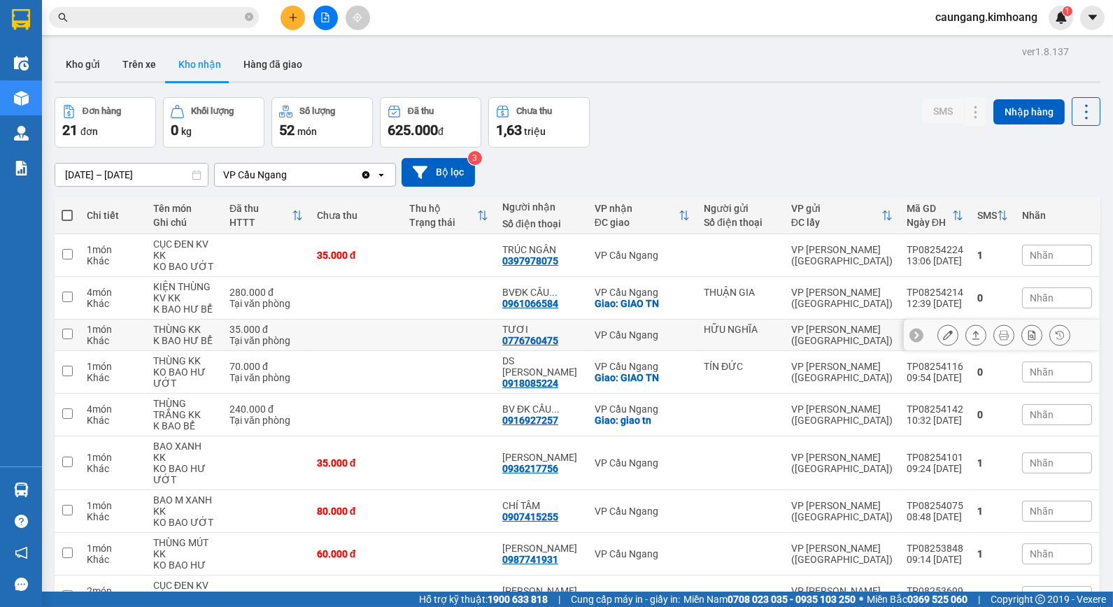
scroll to position [105, 0]
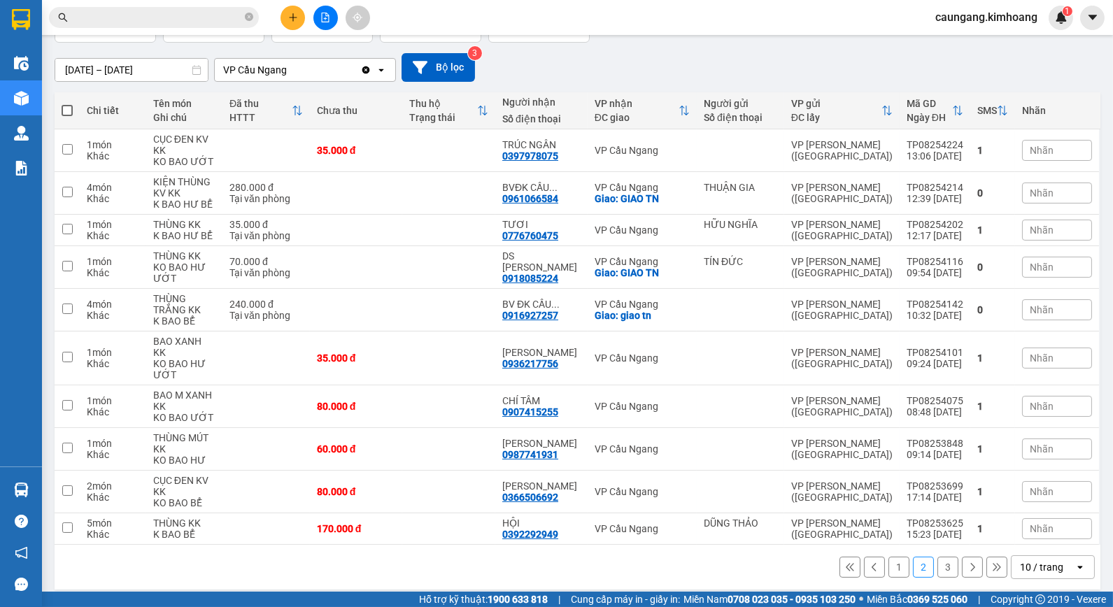
click at [888, 562] on button "1" at bounding box center [898, 567] width 21 height 21
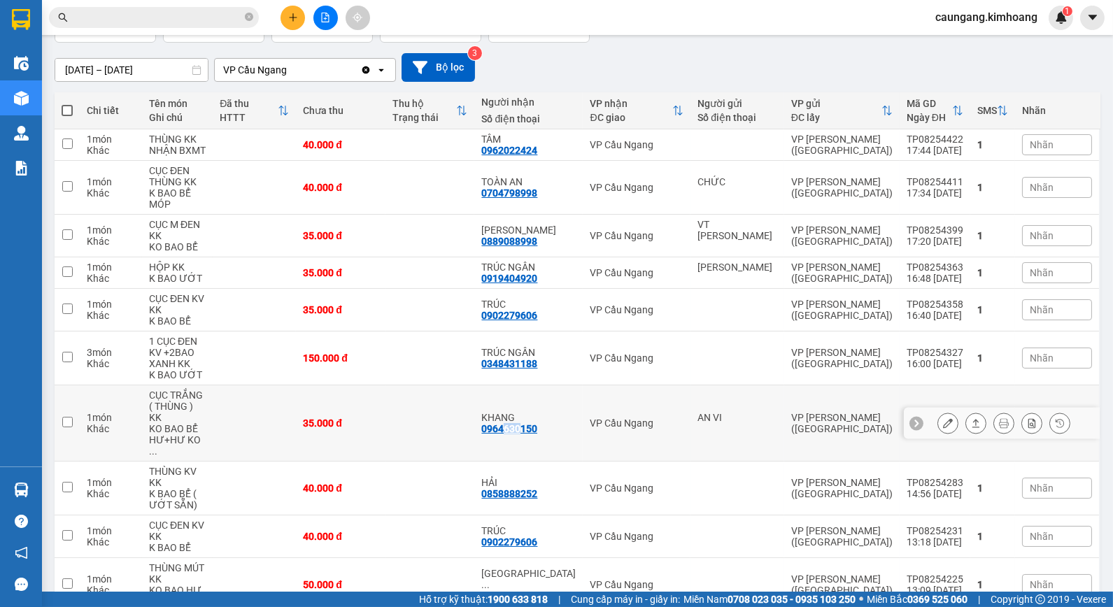
drag, startPoint x: 534, startPoint y: 431, endPoint x: 548, endPoint y: 429, distance: 14.1
click at [537, 429] on div "0964630150" at bounding box center [509, 428] width 56 height 11
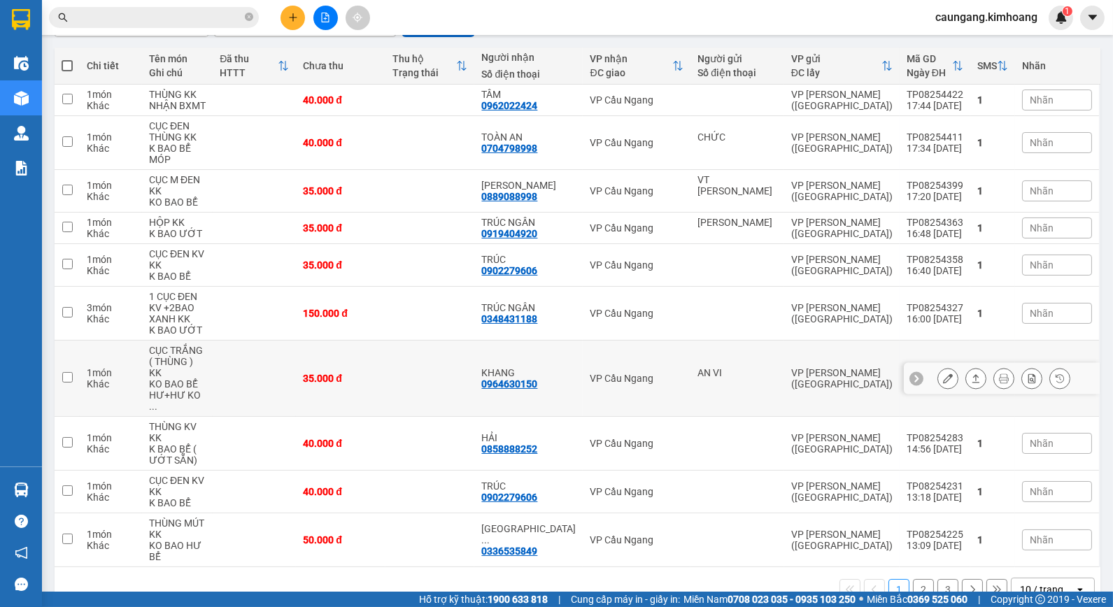
click at [475, 380] on td at bounding box center [430, 379] width 90 height 76
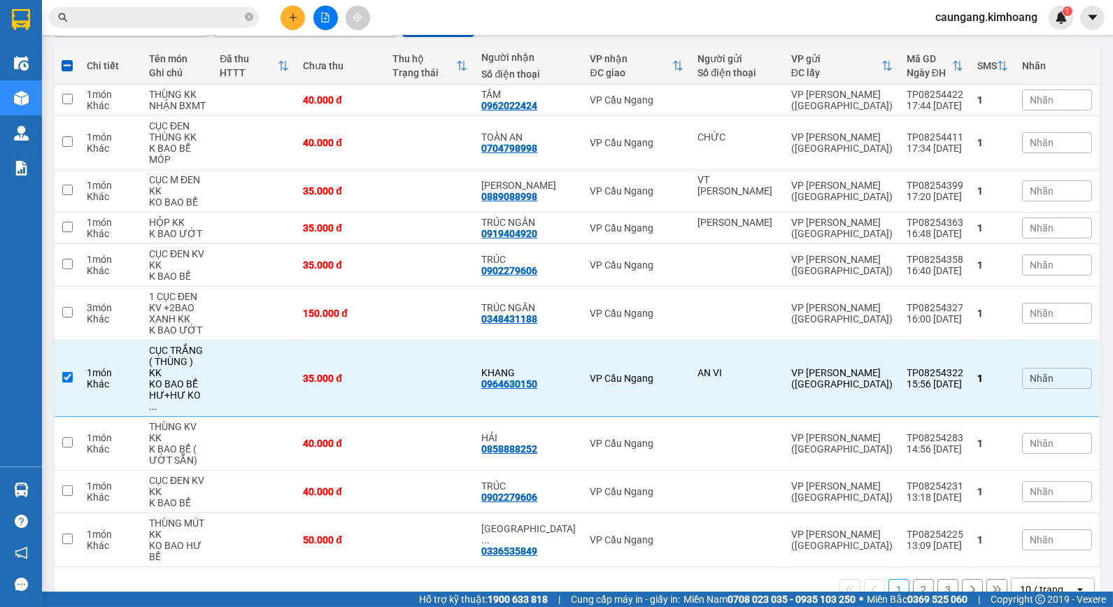
click at [913, 579] on button "2" at bounding box center [923, 589] width 21 height 21
checkbox input "false"
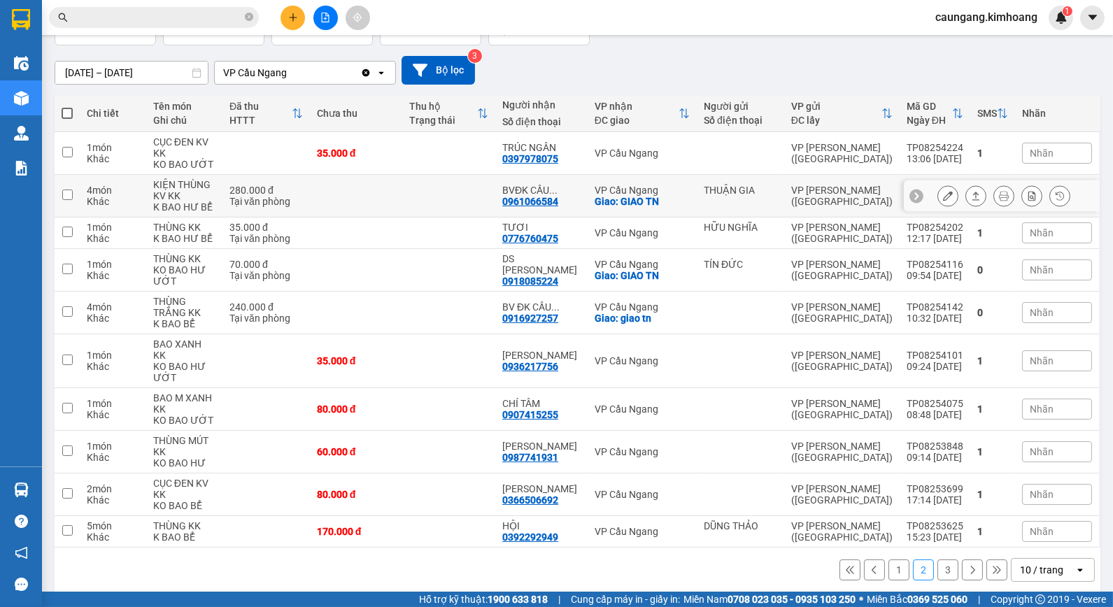
scroll to position [105, 0]
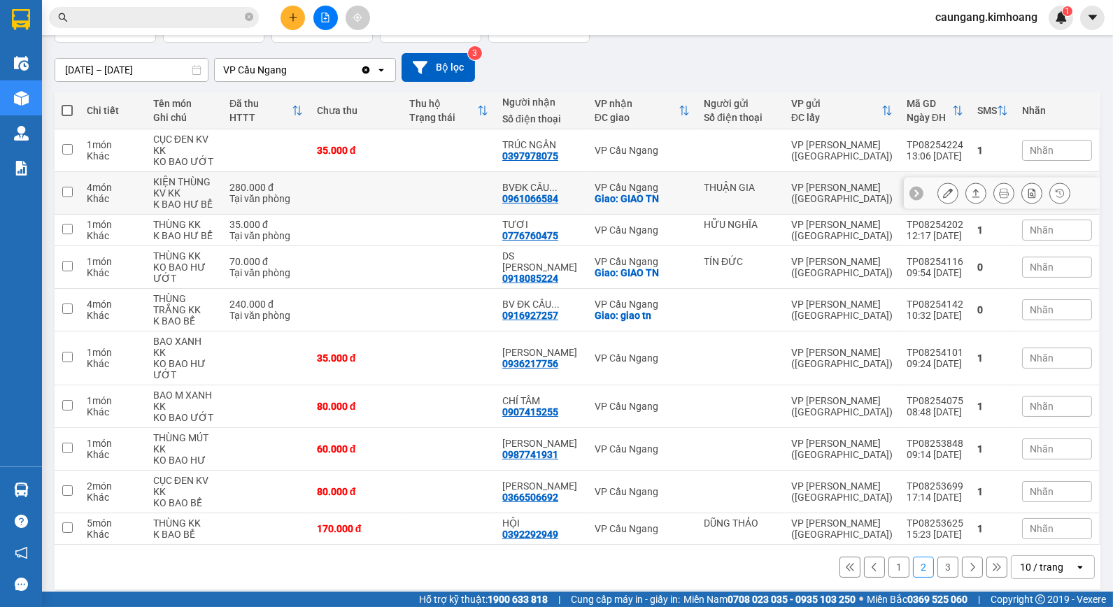
click at [495, 192] on td at bounding box center [448, 193] width 93 height 43
checkbox input "true"
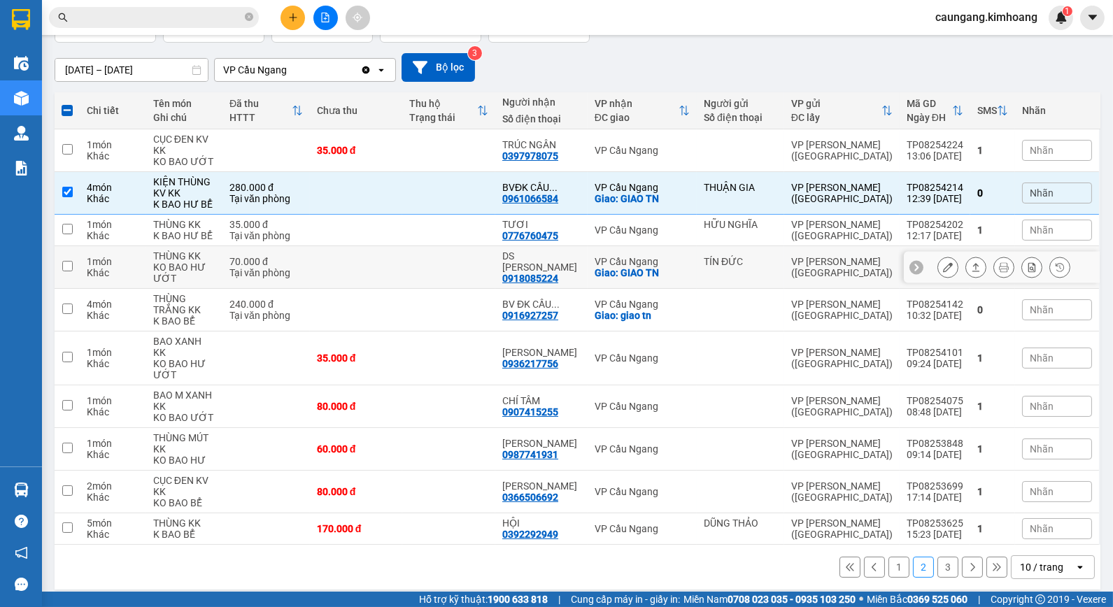
drag, startPoint x: 486, startPoint y: 269, endPoint x: 487, endPoint y: 302, distance: 32.9
click at [486, 271] on td at bounding box center [448, 267] width 93 height 43
checkbox input "true"
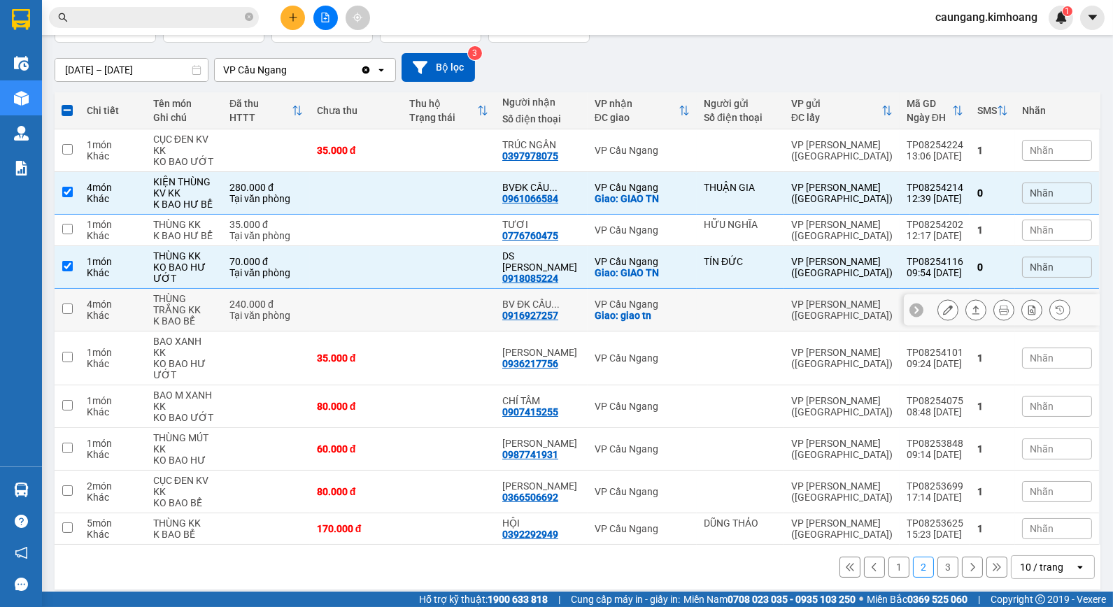
click at [486, 304] on td at bounding box center [448, 310] width 93 height 43
checkbox input "true"
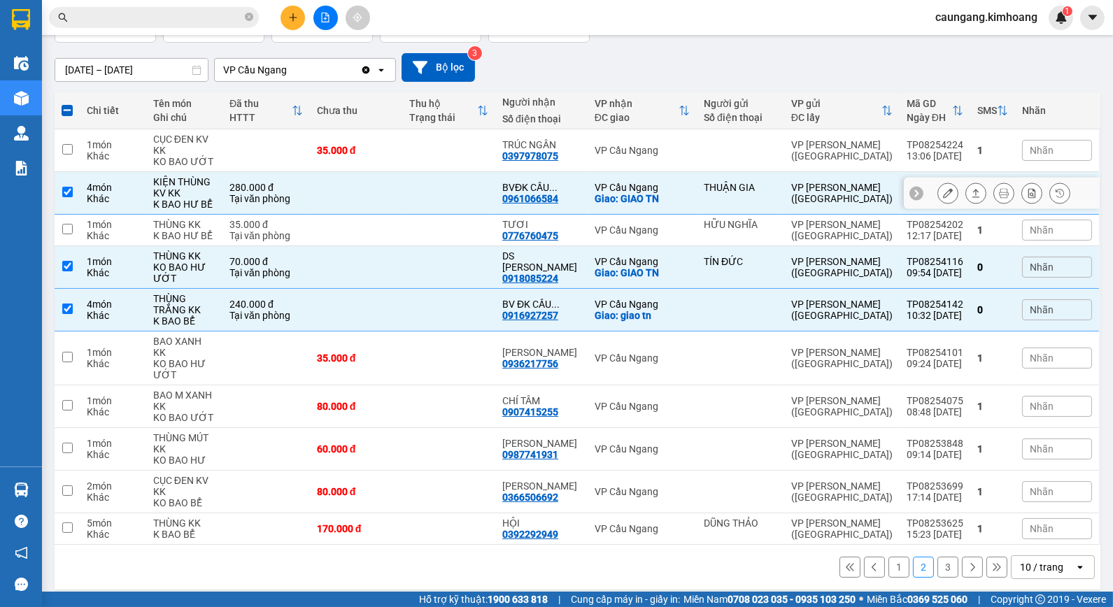
click at [456, 191] on td at bounding box center [448, 193] width 93 height 43
checkbox input "false"
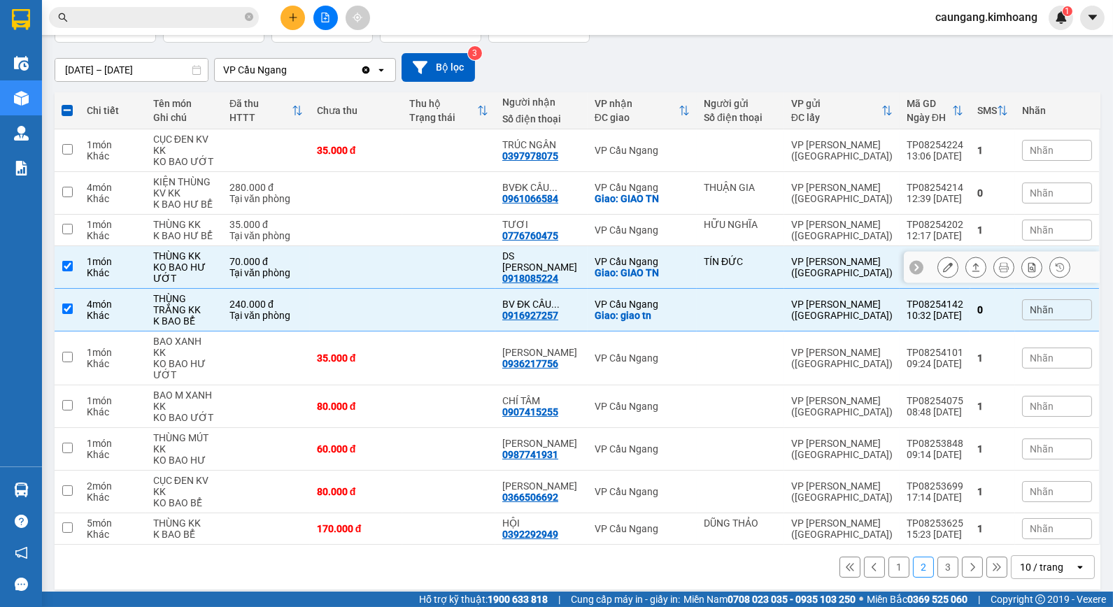
click at [448, 271] on td at bounding box center [448, 267] width 93 height 43
checkbox input "false"
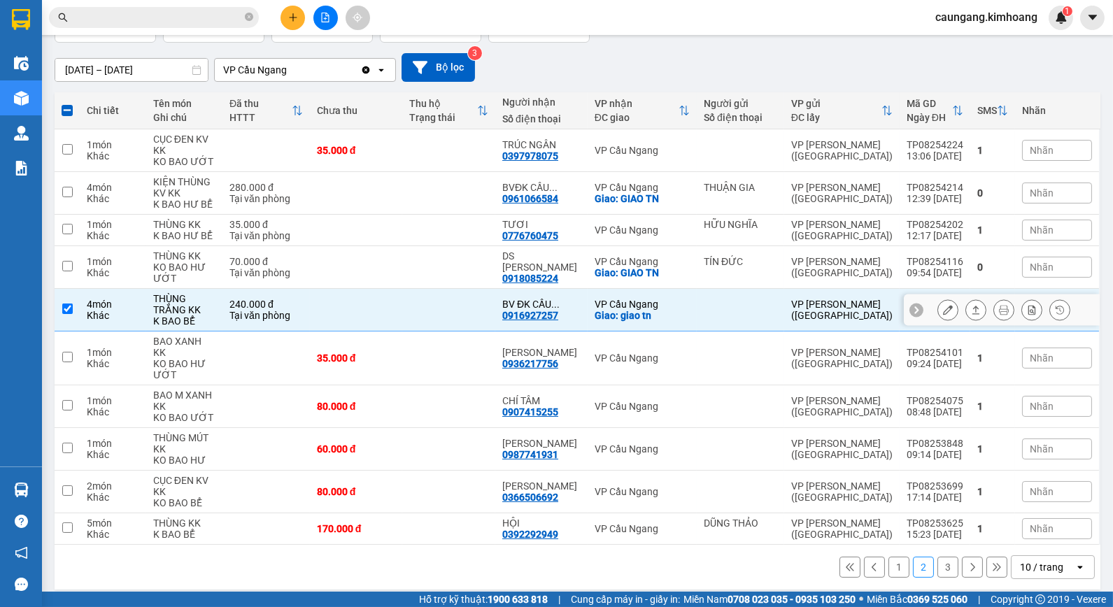
click at [445, 309] on td at bounding box center [448, 310] width 93 height 43
checkbox input "false"
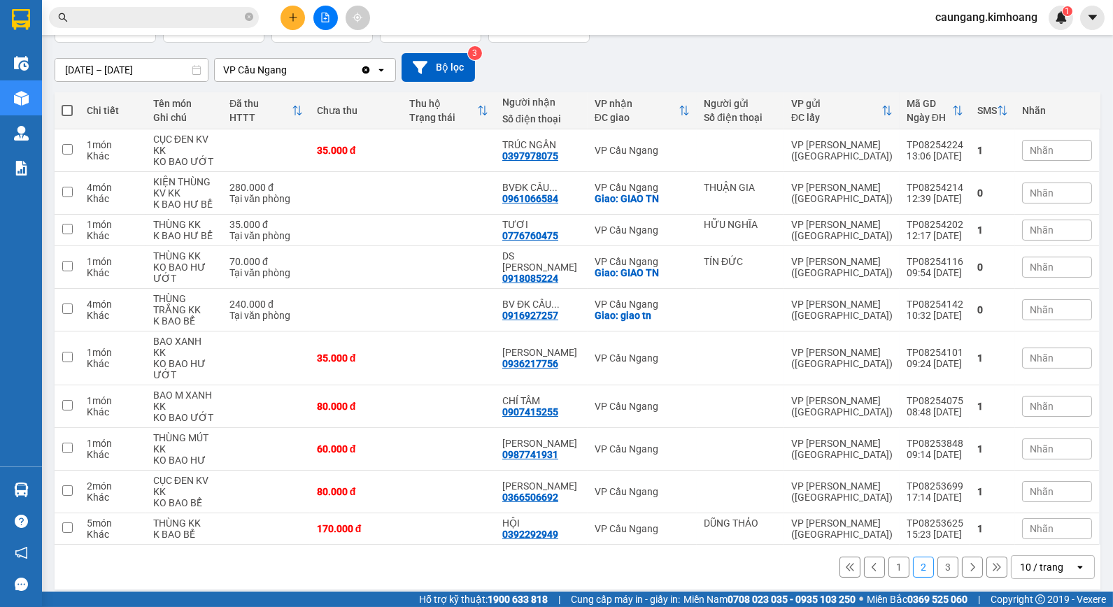
click at [894, 557] on button "1" at bounding box center [898, 567] width 21 height 21
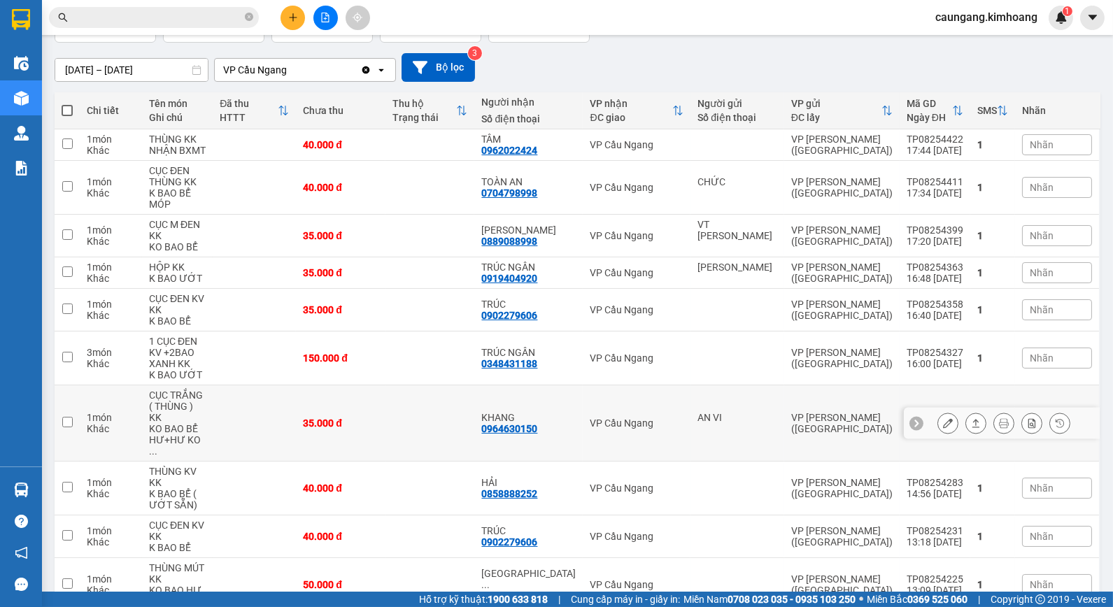
click at [450, 421] on td at bounding box center [430, 423] width 90 height 76
checkbox input "true"
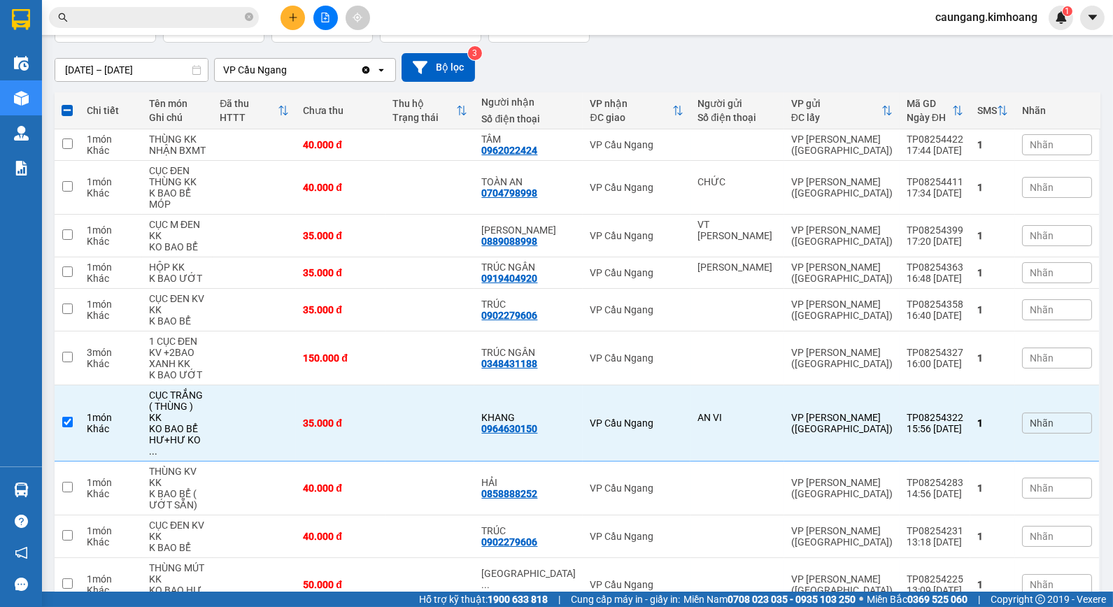
click at [294, 19] on icon "plus" at bounding box center [293, 18] width 10 height 10
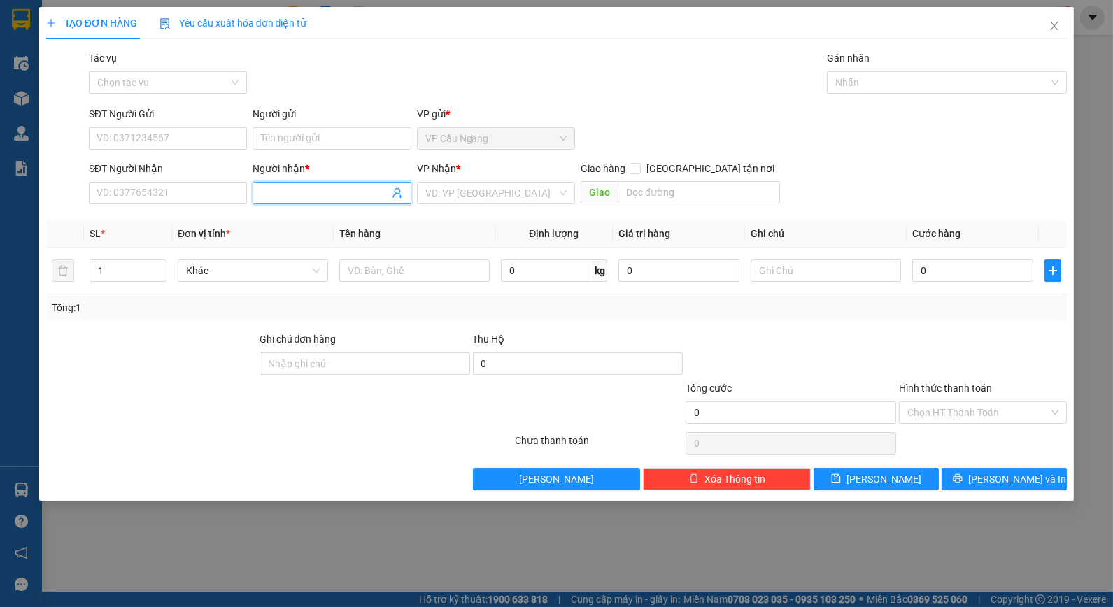
click at [318, 197] on input "Người nhận *" at bounding box center [324, 192] width 127 height 15
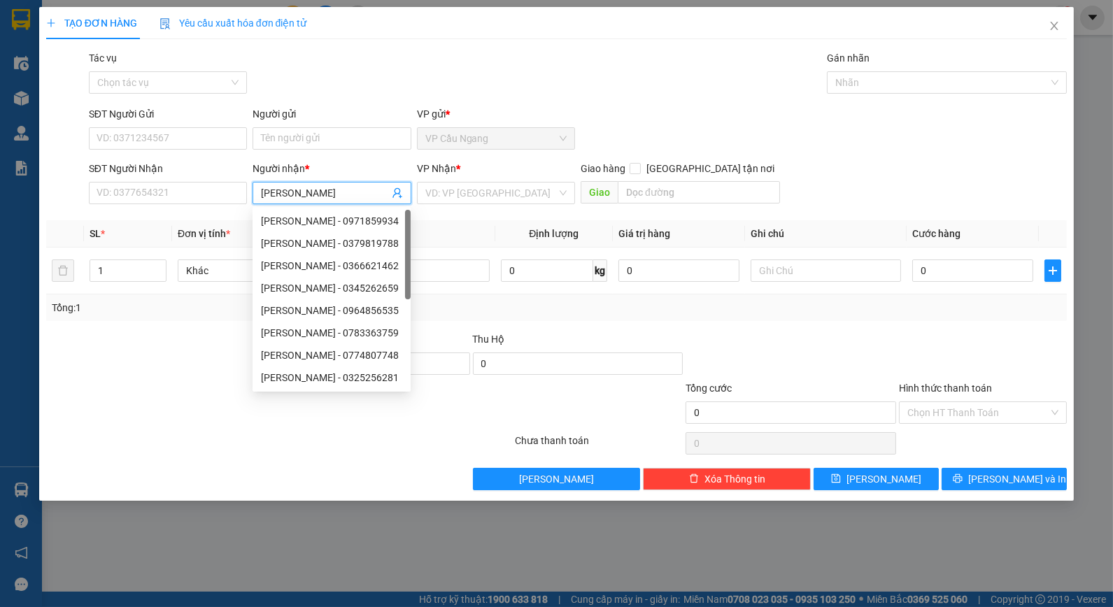
drag, startPoint x: 306, startPoint y: 199, endPoint x: 80, endPoint y: 227, distance: 227.7
click at [78, 227] on div "Transit Pickup Surcharge Ids Transit Deliver Surcharge Ids Transit Deliver Surc…" at bounding box center [556, 270] width 1021 height 440
type input "[PERSON_NAME]"
click at [201, 192] on input "SĐT Người Nhận" at bounding box center [168, 193] width 158 height 22
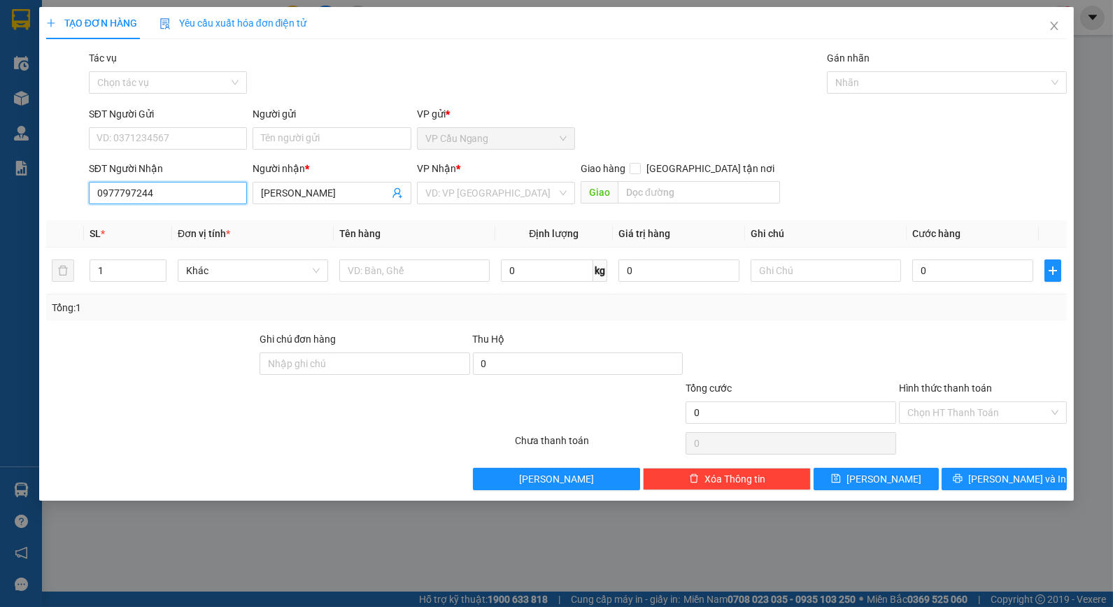
drag, startPoint x: 117, startPoint y: 197, endPoint x: 134, endPoint y: 198, distance: 16.8
click at [134, 198] on input "0977797244" at bounding box center [168, 193] width 158 height 22
type input "0977797244"
click at [525, 192] on input "search" at bounding box center [490, 193] width 131 height 21
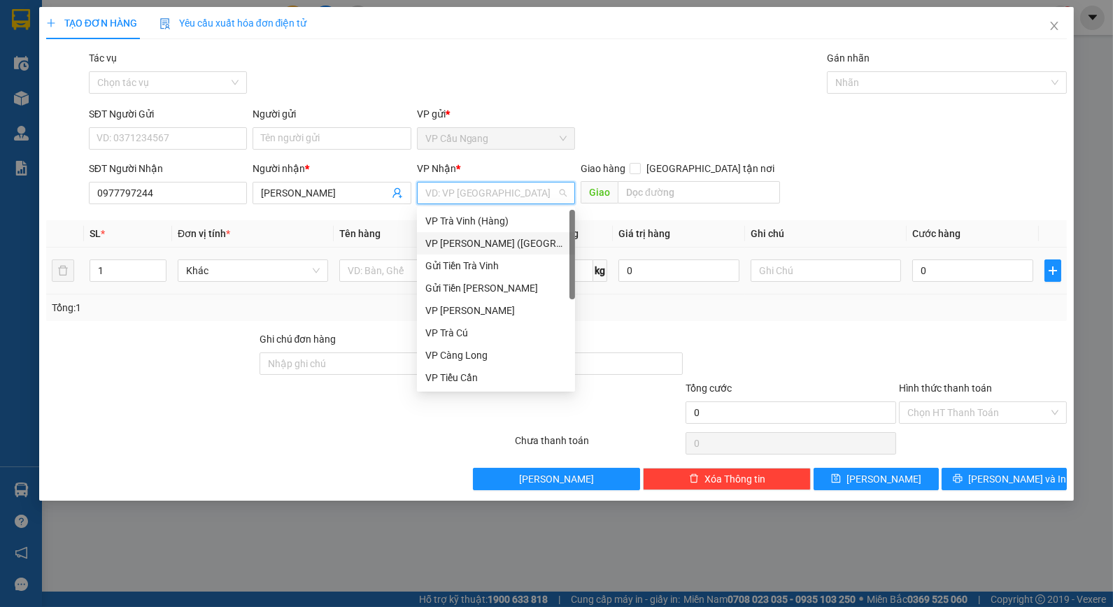
click at [473, 245] on div "VP [PERSON_NAME] ([GEOGRAPHIC_DATA])" at bounding box center [495, 243] width 141 height 15
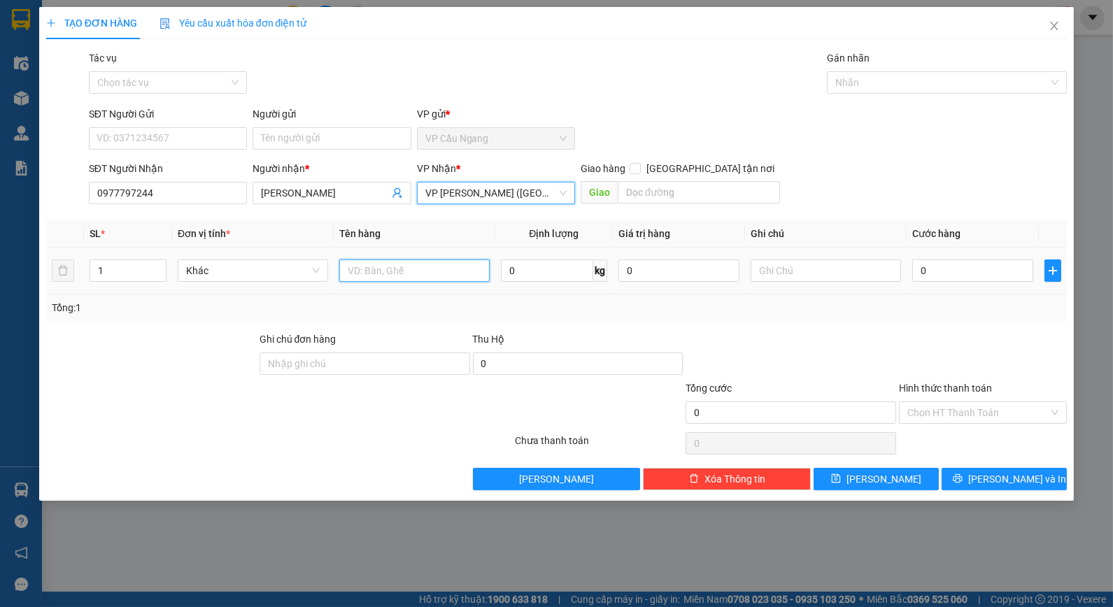
click at [403, 273] on input "text" at bounding box center [414, 270] width 150 height 22
type input "1 THÙNG MÚT KK"
click at [939, 311] on div "Tổng: 1" at bounding box center [557, 307] width 1010 height 15
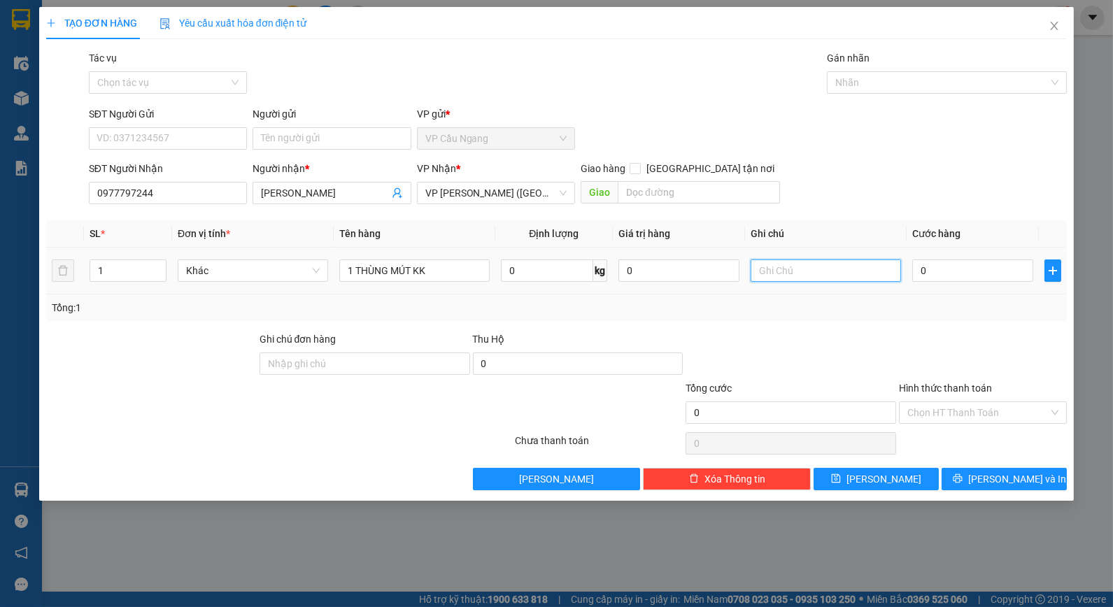
click at [843, 278] on input "text" at bounding box center [825, 270] width 150 height 22
click at [955, 273] on input "0" at bounding box center [972, 270] width 121 height 22
type input "4"
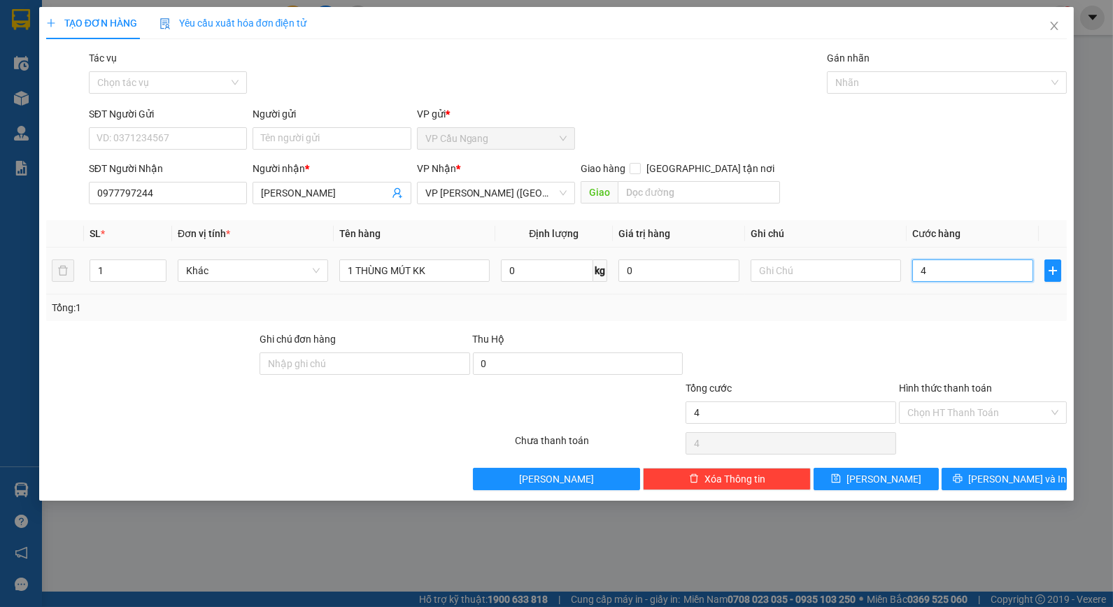
type input "40"
drag, startPoint x: 945, startPoint y: 270, endPoint x: 848, endPoint y: 294, distance: 100.1
click at [848, 294] on tr "1 Khác 1 THÙNG MÚT KK 0 kg 0 40" at bounding box center [556, 271] width 1021 height 47
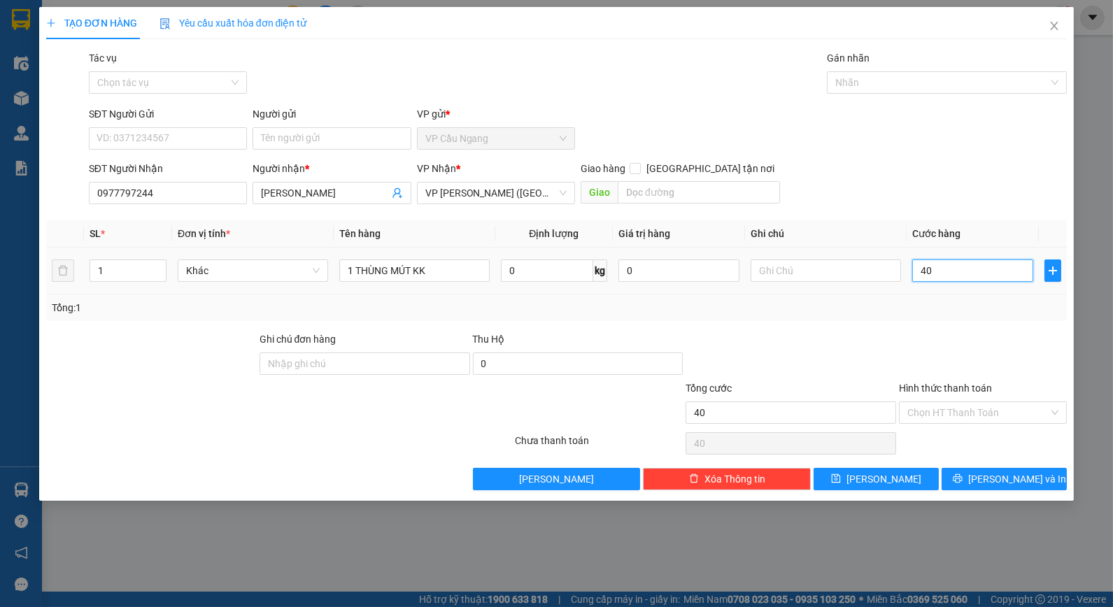
type input "5"
type input "50"
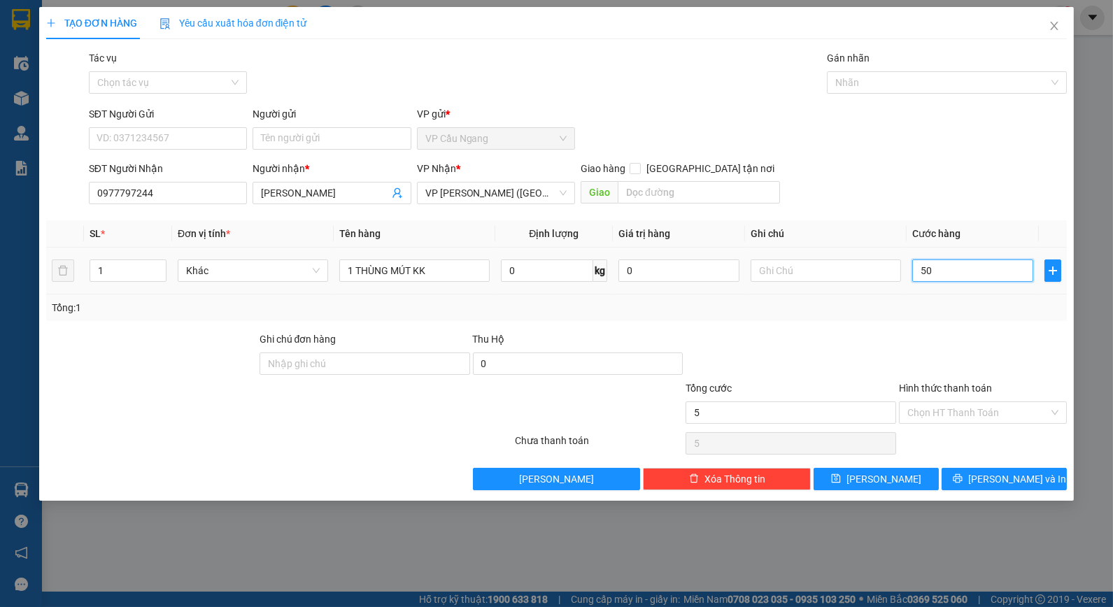
type input "50"
type input "50.000"
click at [857, 338] on div at bounding box center [790, 355] width 213 height 49
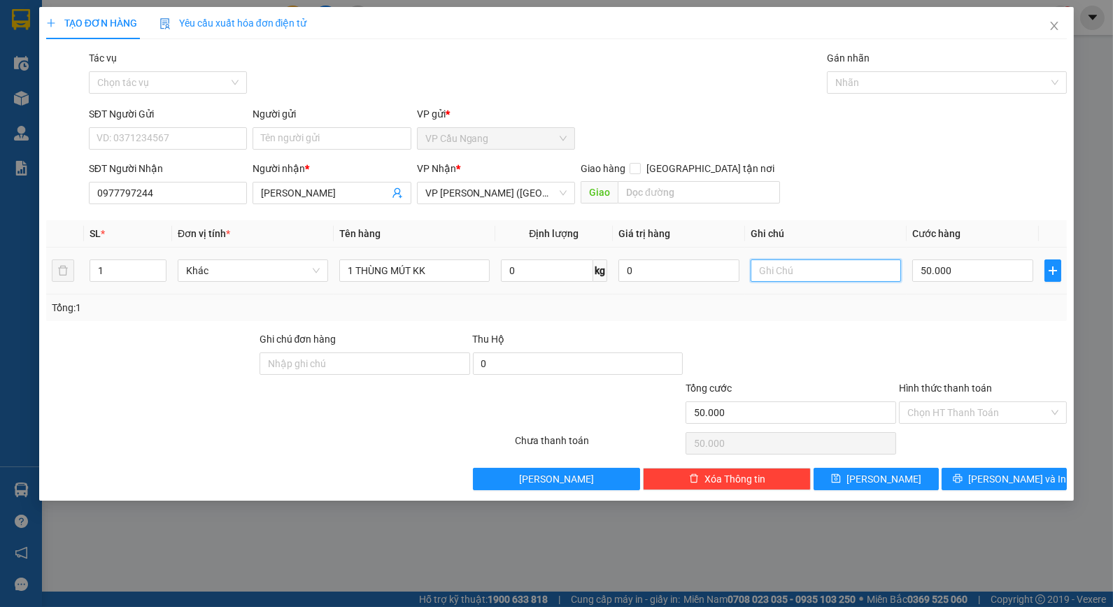
click at [815, 276] on input "text" at bounding box center [825, 270] width 150 height 22
click at [782, 317] on div "Tổng: 1" at bounding box center [556, 307] width 1021 height 27
click at [811, 308] on div "Tổng: 1" at bounding box center [557, 307] width 1010 height 15
click at [852, 169] on div "SĐT Người Nhận 0977797244 Người nhận * [PERSON_NAME] VP Nhận * VP [PERSON_NAME]…" at bounding box center [578, 185] width 984 height 49
click at [745, 360] on div at bounding box center [790, 355] width 213 height 49
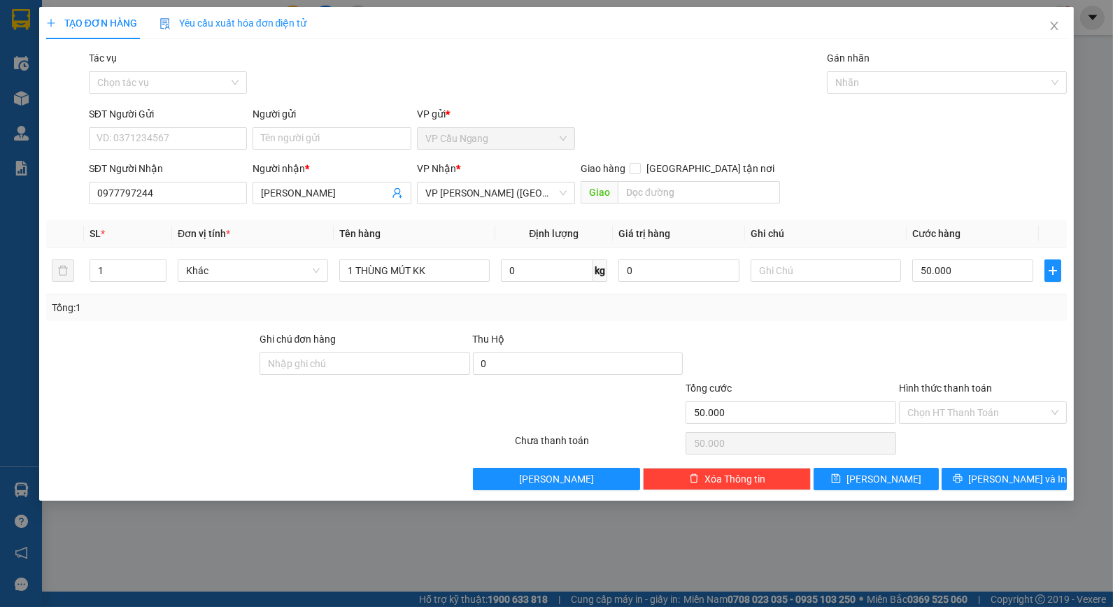
click at [871, 354] on div at bounding box center [790, 355] width 213 height 49
click at [302, 138] on input "Người gửi" at bounding box center [331, 138] width 158 height 22
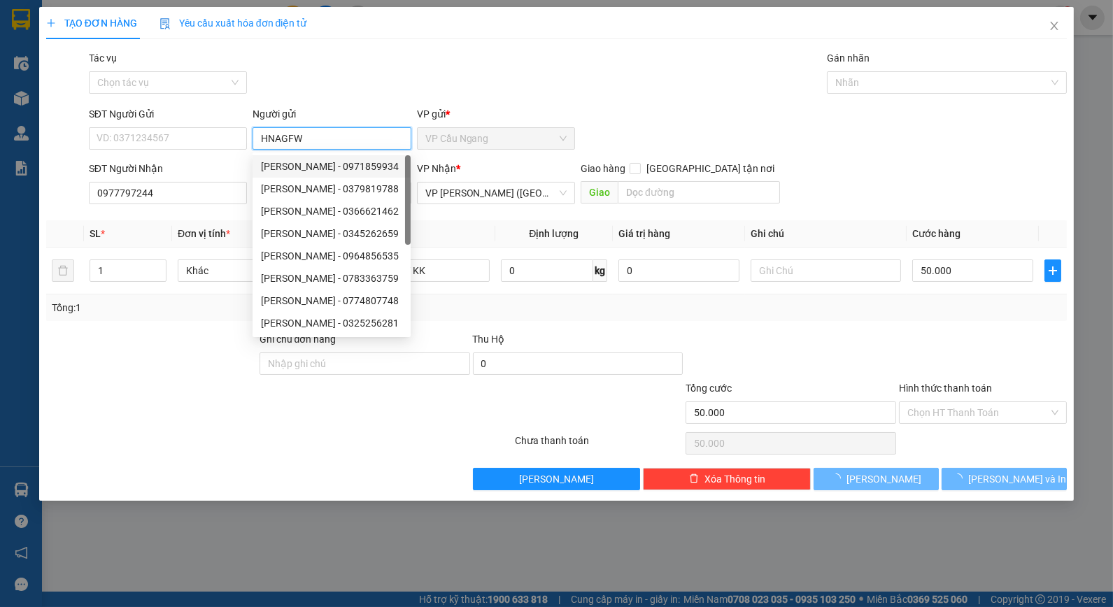
drag, startPoint x: 306, startPoint y: 164, endPoint x: 294, endPoint y: 134, distance: 32.6
click at [295, 145] on body "Kết quả tìm kiếm ( 178 ) Bộ lọc Mã ĐH Trạng thái Món hàng Thu hộ Tổng cước Chưa…" at bounding box center [556, 303] width 1113 height 607
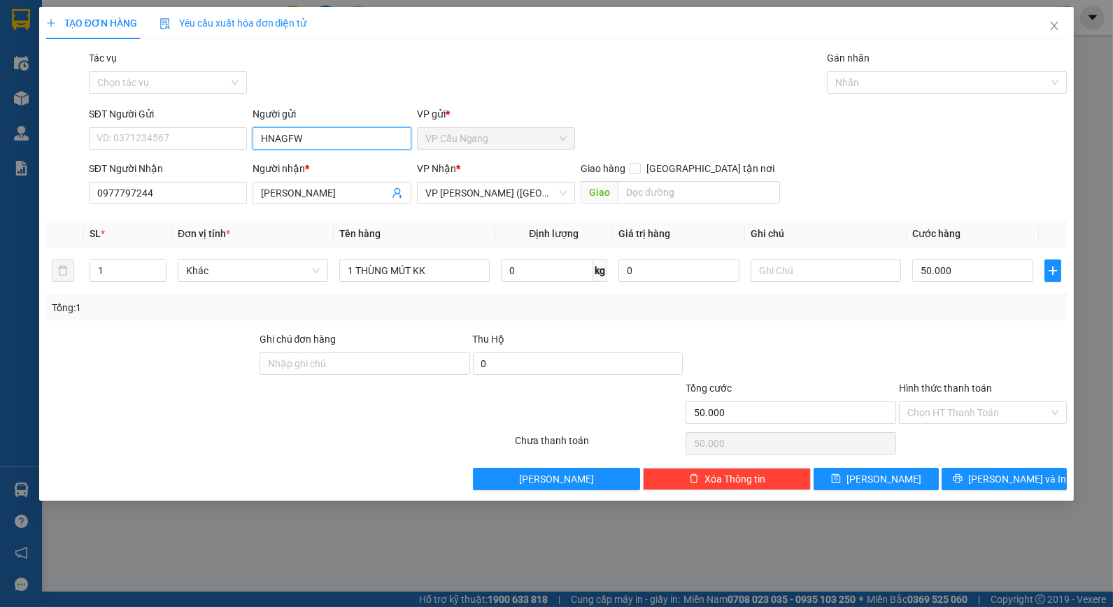
drag, startPoint x: 324, startPoint y: 145, endPoint x: 211, endPoint y: 157, distance: 114.0
click at [212, 157] on form "SĐT Người Gửi VD: 0371234567 Người gửi HNAGFW HNAGFW VP gửi * VP Cầu Ngang SĐT …" at bounding box center [556, 158] width 1021 height 104
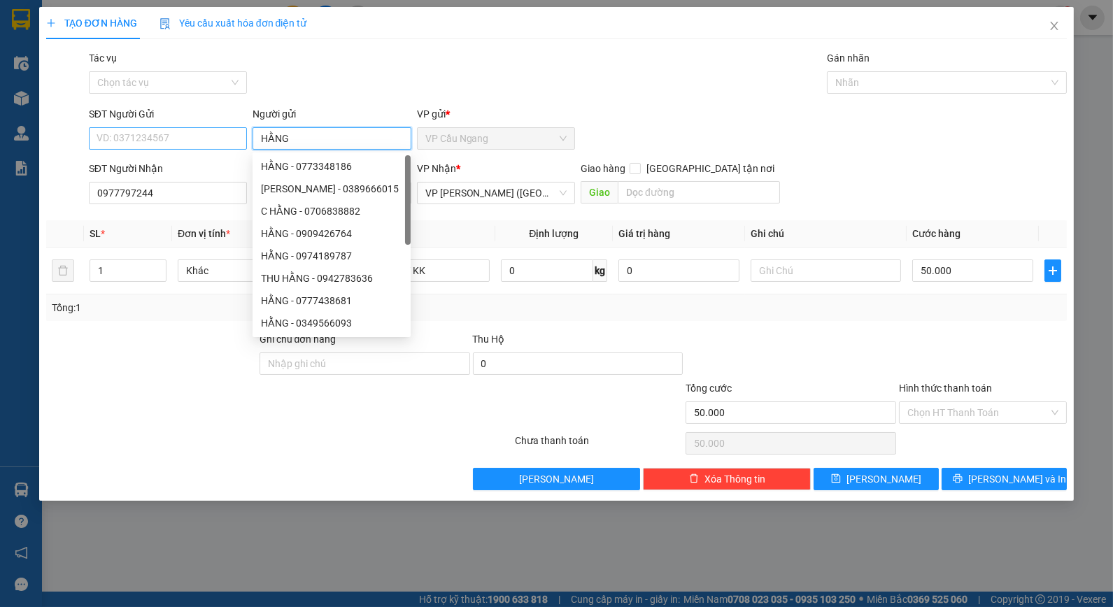
type input "HẰNG"
click at [207, 138] on input "SĐT Người Gửi" at bounding box center [168, 138] width 158 height 22
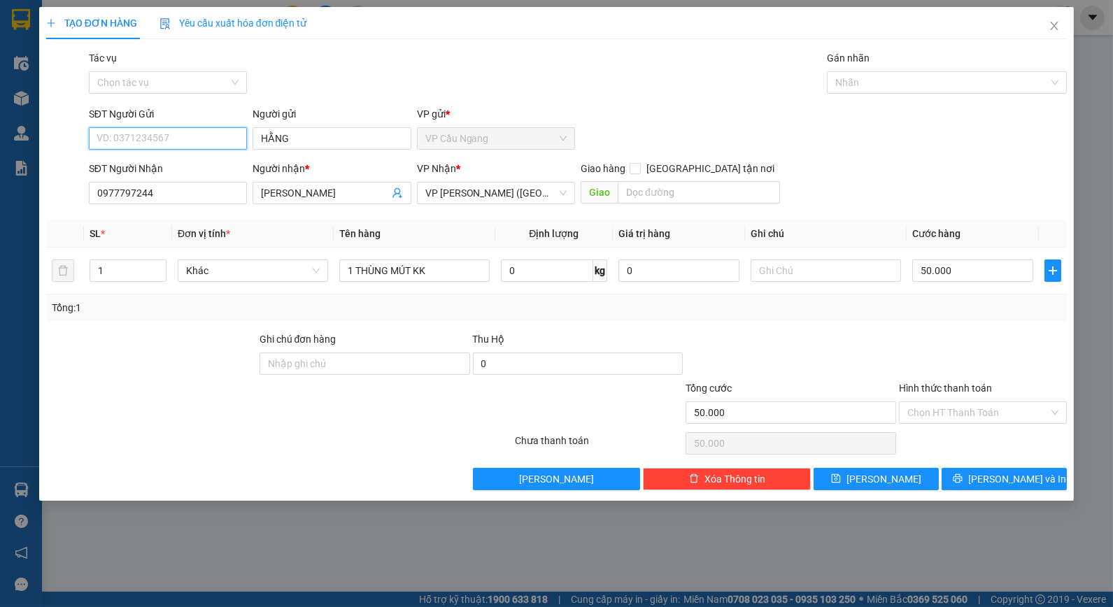
click at [211, 142] on input "SĐT Người Gửi" at bounding box center [168, 138] width 158 height 22
click at [157, 143] on input "SĐT Người Gửi" at bounding box center [168, 138] width 158 height 22
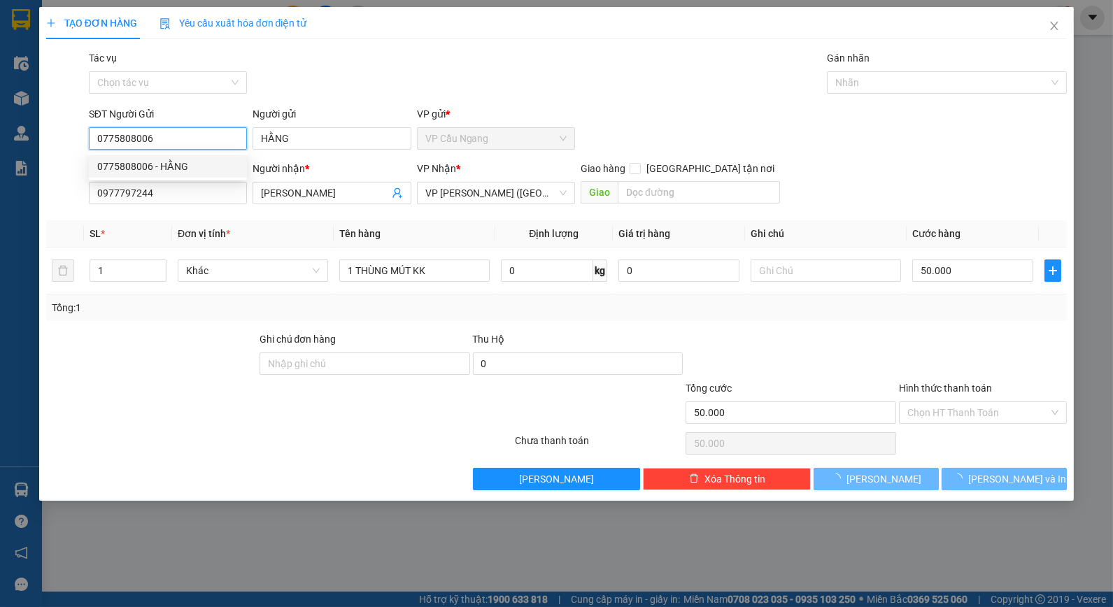
type input "0775808006"
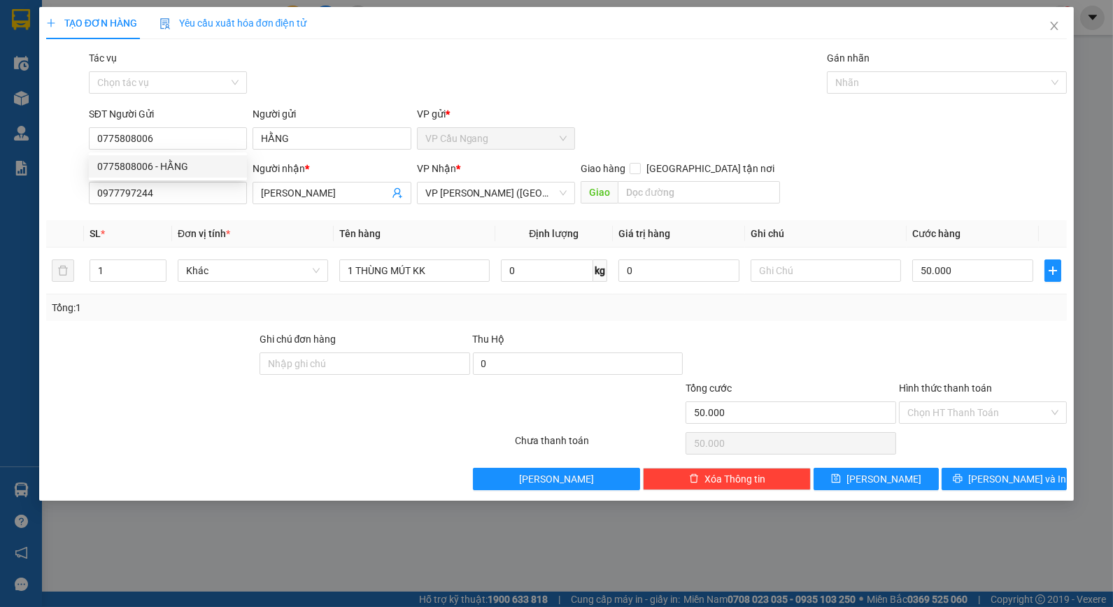
click at [113, 358] on div at bounding box center [151, 355] width 213 height 49
click at [895, 329] on div "Transit Pickup Surcharge Ids Transit Deliver Surcharge Ids Transit Deliver Surc…" at bounding box center [556, 270] width 1021 height 440
click at [974, 476] on button "[PERSON_NAME] và In" at bounding box center [1003, 479] width 125 height 22
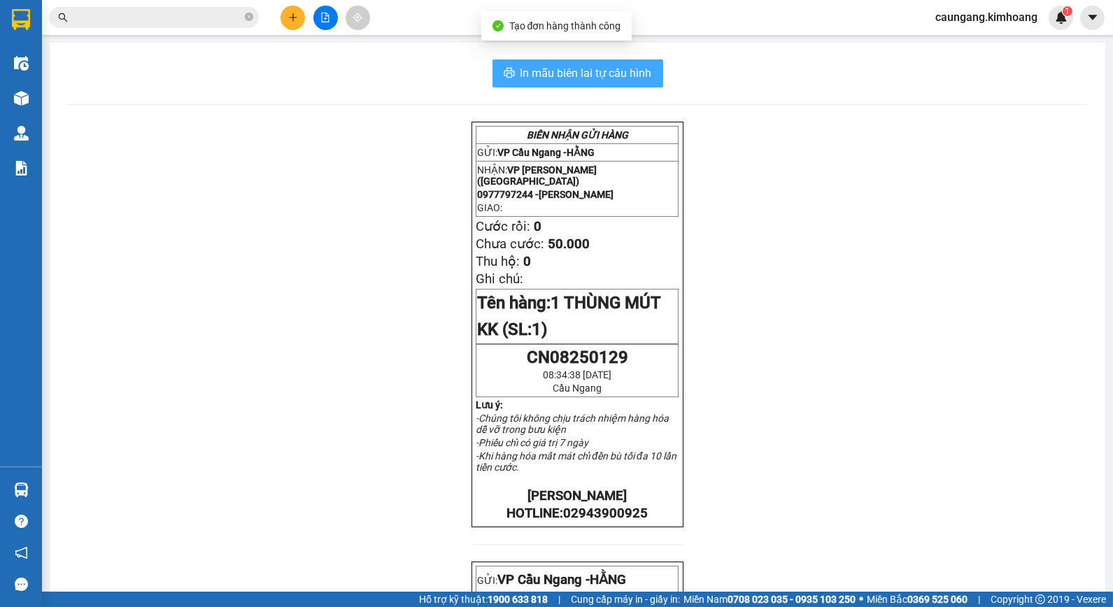
click at [601, 66] on span "In mẫu biên lai tự cấu hình" at bounding box center [585, 72] width 131 height 17
click at [287, 17] on button at bounding box center [292, 18] width 24 height 24
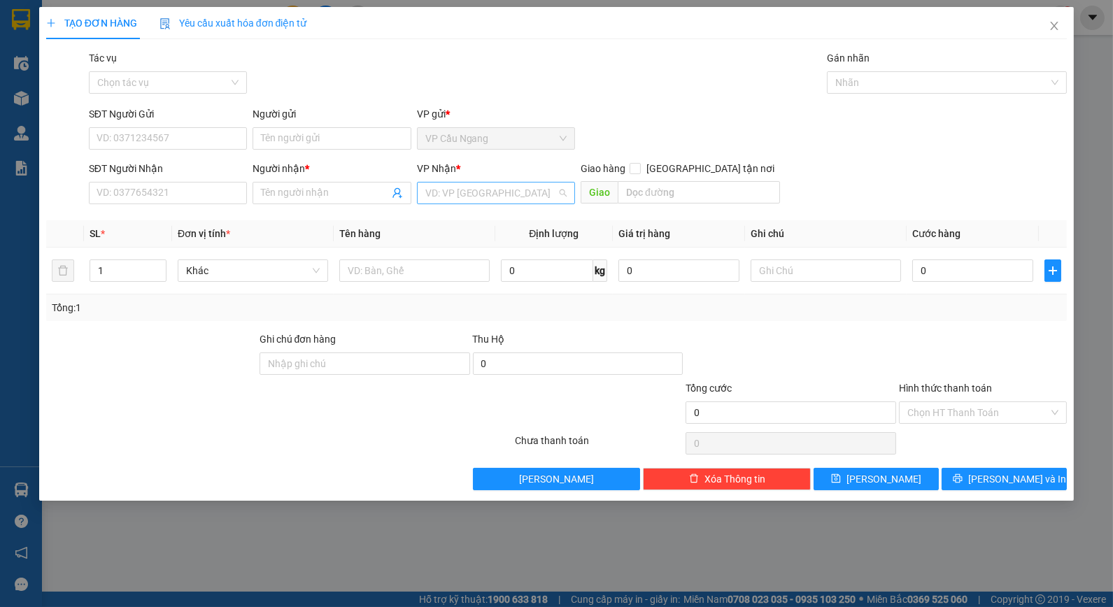
click at [492, 190] on input "search" at bounding box center [490, 193] width 131 height 21
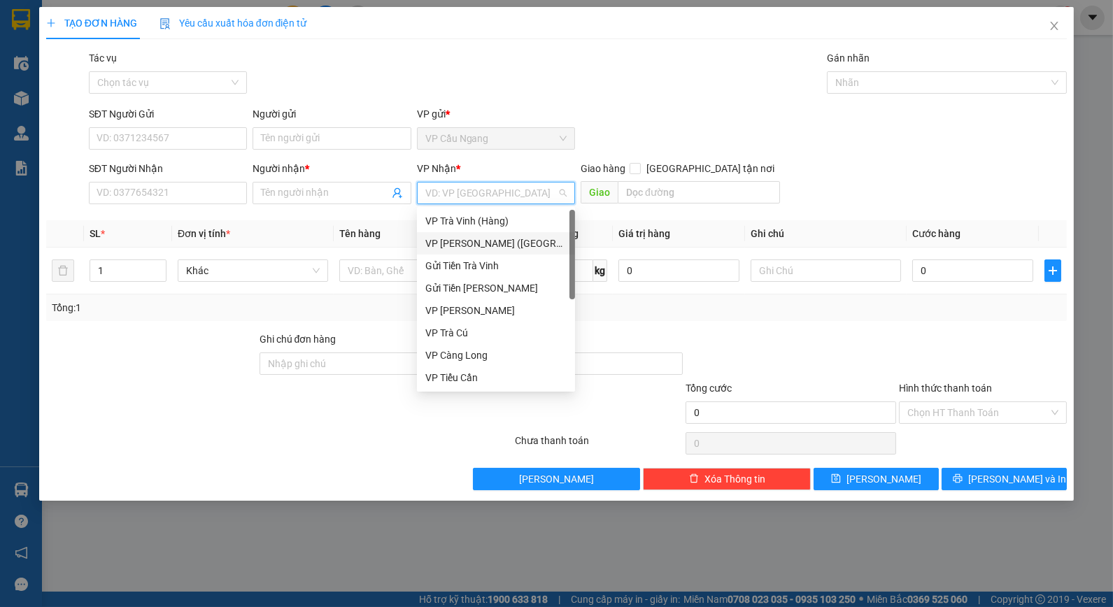
click at [487, 241] on div "VP [PERSON_NAME] ([GEOGRAPHIC_DATA])" at bounding box center [495, 243] width 141 height 15
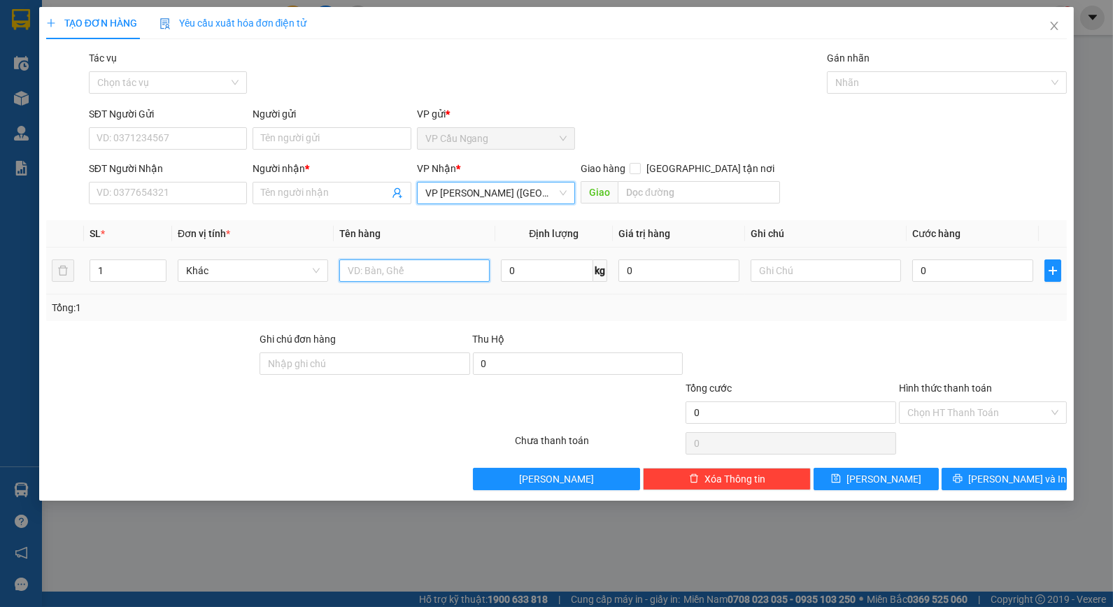
click at [387, 266] on input "text" at bounding box center [414, 270] width 150 height 22
type input "1 GIỎ M TRẮNG KK"
click at [863, 366] on div at bounding box center [790, 355] width 213 height 49
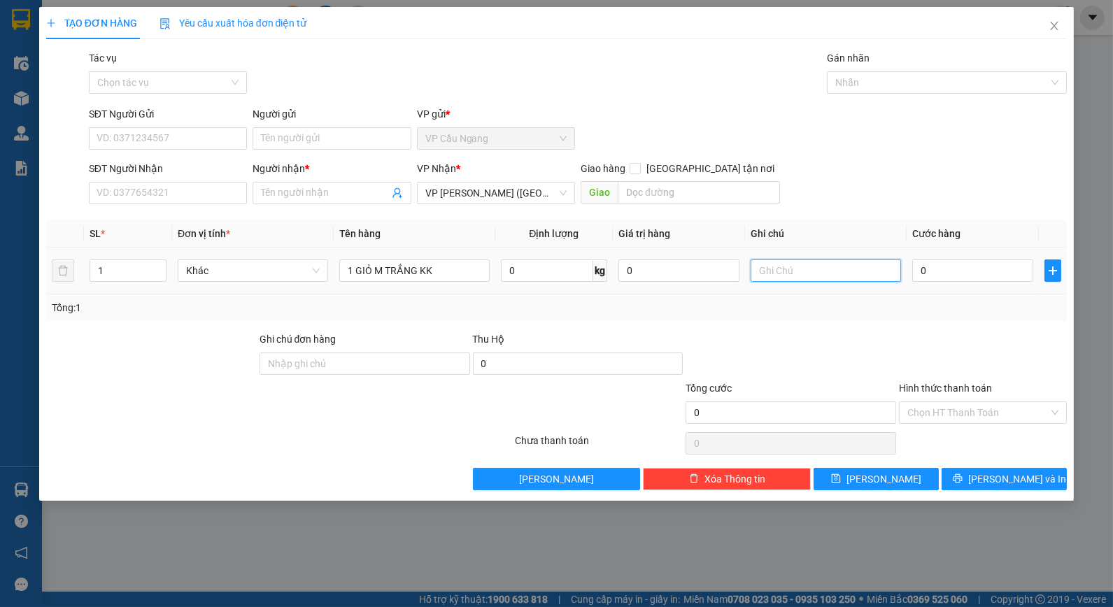
click at [834, 274] on input "text" at bounding box center [825, 270] width 150 height 22
type input "[PERSON_NAME] CHẾT"
click at [883, 301] on div "Tổng: 1" at bounding box center [557, 307] width 1010 height 15
click at [941, 266] on input "0" at bounding box center [972, 270] width 121 height 22
type input "4"
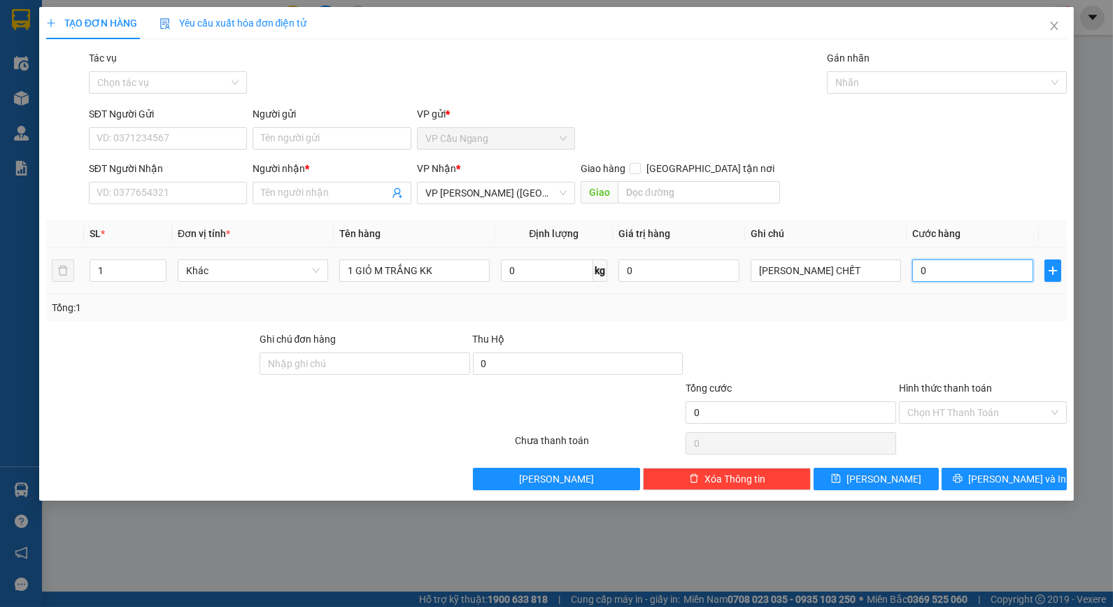
type input "4"
type input "40"
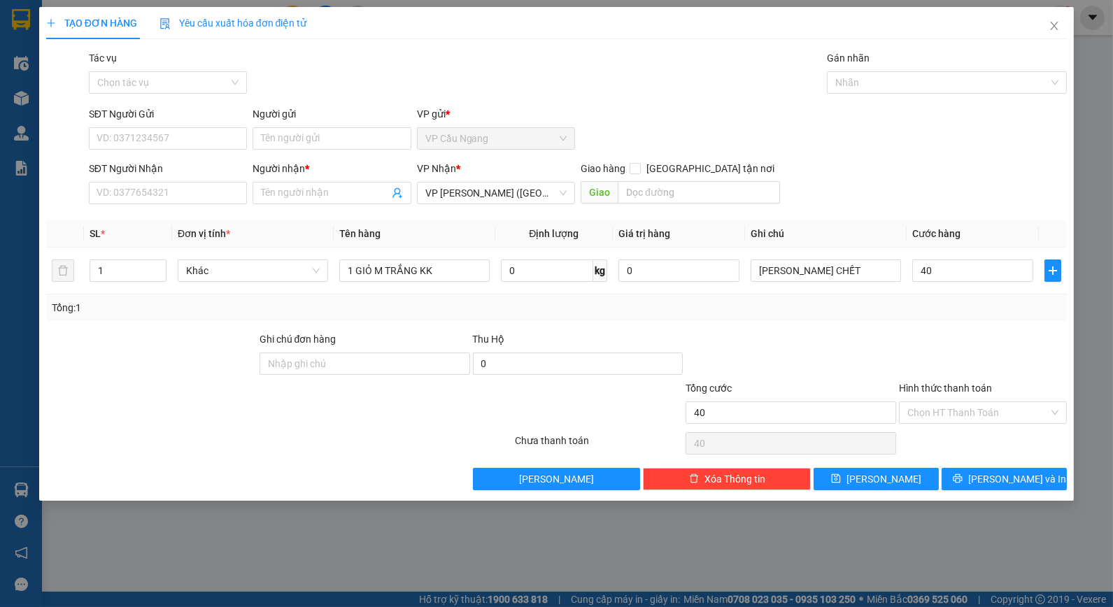
type input "40.000"
click at [880, 326] on div "Transit Pickup Surcharge Ids Transit Deliver Surcharge Ids Transit Deliver Surc…" at bounding box center [556, 270] width 1021 height 440
click at [329, 184] on span at bounding box center [331, 193] width 158 height 22
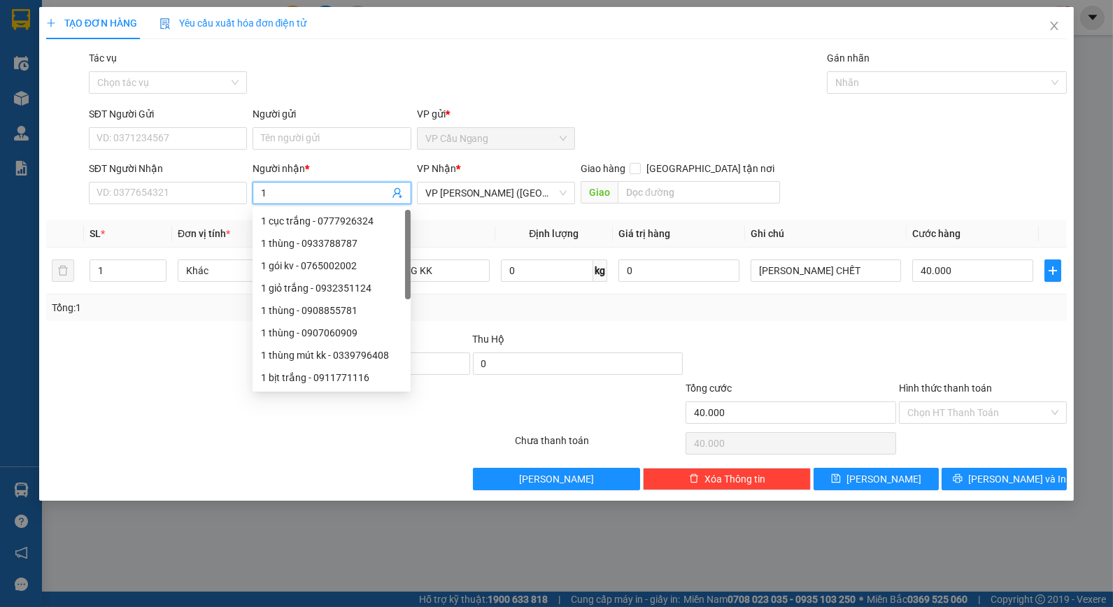
type input "1"
type input "NGÂN"
click at [352, 88] on div "Tác vụ Chọn tác vụ Gán nhãn Nhãn" at bounding box center [578, 74] width 984 height 49
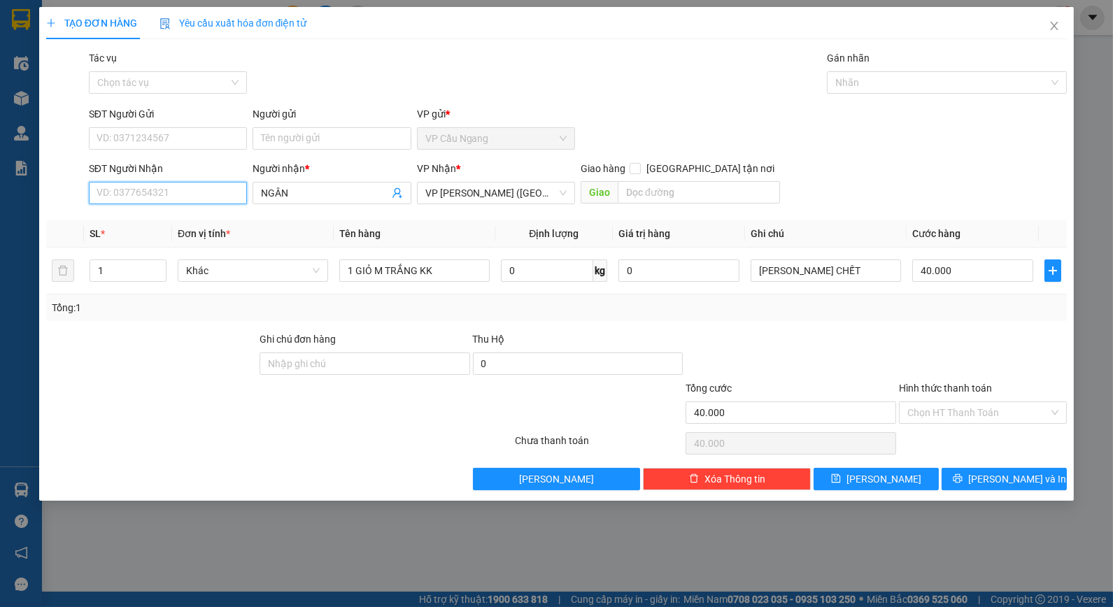
click at [200, 193] on input "SĐT Người Nhận" at bounding box center [168, 193] width 158 height 22
type input "0961333759"
click at [332, 141] on input "Người gửi" at bounding box center [331, 138] width 158 height 22
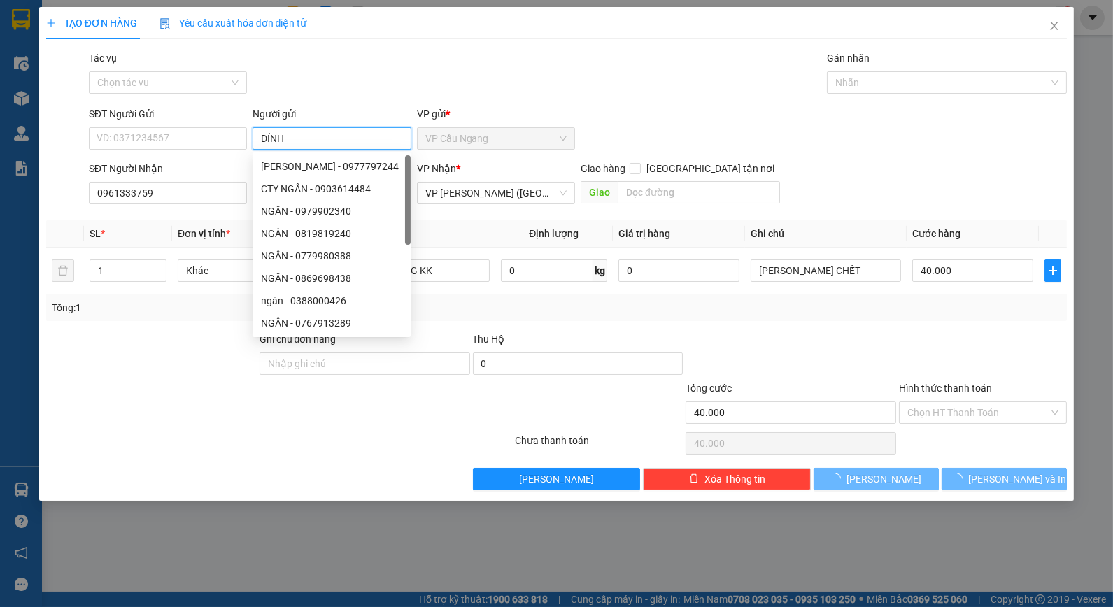
type input "DÍNH"
click at [329, 90] on div "Tác vụ Chọn tác vụ Gán nhãn Nhãn" at bounding box center [578, 74] width 984 height 49
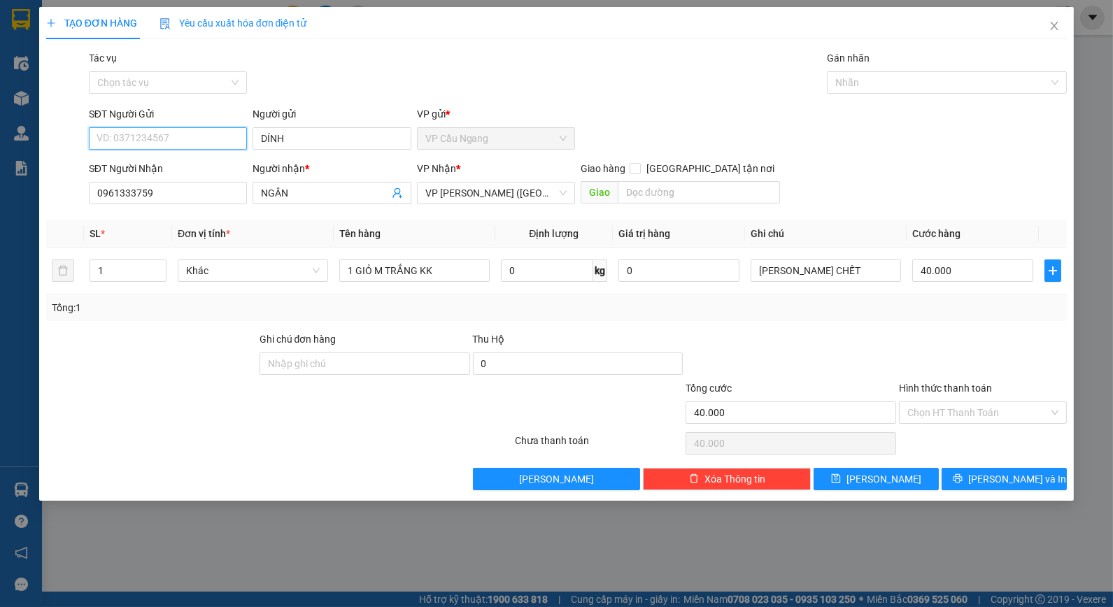
click at [193, 145] on input "SĐT Người Gửi" at bounding box center [168, 138] width 158 height 22
type input "0977584463"
click at [157, 357] on div at bounding box center [151, 355] width 213 height 49
click at [189, 355] on div at bounding box center [151, 355] width 213 height 49
click at [889, 343] on div at bounding box center [790, 355] width 213 height 49
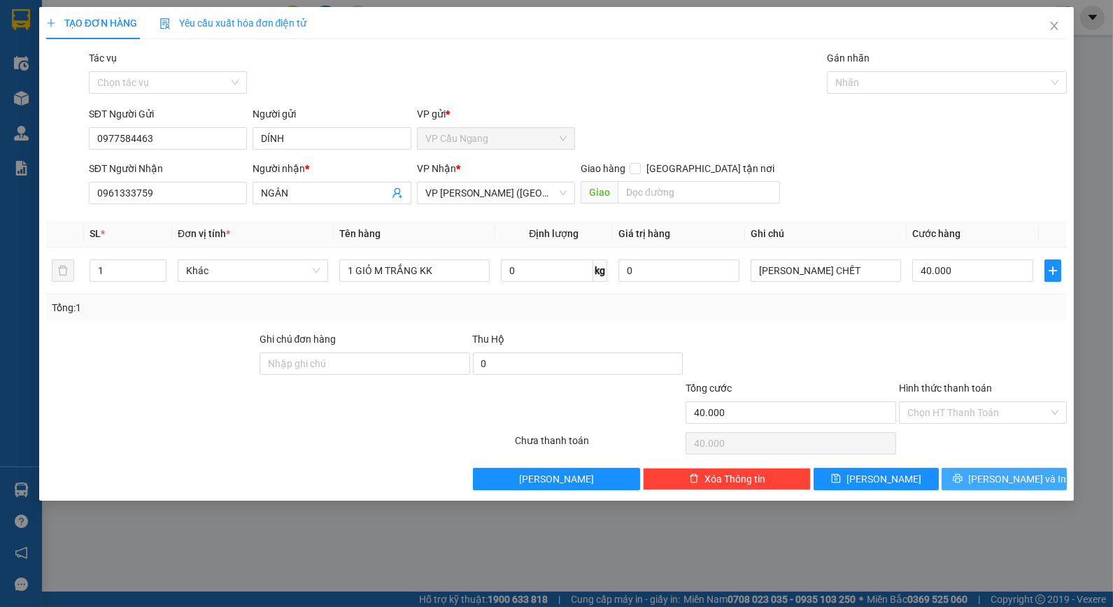
click at [970, 477] on button "[PERSON_NAME] và In" at bounding box center [1003, 479] width 125 height 22
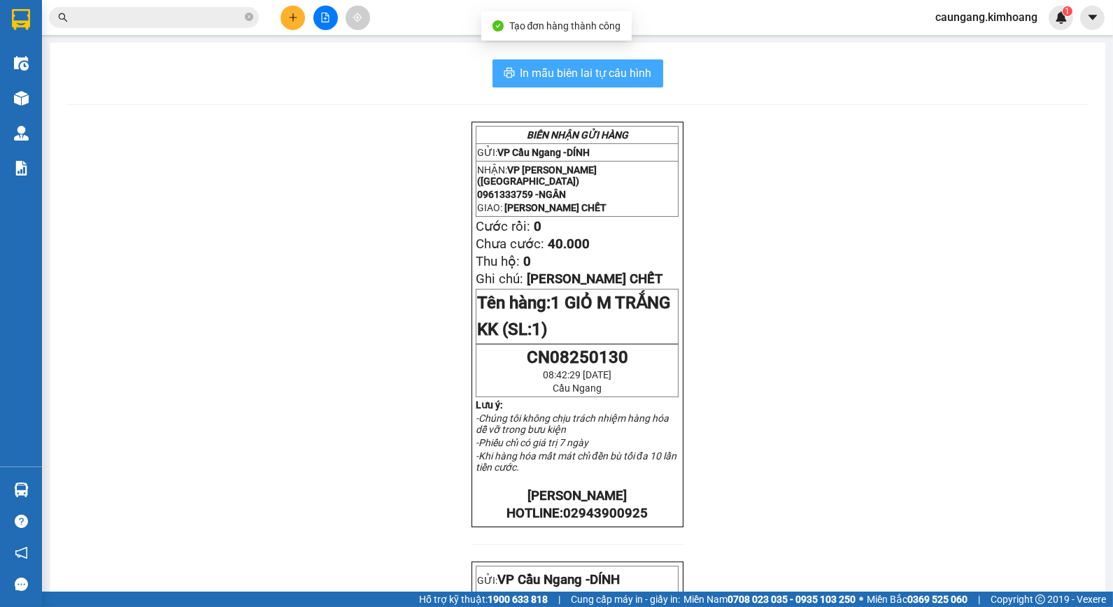
click at [557, 66] on span "In mẫu biên lai tự cấu hình" at bounding box center [585, 72] width 131 height 17
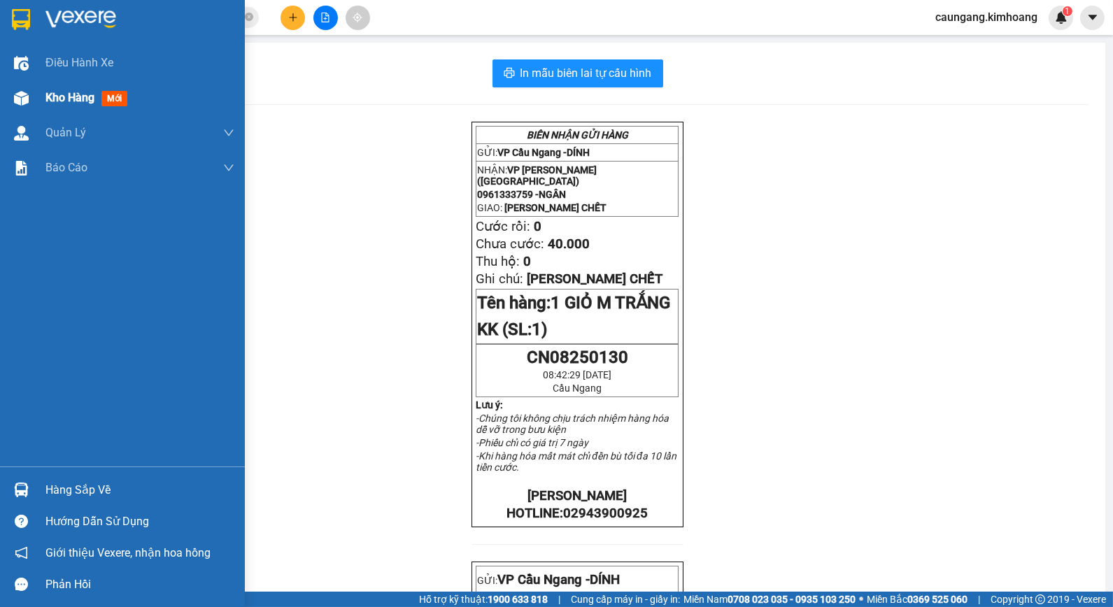
click at [45, 94] on span "Kho hàng" at bounding box center [69, 97] width 49 height 13
